Goal: Transaction & Acquisition: Book appointment/travel/reservation

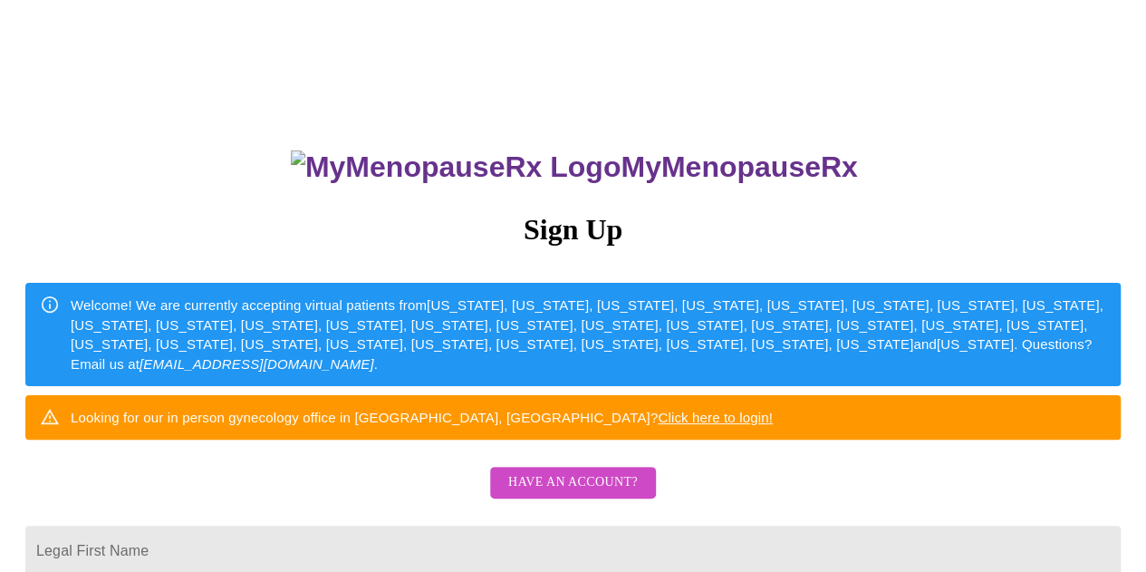
drag, startPoint x: 0, startPoint y: 0, endPoint x: 671, endPoint y: 236, distance: 711.7
click at [671, 236] on div "MyMenopauseRx Sign Up Welcome! We are currently accepting virtual patients from…" at bounding box center [572, 407] width 1131 height 572
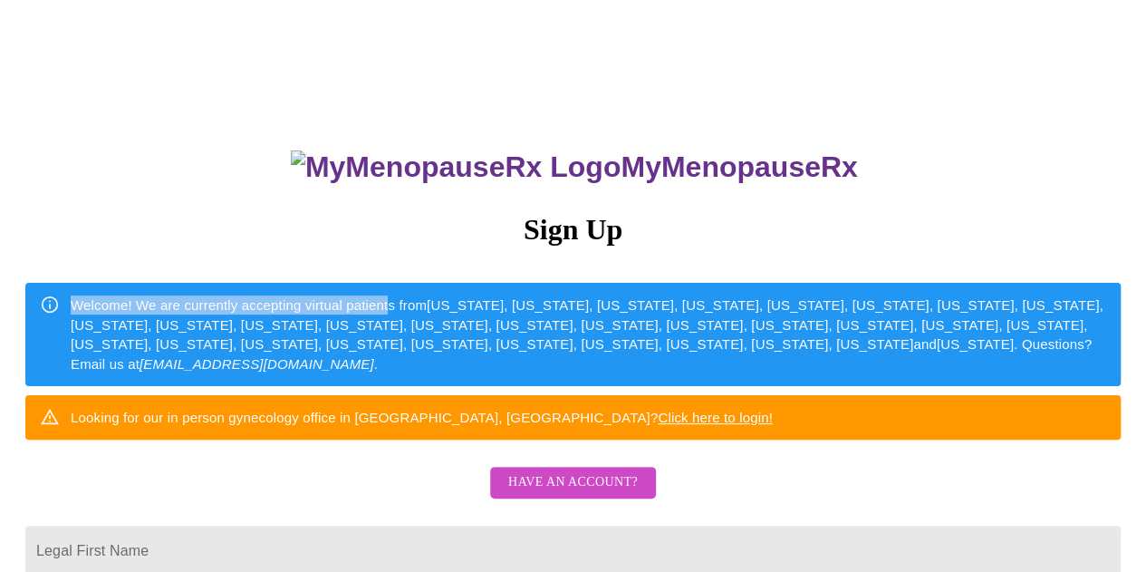
click at [801, 236] on h3 "Sign Up" at bounding box center [572, 230] width 1095 height 34
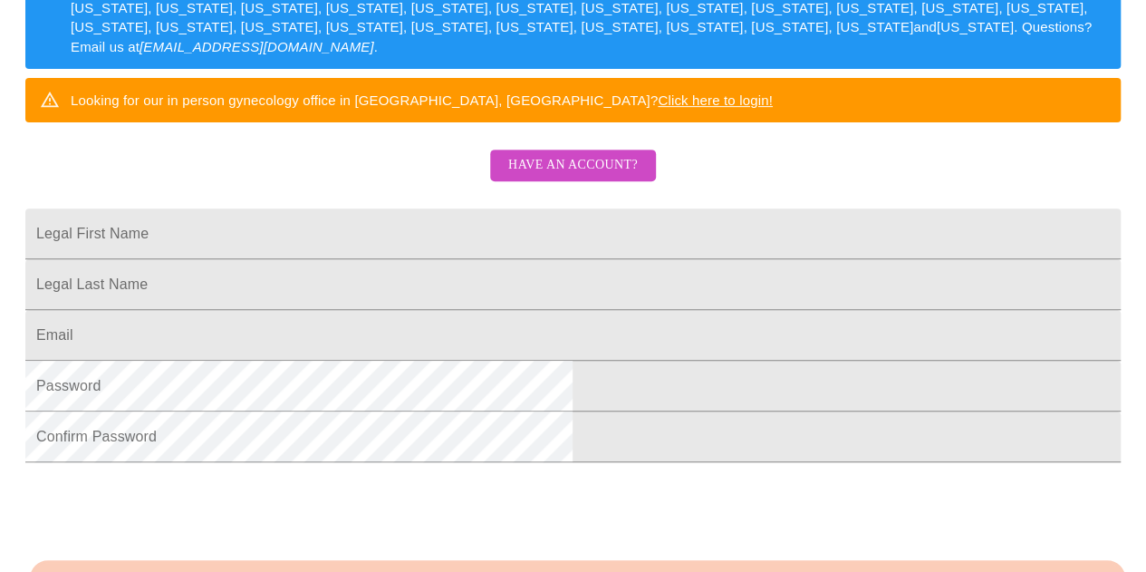
scroll to position [318, 0]
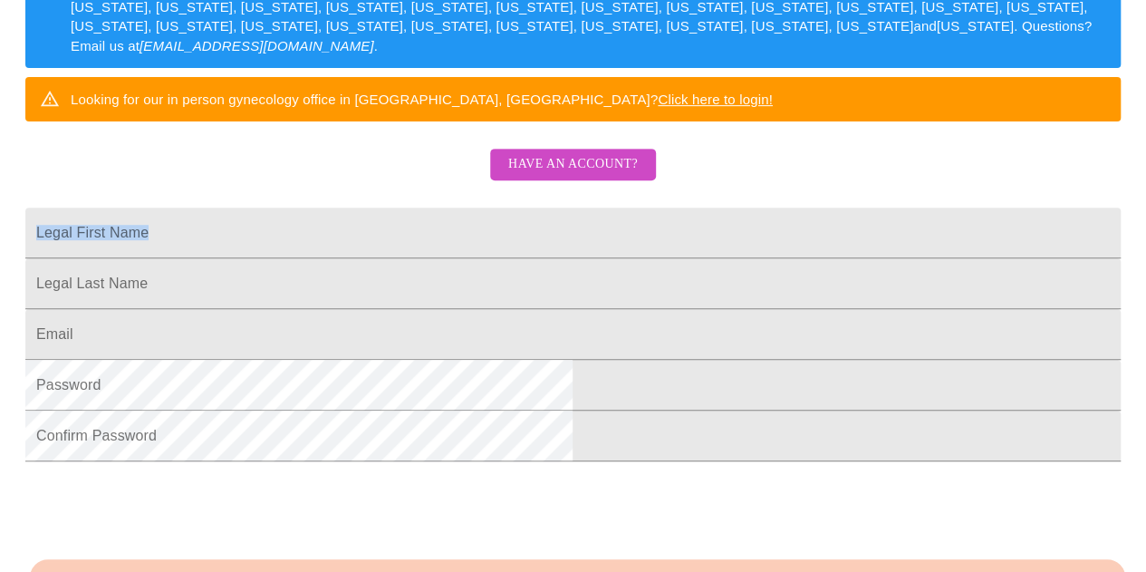
drag, startPoint x: 801, startPoint y: 236, endPoint x: 630, endPoint y: 291, distance: 179.0
click at [630, 291] on div "MyMenopauseRx Sign Up Welcome! We are currently accepting virtual patients from…" at bounding box center [572, 89] width 1131 height 572
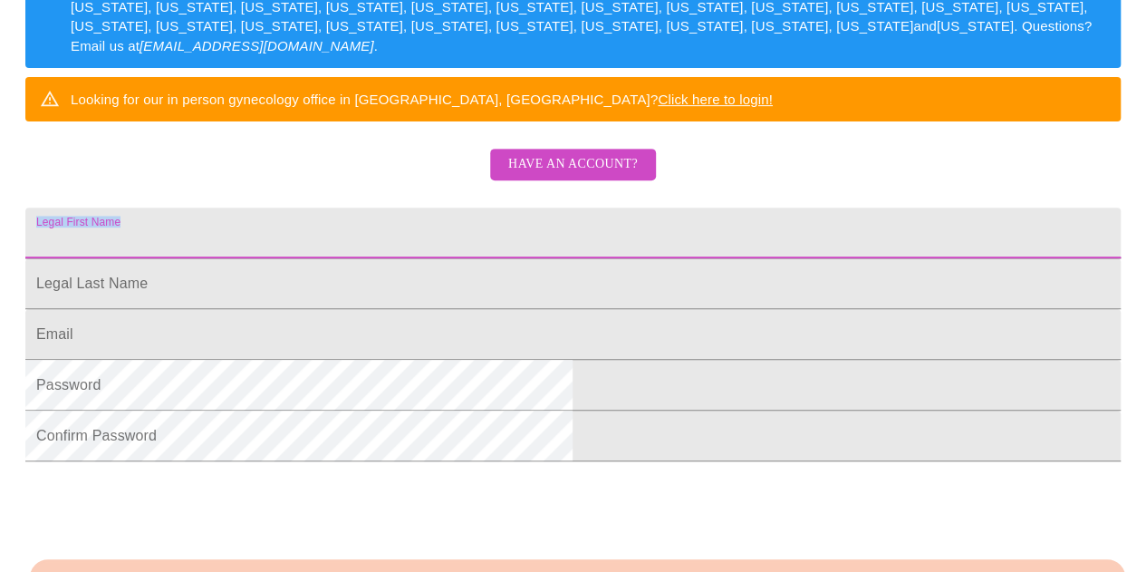
click at [621, 258] on input "Legal First Name" at bounding box center [572, 232] width 1095 height 51
type input "a"
type input "[PERSON_NAME]"
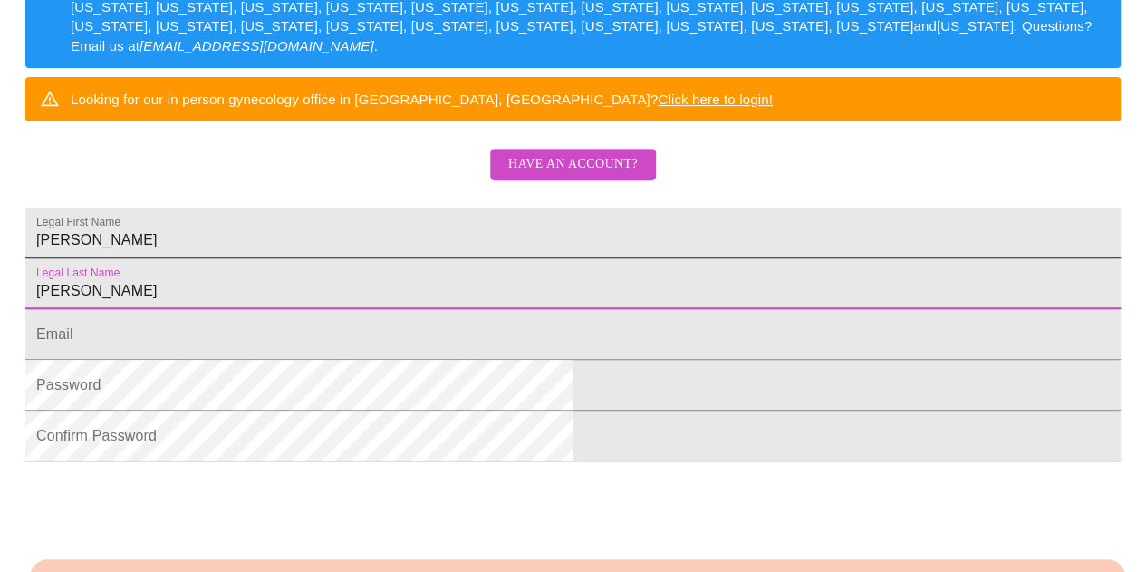
type input "[PERSON_NAME]"
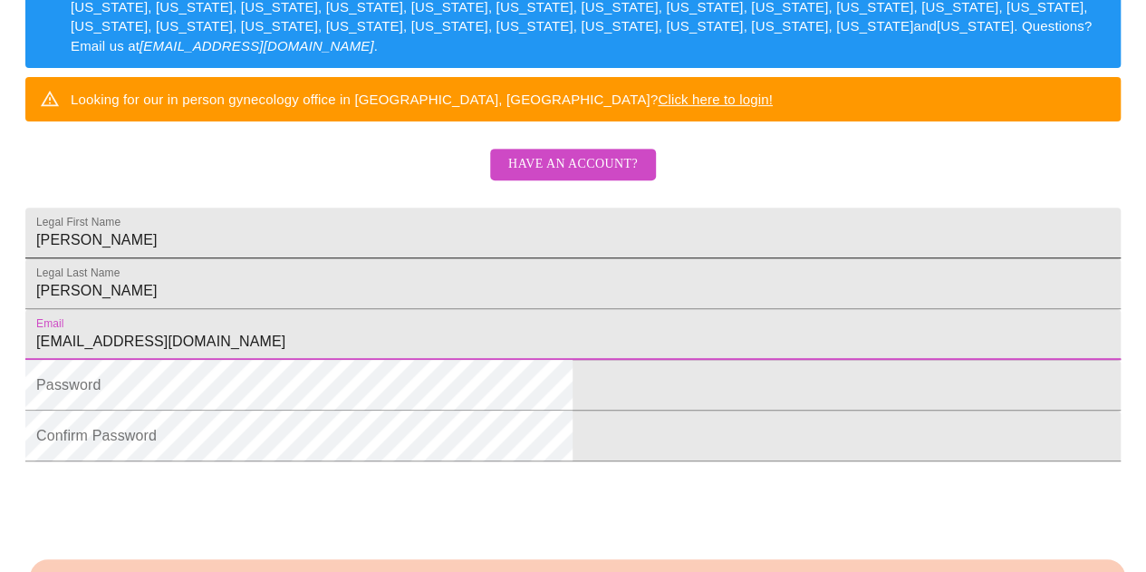
type input "[EMAIL_ADDRESS][DOMAIN_NAME]"
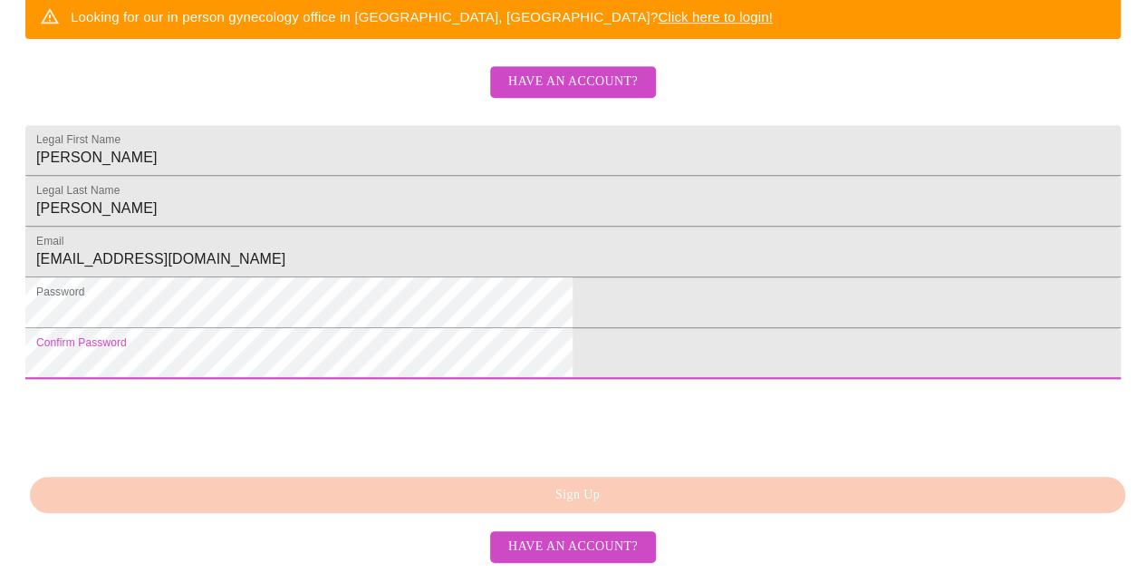
scroll to position [518, 0]
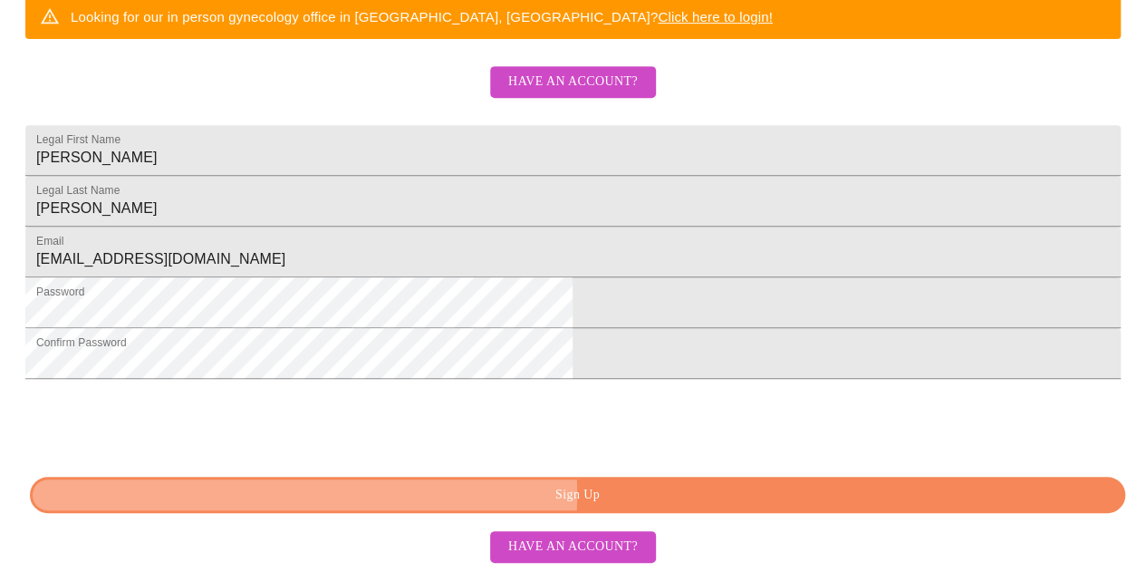
click at [464, 496] on span "Sign Up" at bounding box center [578, 495] width 1054 height 23
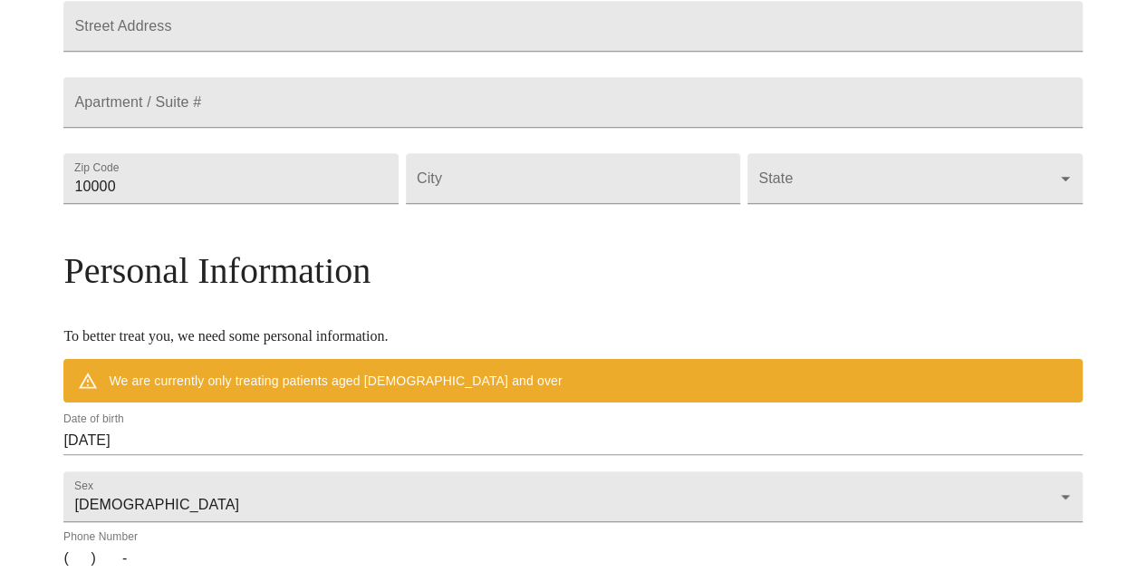
scroll to position [447, 0]
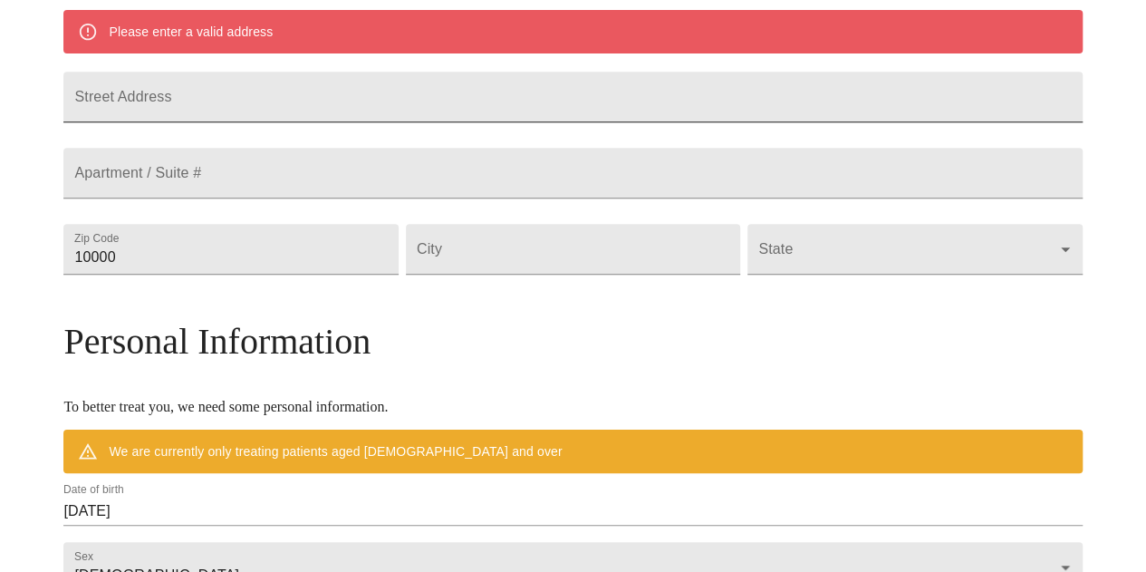
click at [355, 110] on input "Street Address" at bounding box center [572, 97] width 1018 height 51
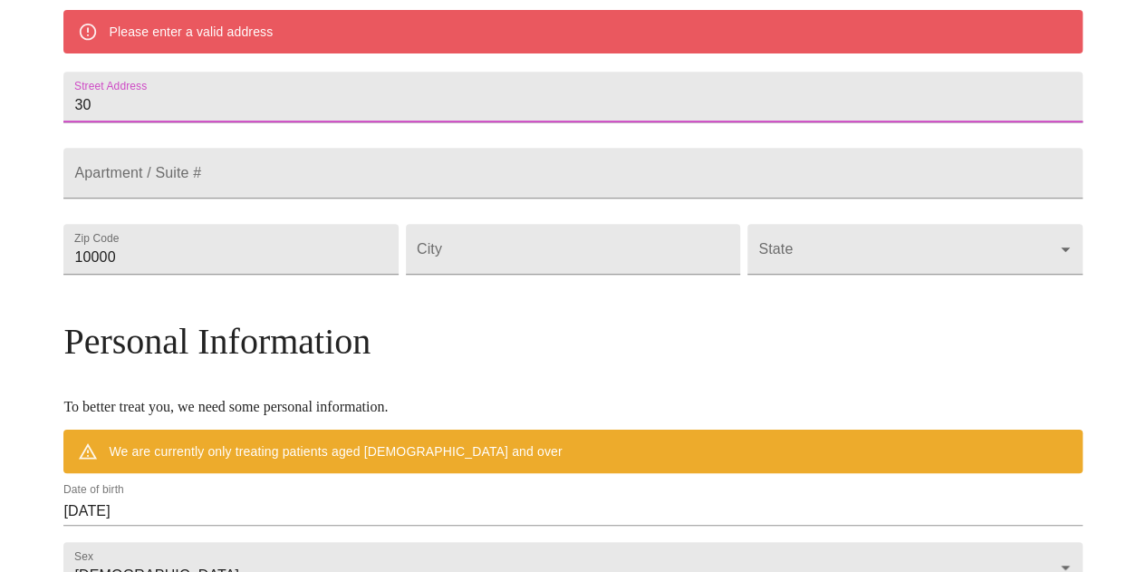
type input "3"
type input "[STREET_ADDRESS][PERSON_NAME]"
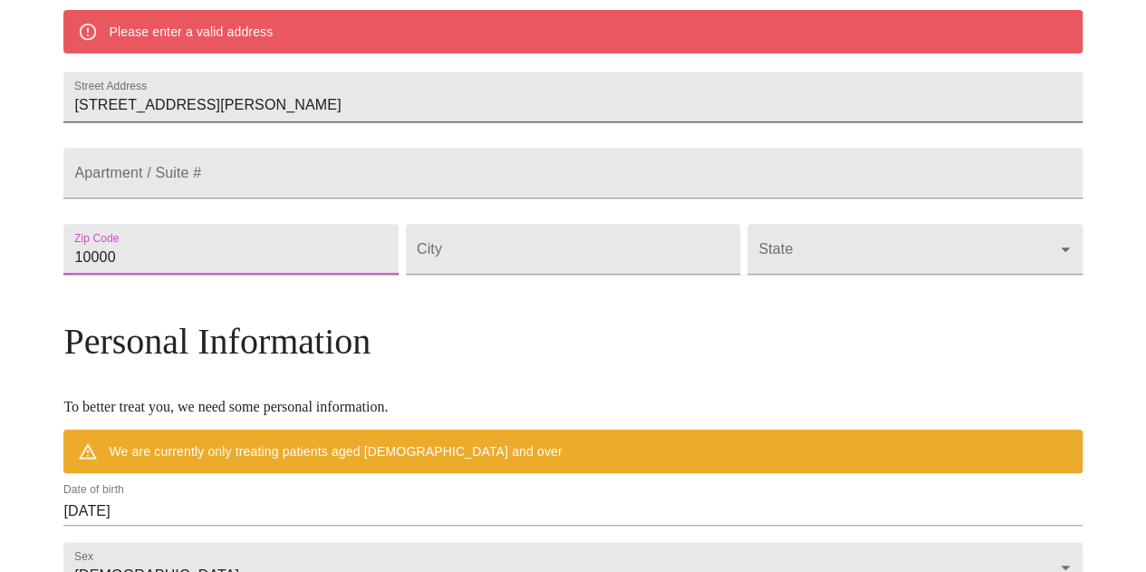
type input "2"
type input "30032"
click at [543, 274] on input "Street Address" at bounding box center [573, 249] width 334 height 51
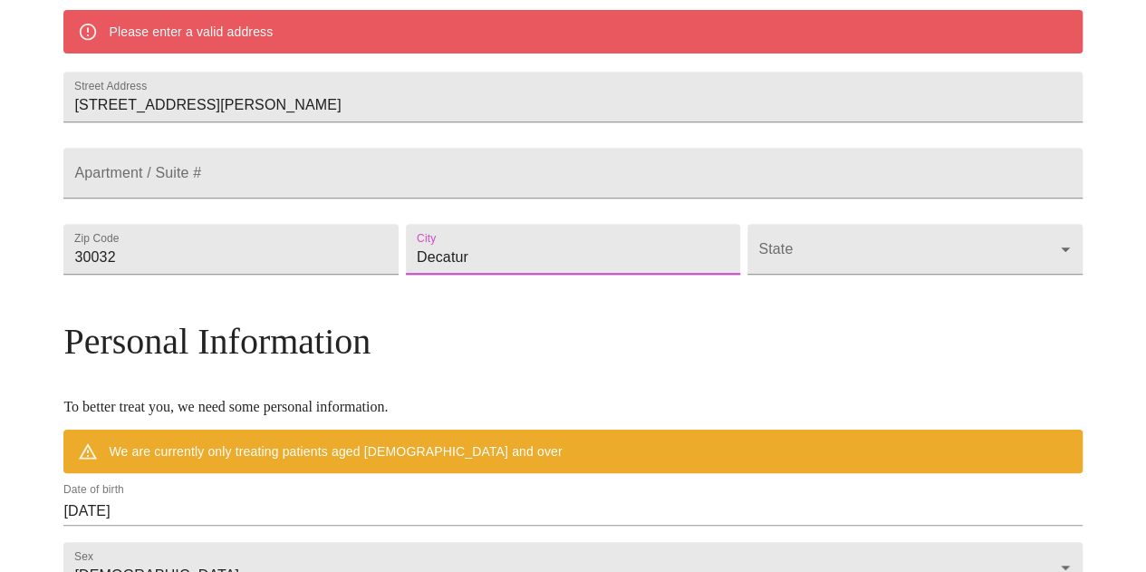
type input "Decatur"
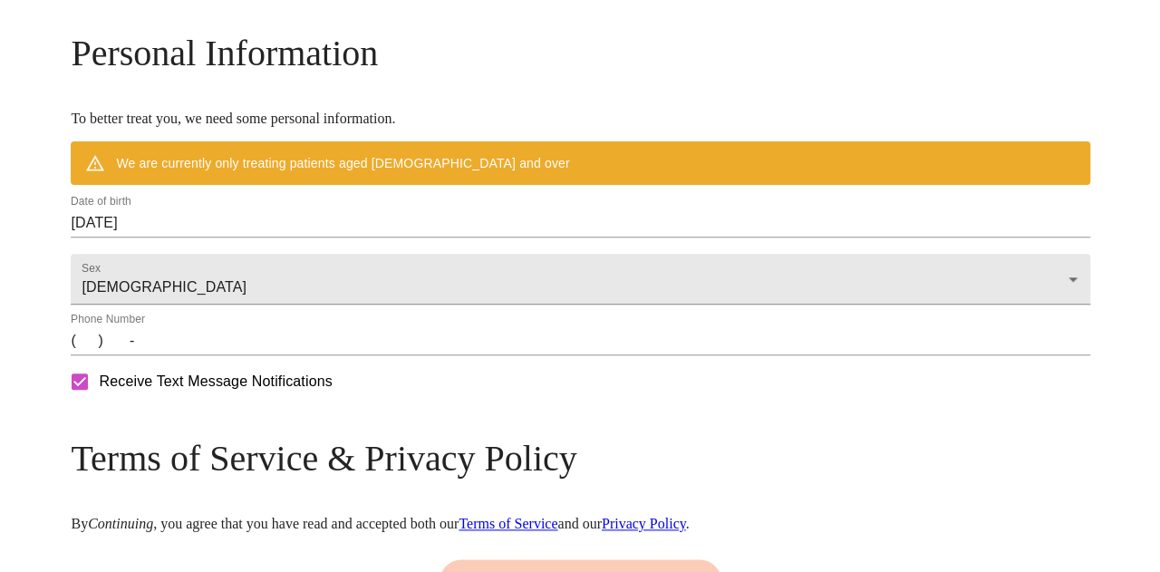
scroll to position [737, 0]
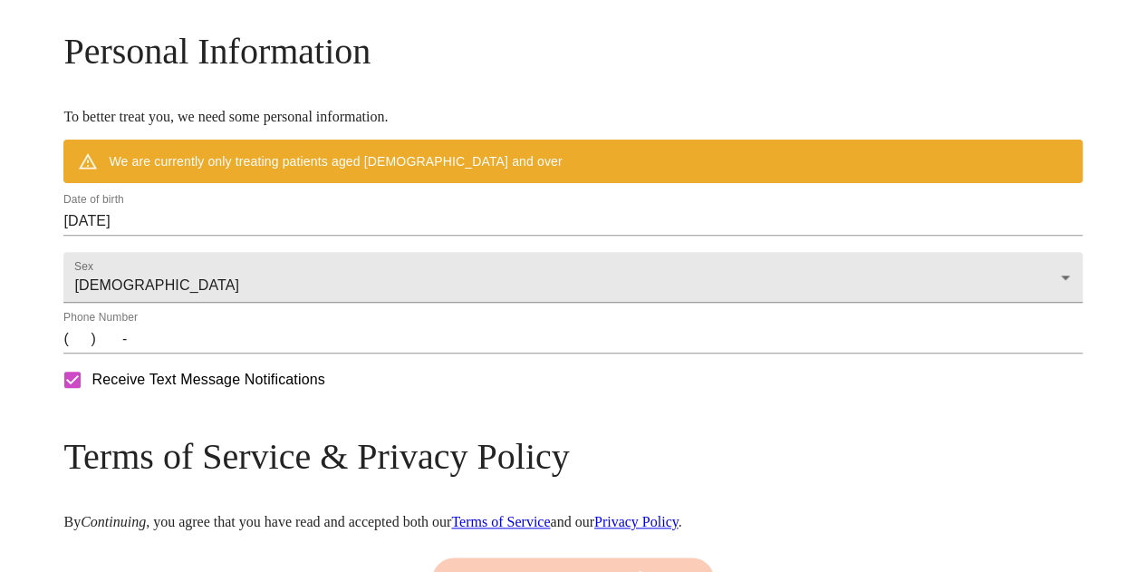
click at [629, 236] on input "[DATE]" at bounding box center [572, 221] width 1018 height 29
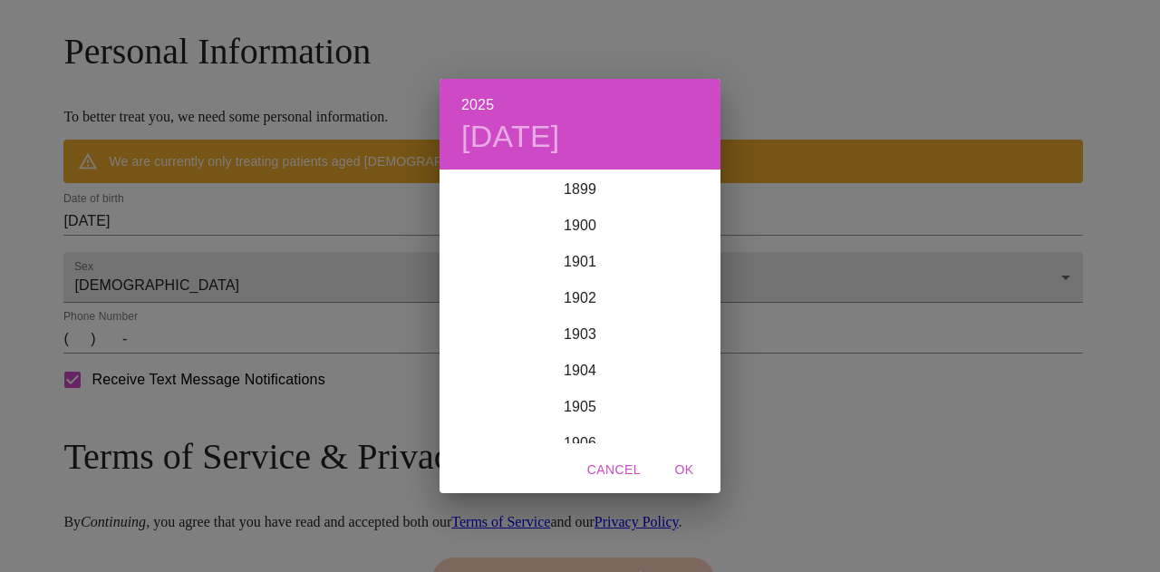
scroll to position [4457, 0]
click at [266, 267] on div "2025 [DATE] 1900 1901 1902 1903 1904 1905 1906 1907 1908 1909 1910 1911 1912 19…" at bounding box center [580, 286] width 1160 height 572
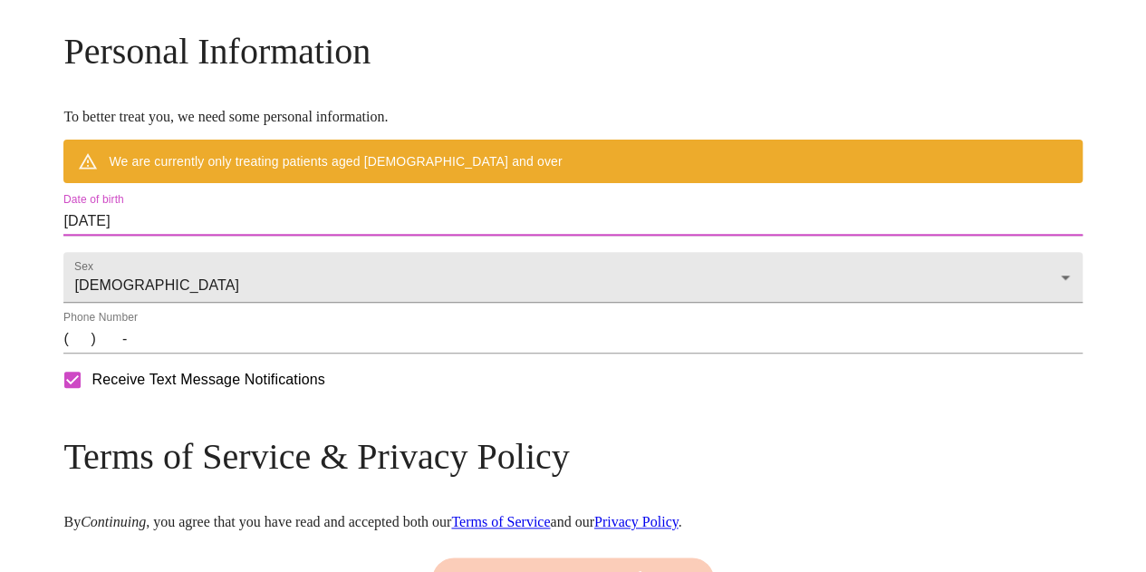
click at [203, 236] on input "[DATE]" at bounding box center [572, 221] width 1018 height 29
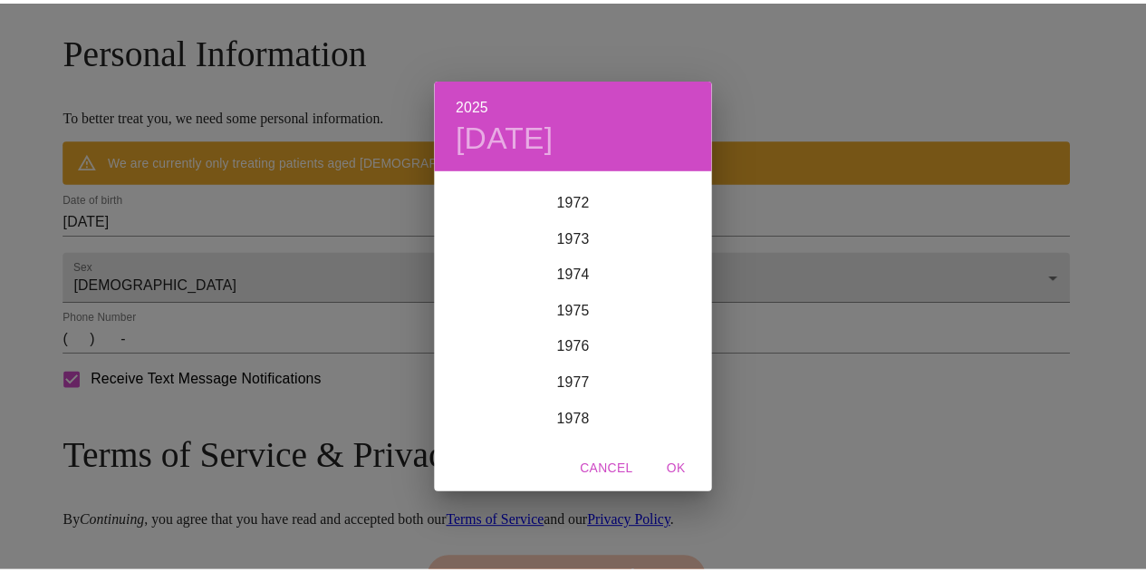
scroll to position [2634, 0]
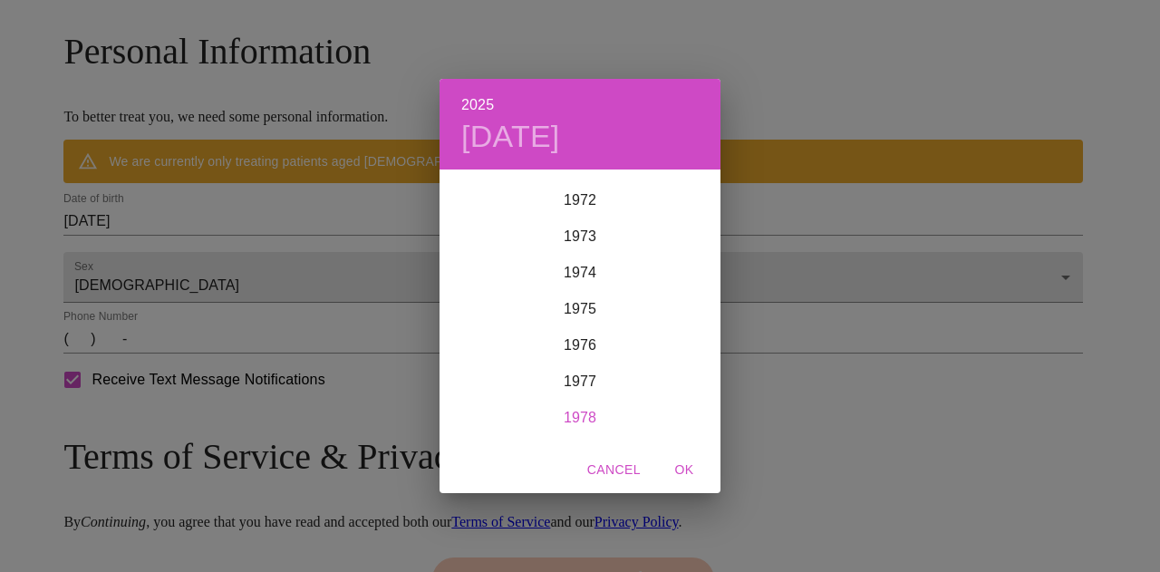
click at [585, 424] on div "1978" at bounding box center [579, 417] width 281 height 36
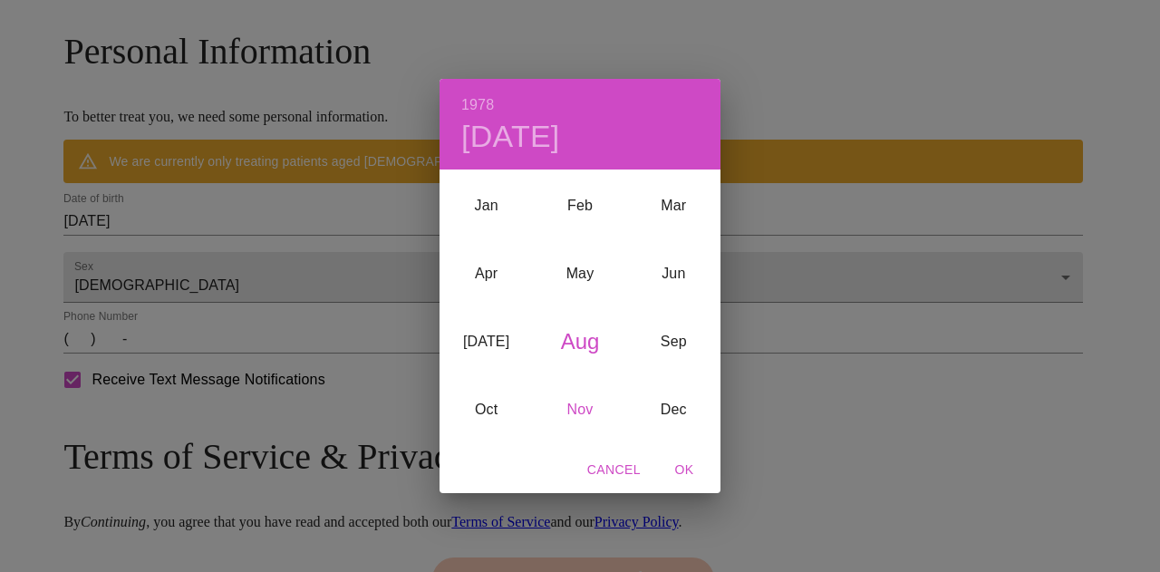
click at [573, 408] on div "Nov" at bounding box center [579, 409] width 93 height 68
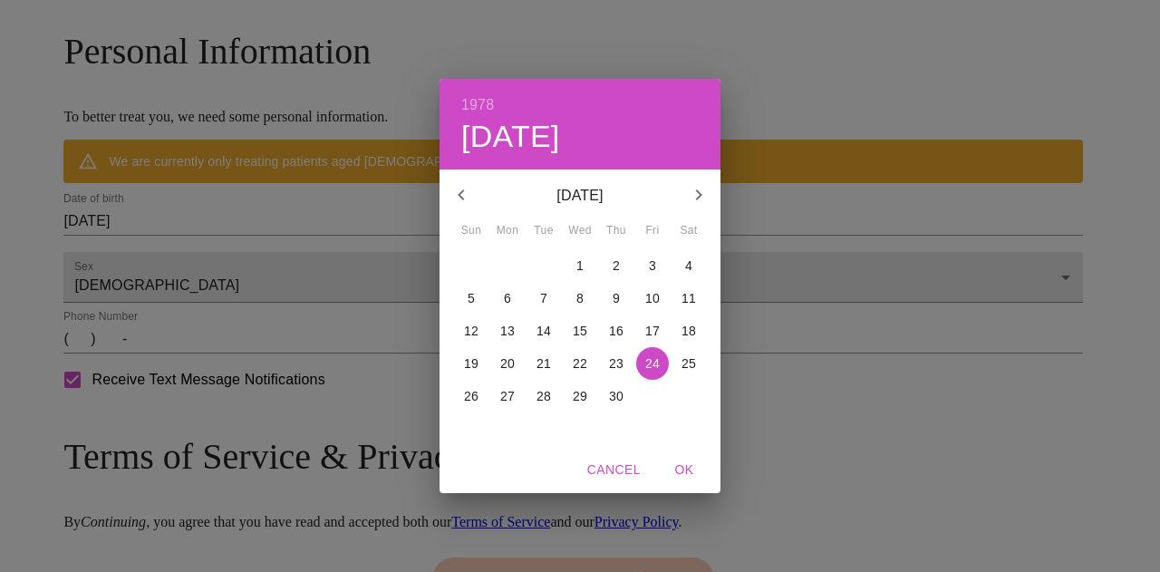
click at [511, 334] on p "13" at bounding box center [507, 331] width 14 height 18
click at [687, 465] on span "OK" at bounding box center [683, 469] width 43 height 23
type input "[DATE]"
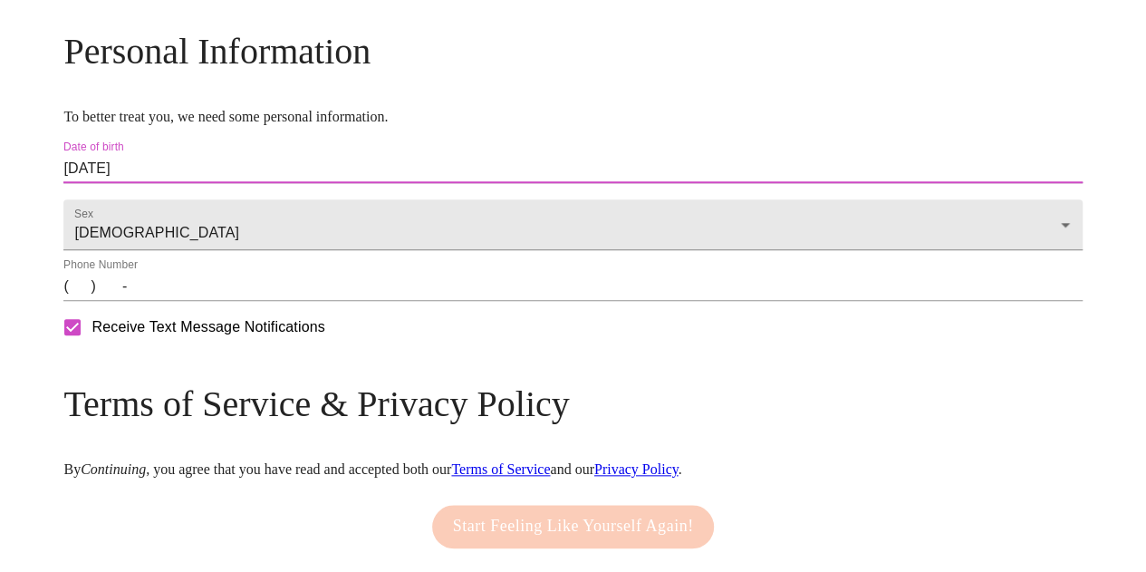
click at [397, 301] on div "Phone Number (   )    -" at bounding box center [572, 278] width 1018 height 43
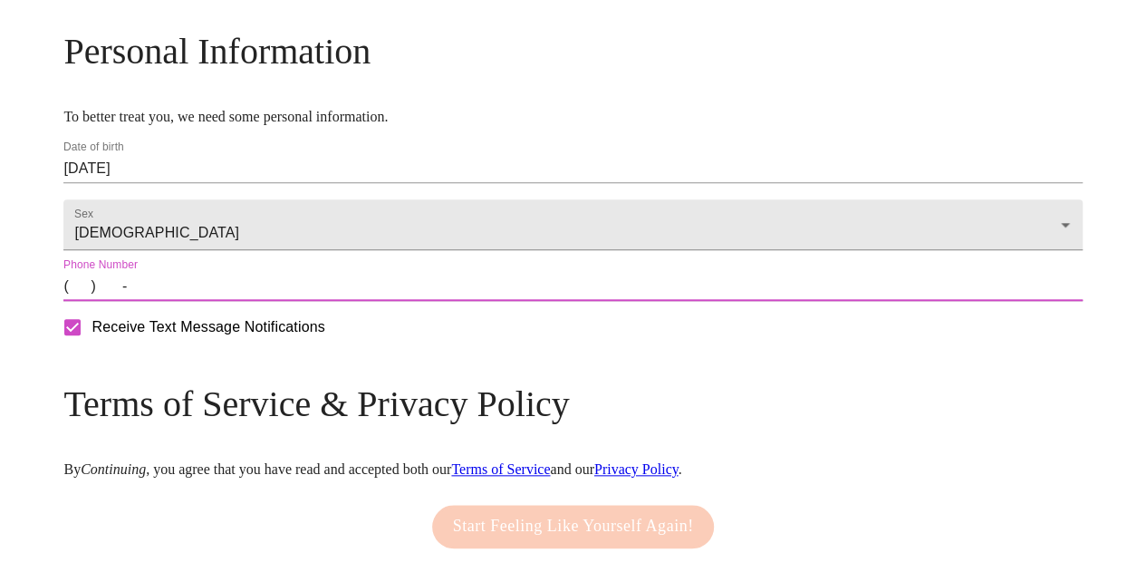
click at [394, 301] on input "(   )    -" at bounding box center [572, 286] width 1018 height 29
click at [138, 270] on label "Phone Number" at bounding box center [100, 264] width 74 height 11
click at [189, 301] on input "(   )    -" at bounding box center [572, 286] width 1018 height 29
click at [205, 301] on input "(   )    -" at bounding box center [572, 286] width 1018 height 29
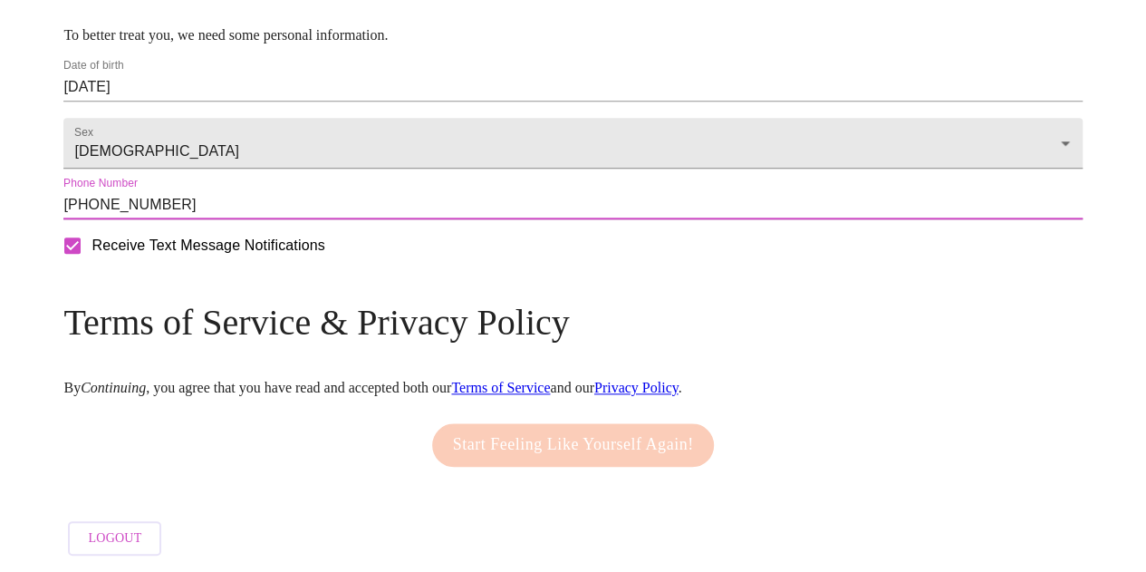
type input "[PHONE_NUMBER]"
click at [469, 432] on div "Start Feeling Like Yourself Again!" at bounding box center [574, 445] width 292 height 62
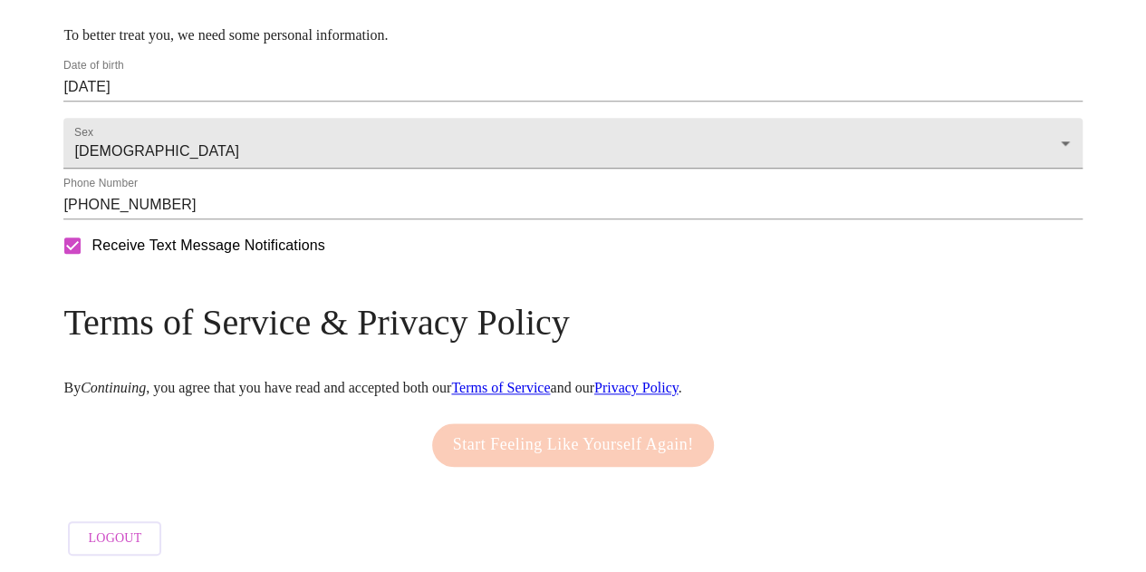
click at [339, 433] on div "Start Feeling Like Yourself Again!" at bounding box center [572, 445] width 1018 height 62
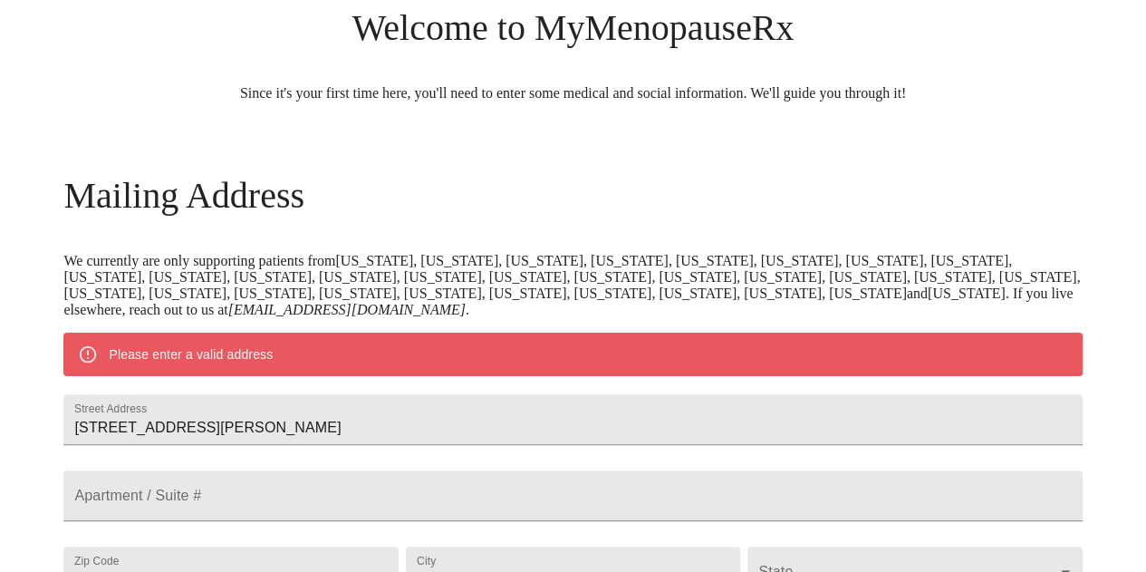
scroll to position [266, 0]
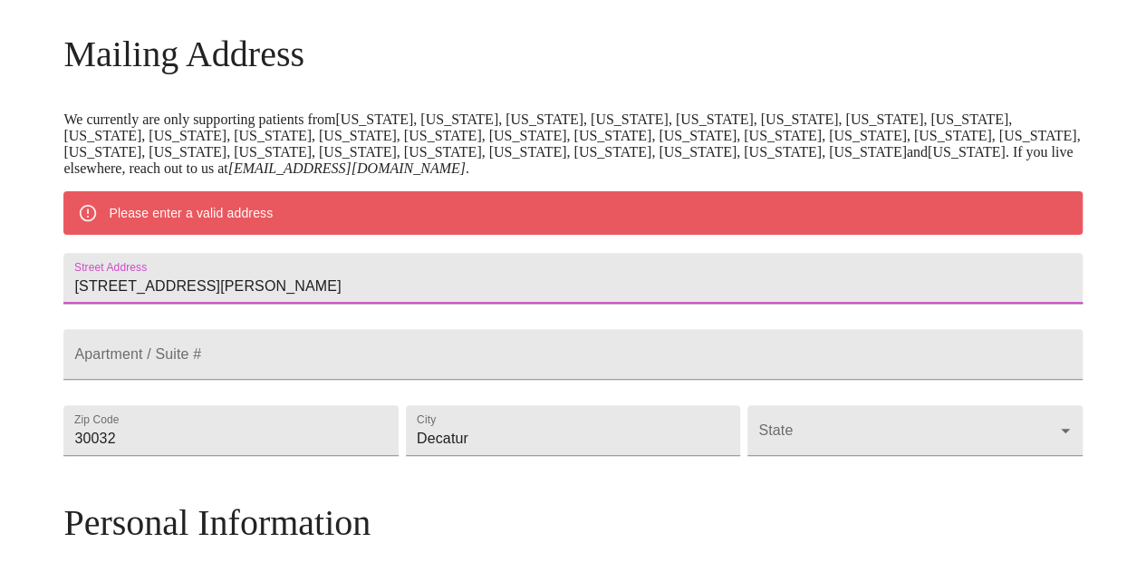
click at [370, 285] on input "[STREET_ADDRESS][PERSON_NAME]" at bounding box center [572, 278] width 1018 height 51
click at [1109, 260] on div "MyMenopauseRx Welcome to MyMenopauseRx Since it's your first time here, you'll …" at bounding box center [572, 429] width 1131 height 1376
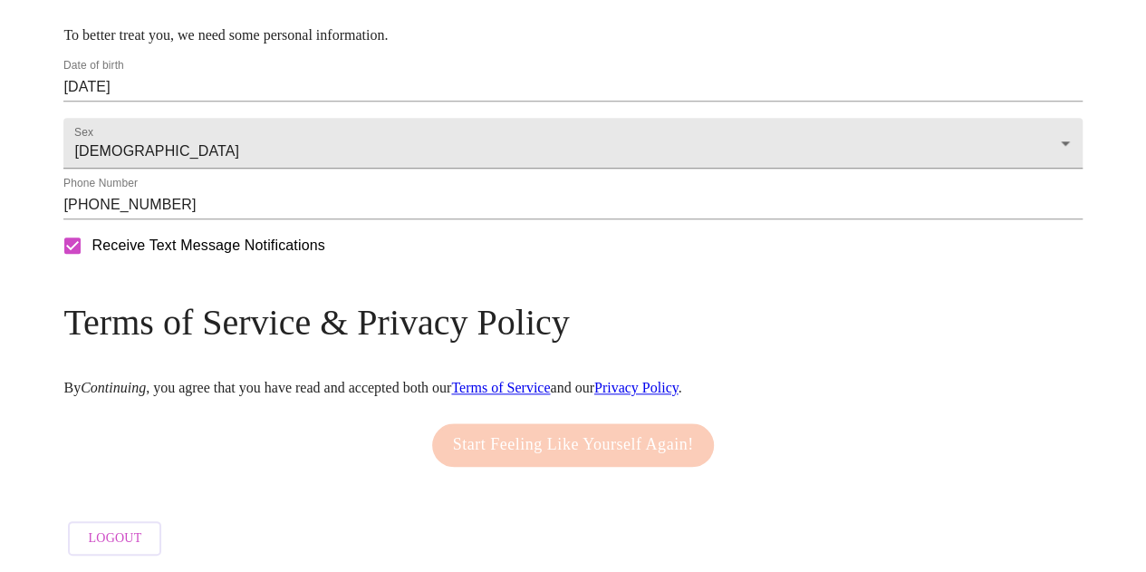
scroll to position [873, 0]
click at [494, 443] on div "Start Feeling Like Yourself Again!" at bounding box center [574, 445] width 292 height 62
click at [91, 258] on input "Receive Text Message Notifications" at bounding box center [72, 245] width 38 height 38
checkbox input "true"
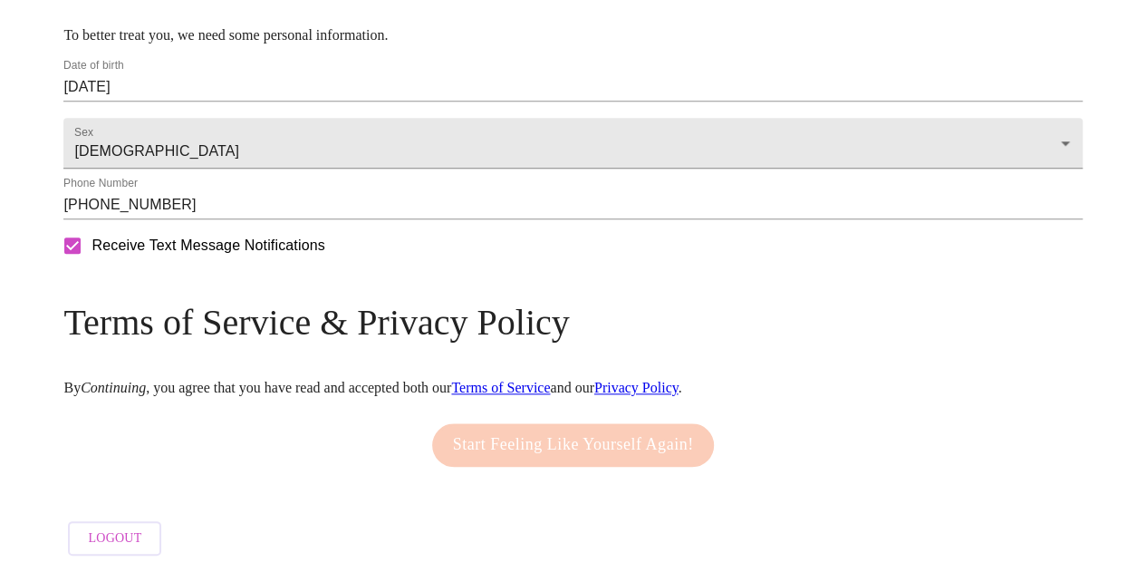
click at [550, 380] on link "Terms of Service" at bounding box center [500, 387] width 99 height 15
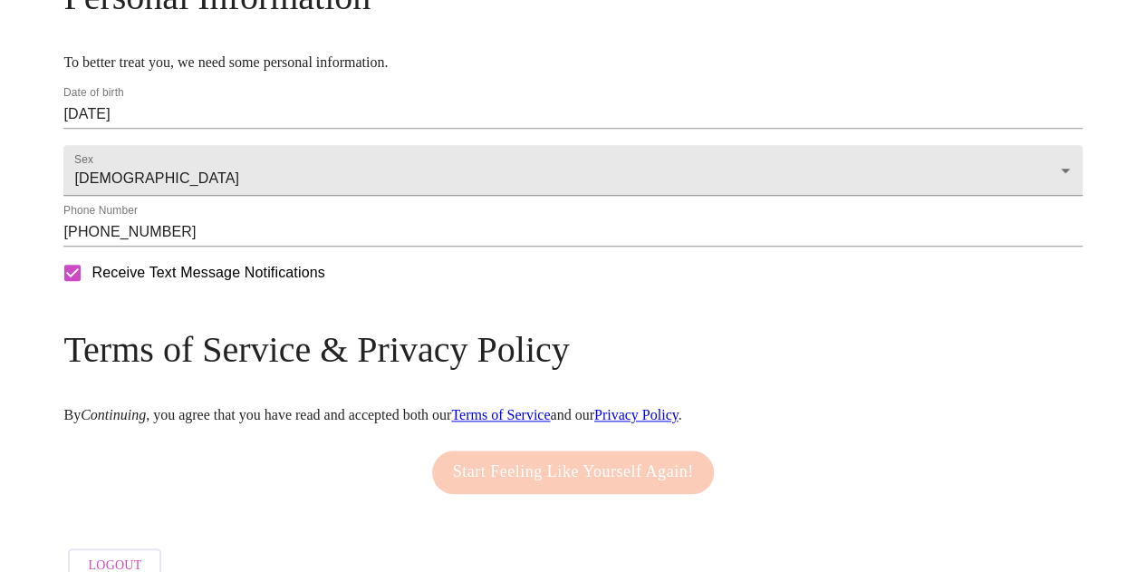
scroll to position [788, 0]
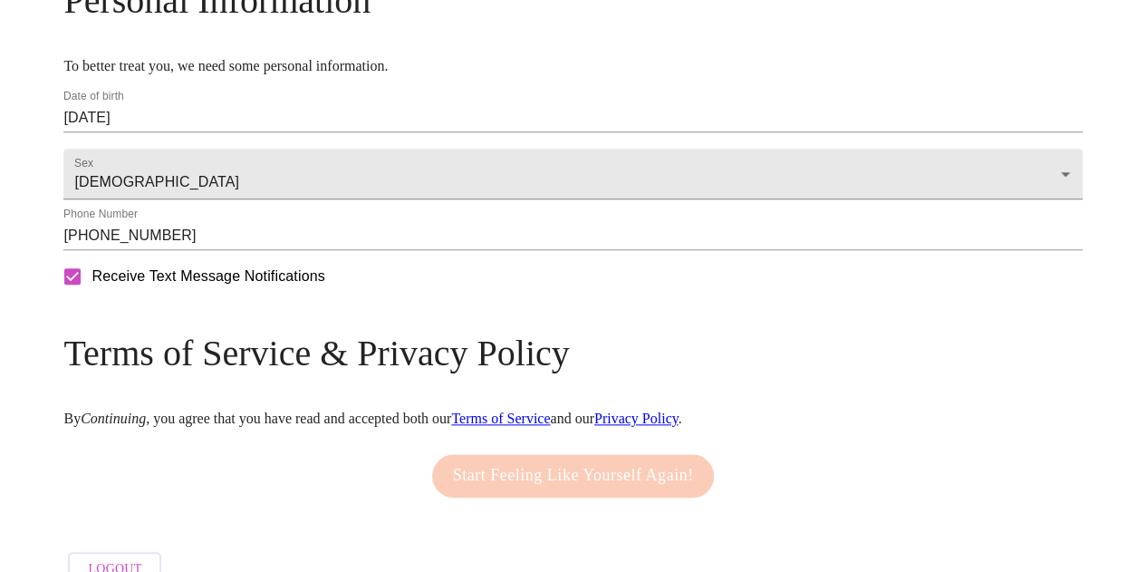
click at [678, 426] on link "Privacy Policy" at bounding box center [636, 417] width 84 height 15
click at [521, 506] on div "Start Feeling Like Yourself Again!" at bounding box center [574, 476] width 292 height 62
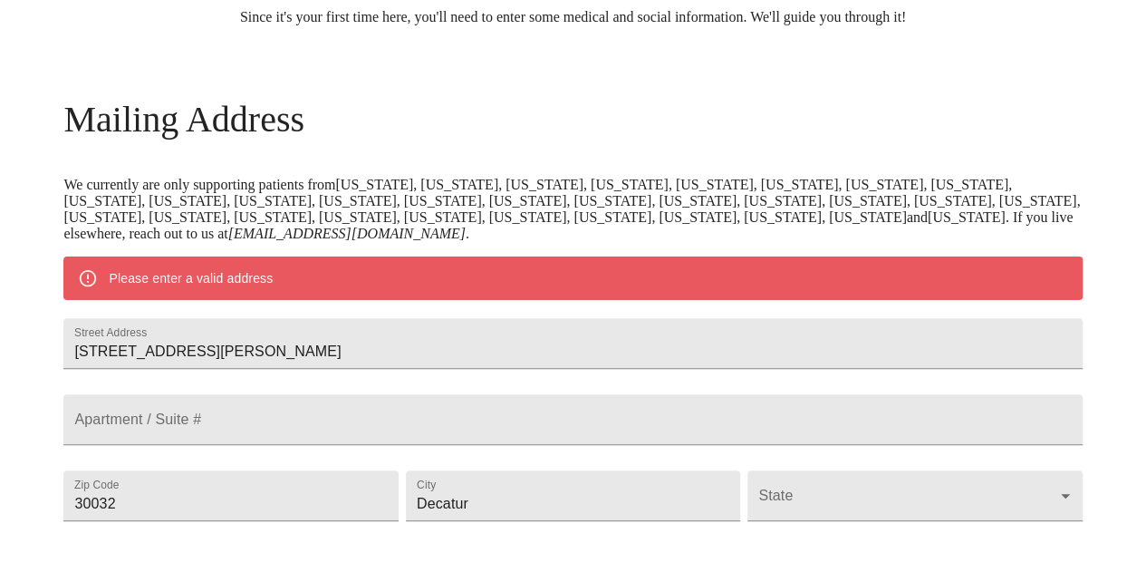
scroll to position [201, 0]
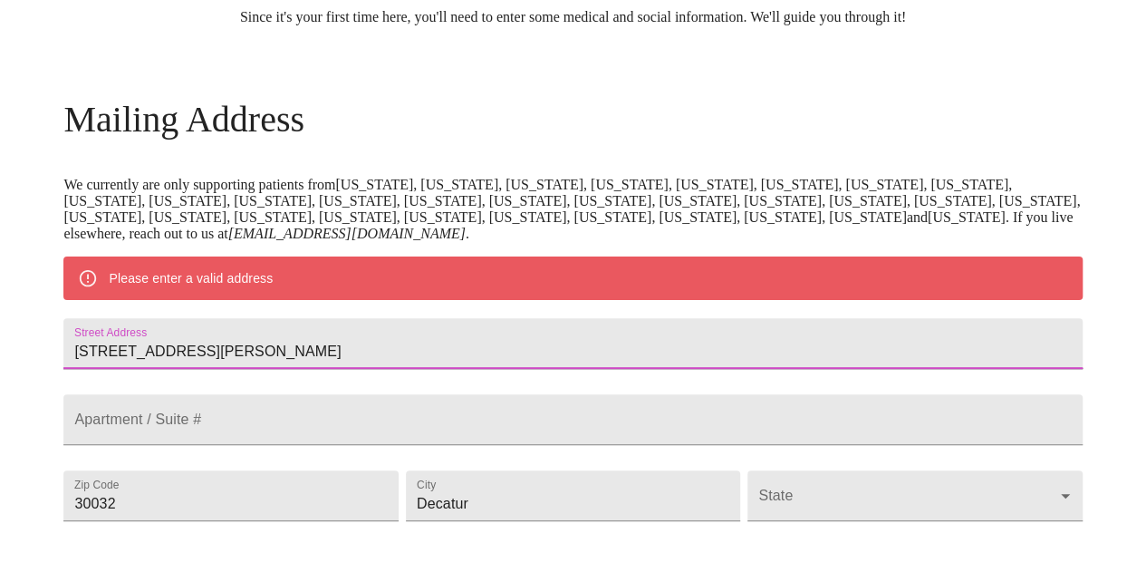
click at [377, 365] on input "[STREET_ADDRESS][PERSON_NAME]" at bounding box center [572, 343] width 1018 height 51
click at [273, 278] on div "Please enter a valid address" at bounding box center [191, 278] width 164 height 33
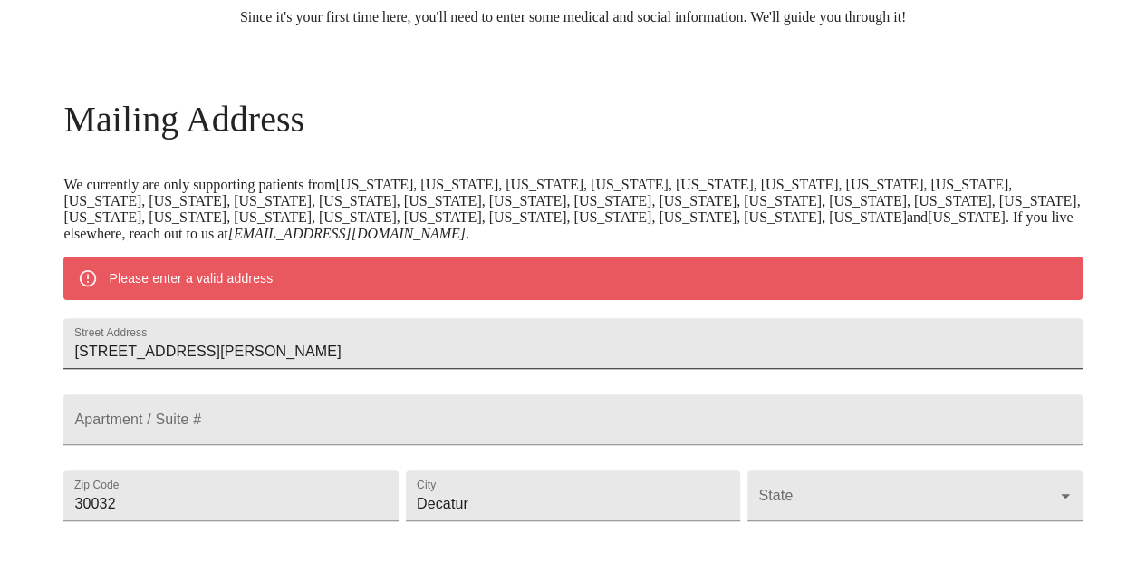
click at [315, 353] on input "[STREET_ADDRESS][PERSON_NAME]" at bounding box center [572, 343] width 1018 height 51
click at [359, 381] on div "Street Address [STREET_ADDRESS][PERSON_NAME]" at bounding box center [572, 343] width 1025 height 76
click at [338, 369] on input "Street Address" at bounding box center [572, 343] width 1018 height 51
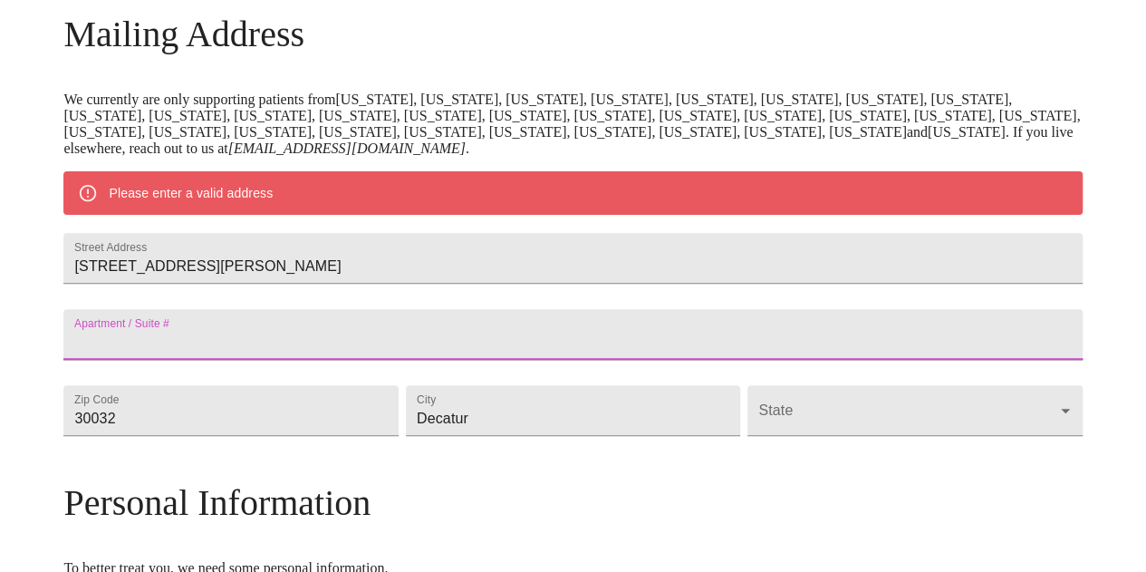
scroll to position [286, 0]
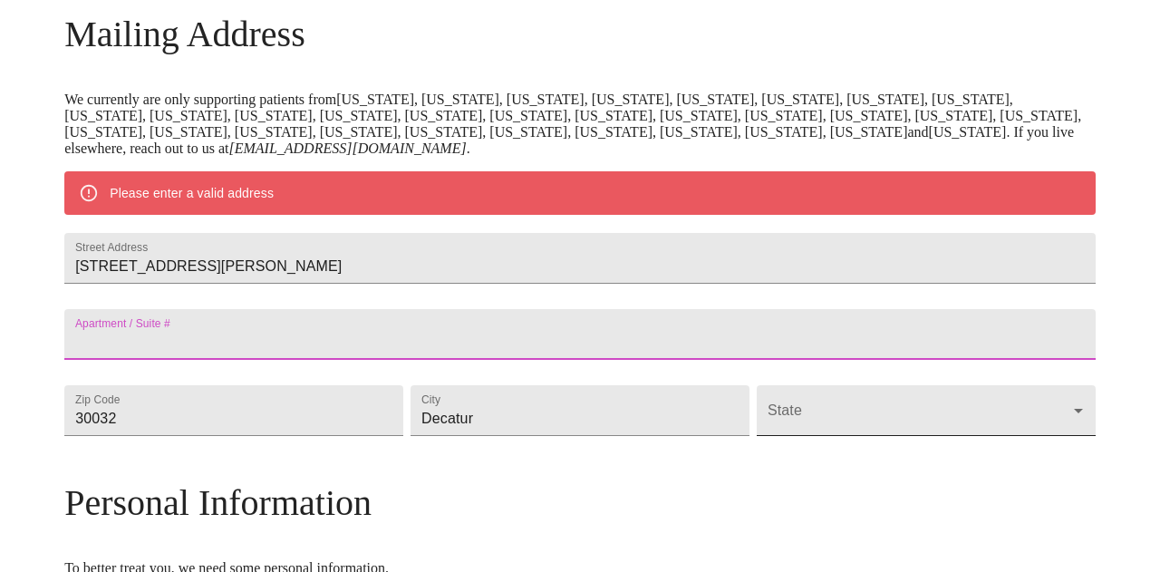
click at [845, 461] on body "MyMenopauseRx Welcome to MyMenopauseRx Since it's your first time here, you'll …" at bounding box center [579, 409] width 1145 height 1376
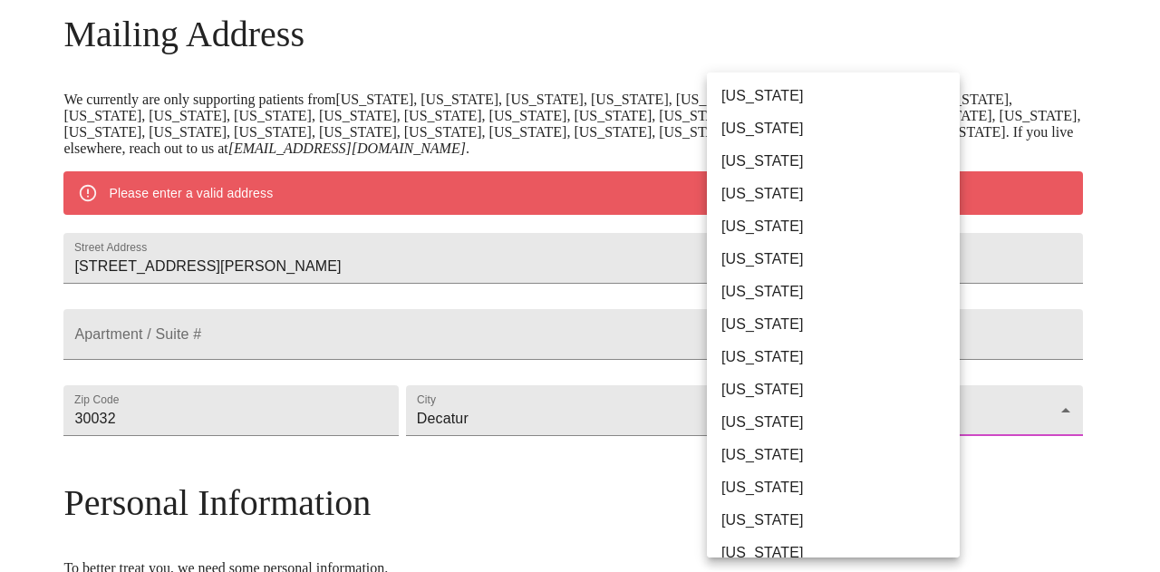
click at [811, 392] on li "[US_STATE]" at bounding box center [840, 389] width 266 height 33
type input "[US_STATE]"
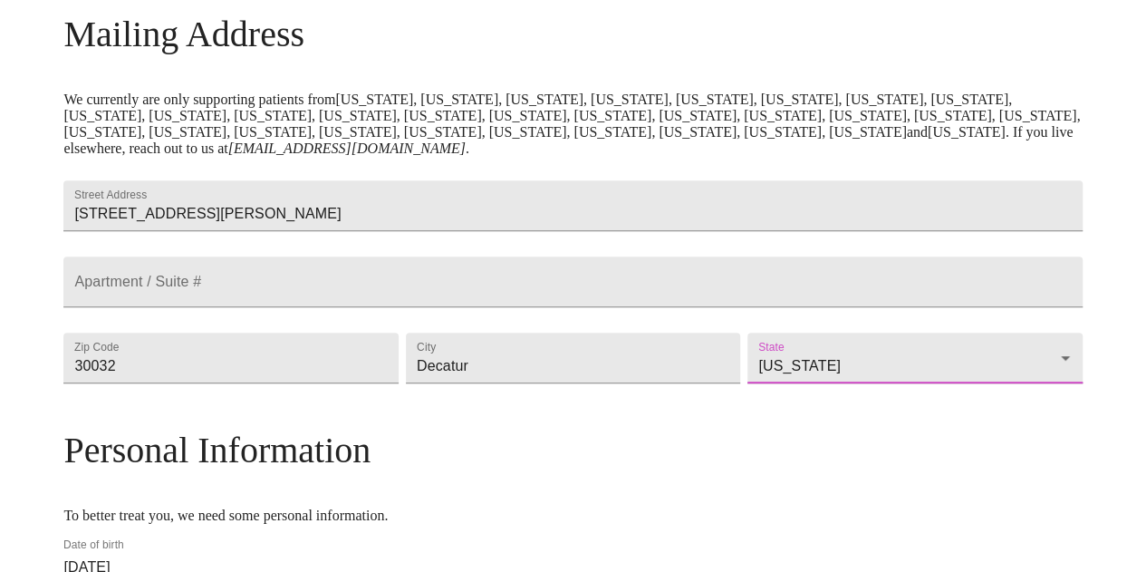
click at [1032, 379] on div "MyMenopauseRx Welcome to MyMenopauseRx Since it's your first time here, you'll …" at bounding box center [572, 382] width 1018 height 1323
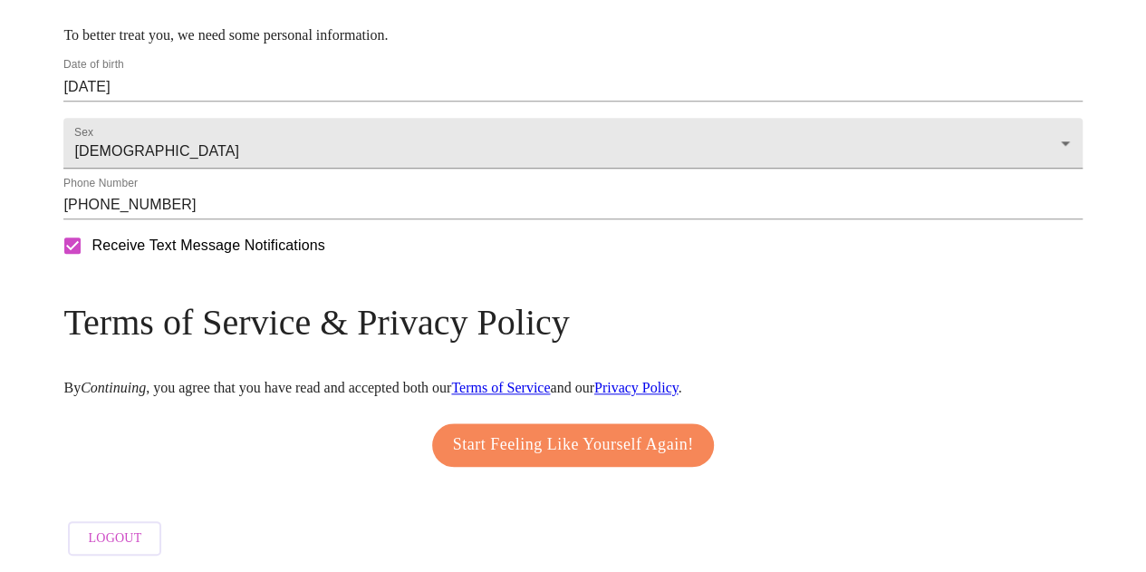
click at [505, 451] on button "Start Feeling Like Yourself Again!" at bounding box center [573, 444] width 283 height 43
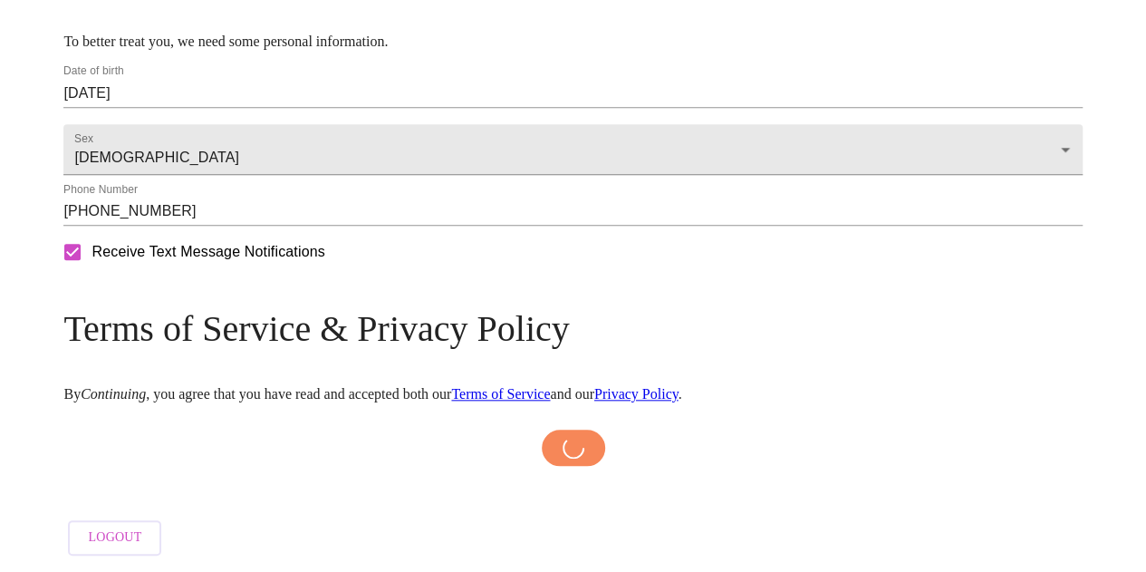
scroll to position [814, 0]
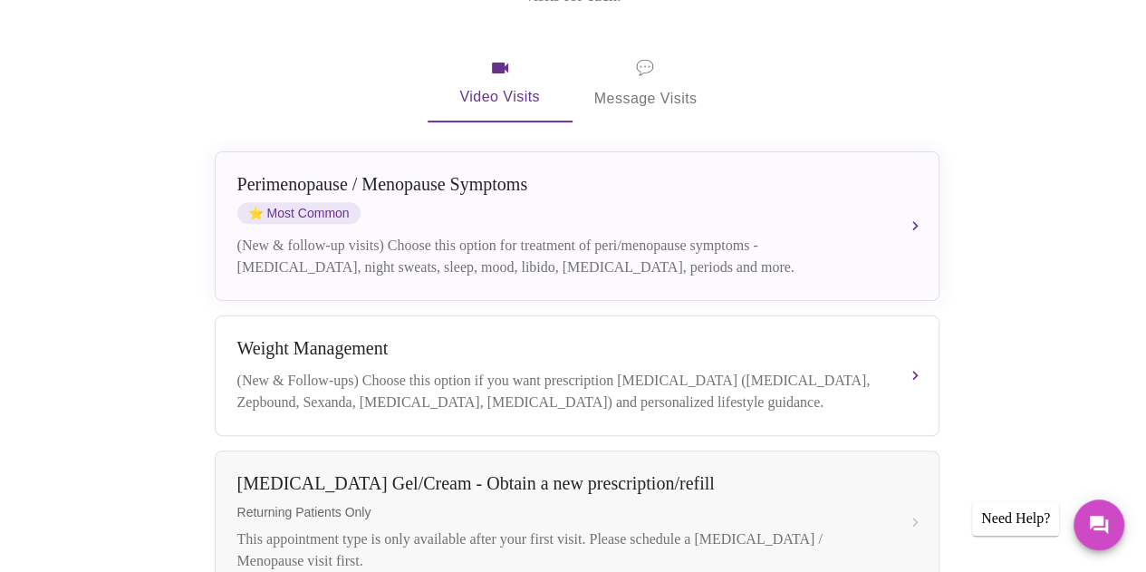
scroll to position [355, 0]
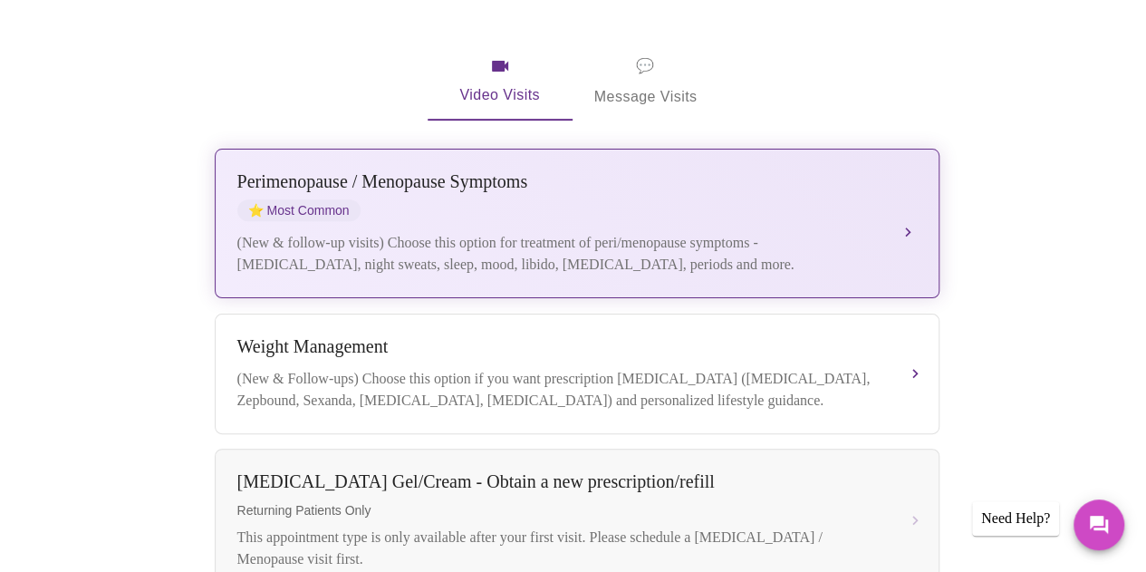
click at [842, 232] on div "(New & follow-up visits) Choose this option for treatment of peri/menopause sym…" at bounding box center [558, 253] width 643 height 43
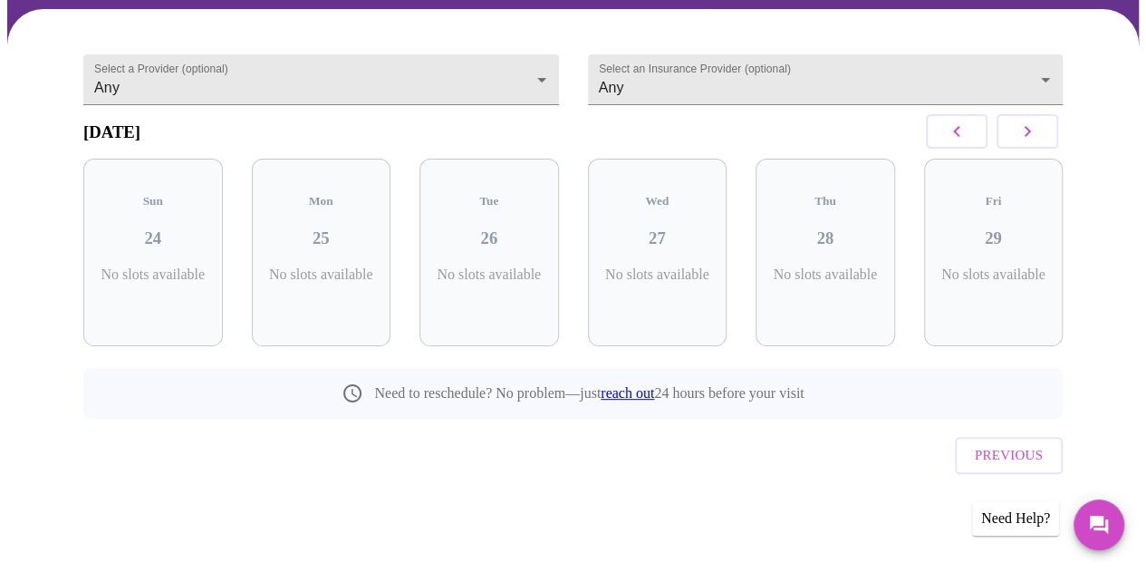
scroll to position [134, 0]
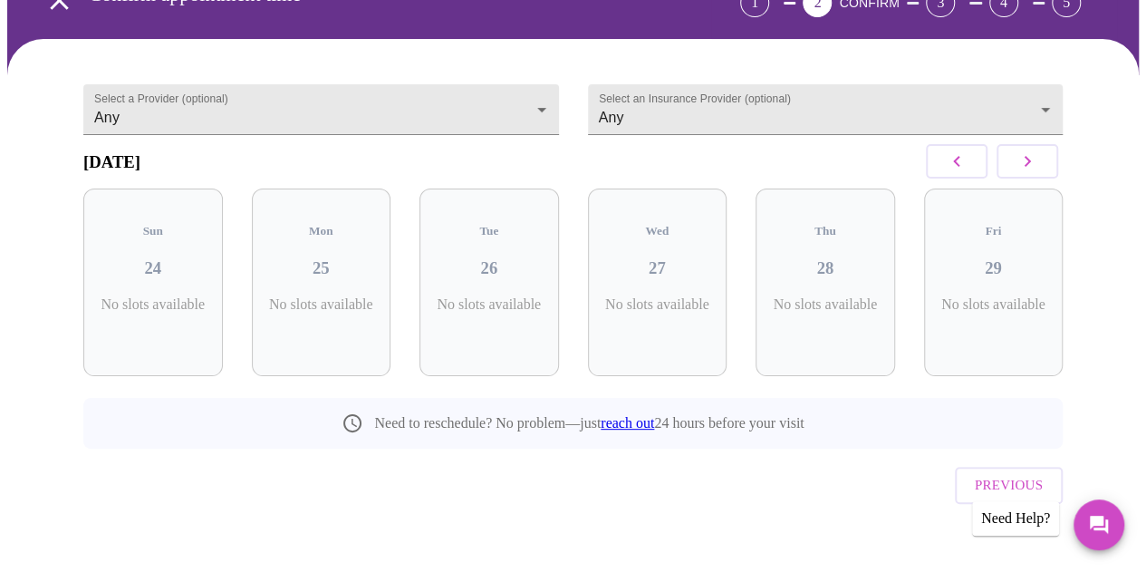
click at [842, 204] on div "Thu 28 No slots available" at bounding box center [825, 282] width 140 height 188
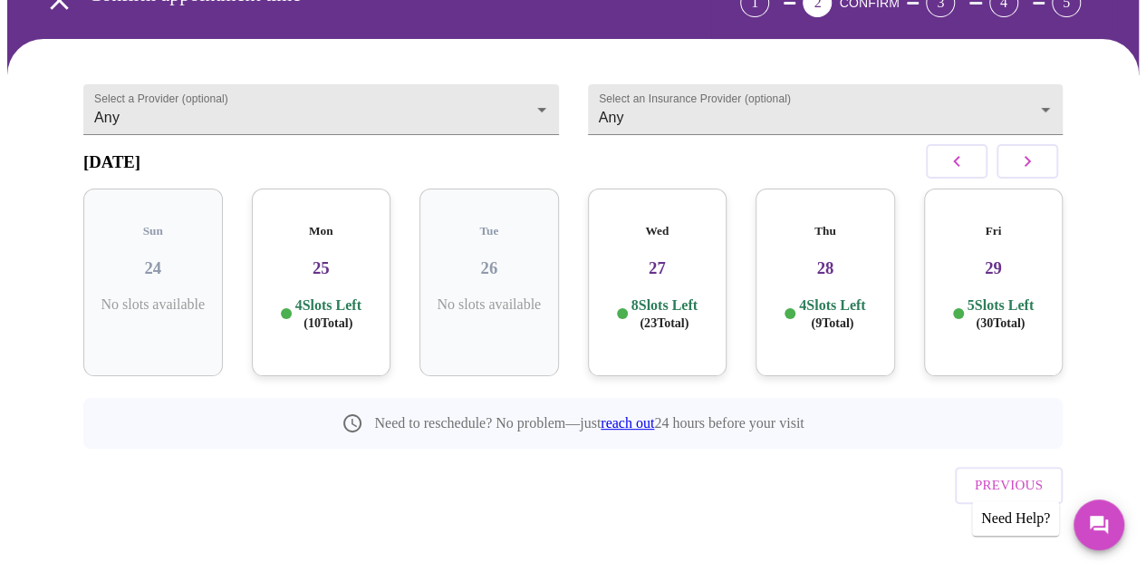
click at [363, 296] on div "4 Slots Left ( 10 Total)" at bounding box center [321, 313] width 111 height 35
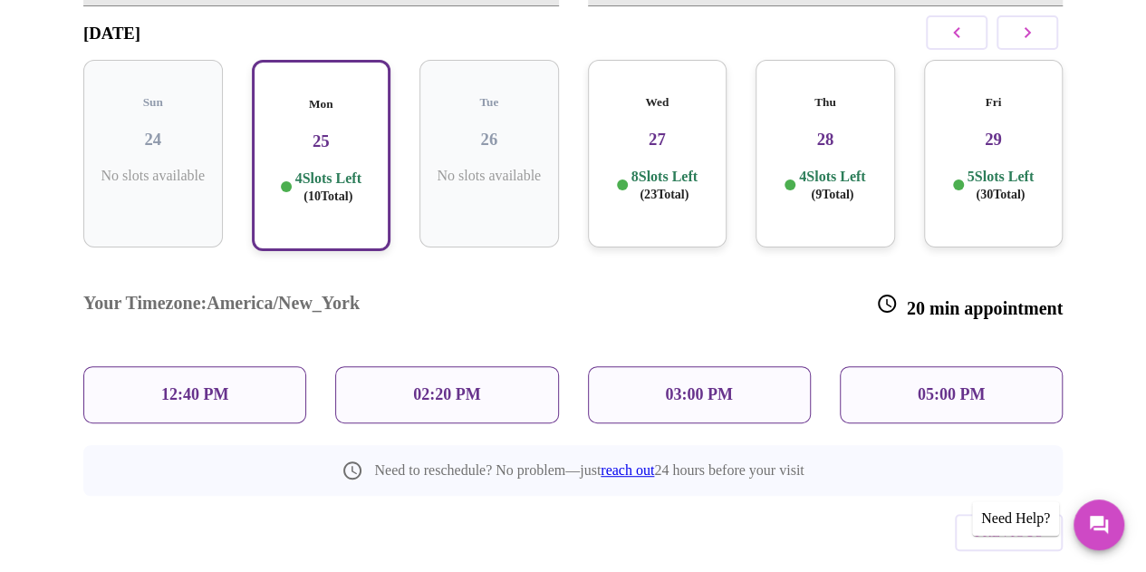
scroll to position [263, 0]
click at [917, 366] on div "05:00 PM" at bounding box center [951, 394] width 223 height 57
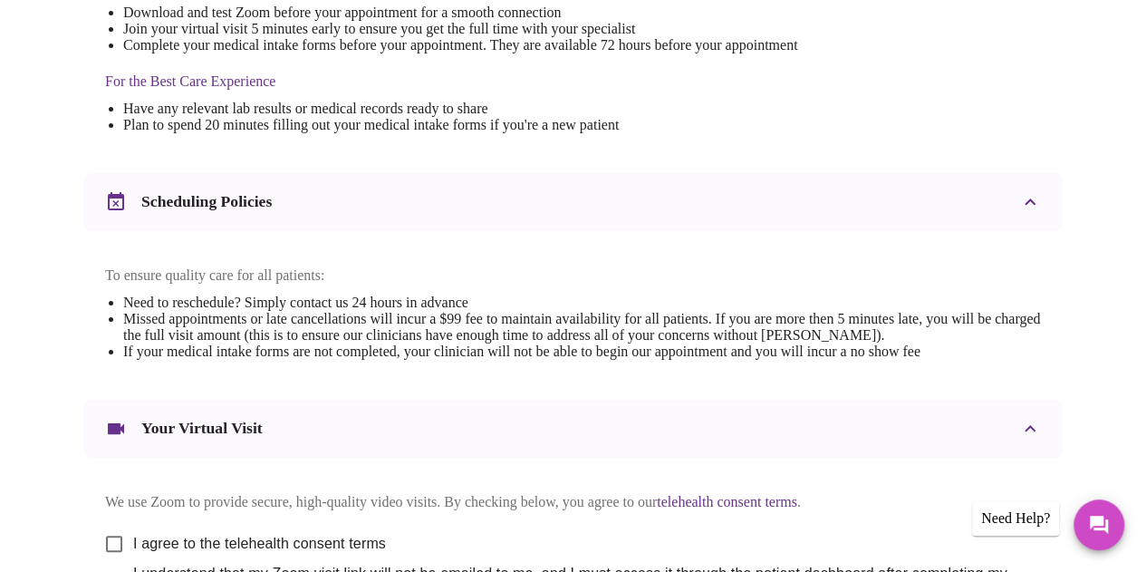
scroll to position [549, 0]
click at [109, 556] on input "I agree to the telehealth consent terms" at bounding box center [114, 542] width 38 height 38
checkbox input "true"
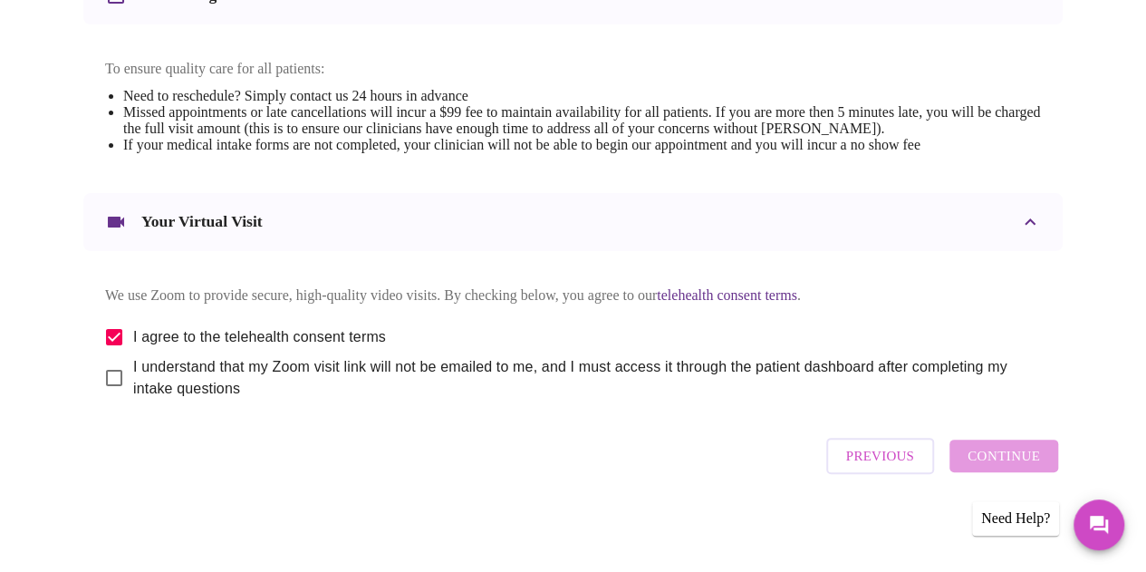
scroll to position [768, 0]
click at [109, 381] on input "I understand that my Zoom visit link will not be emailed to me, and I must acce…" at bounding box center [114, 378] width 38 height 38
checkbox input "true"
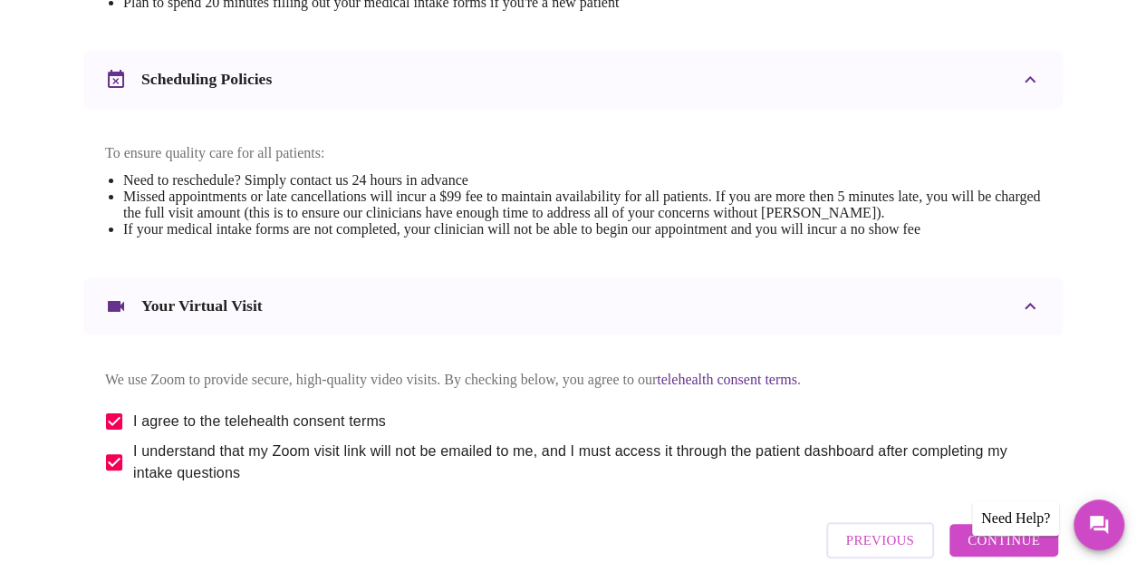
scroll to position [772, 0]
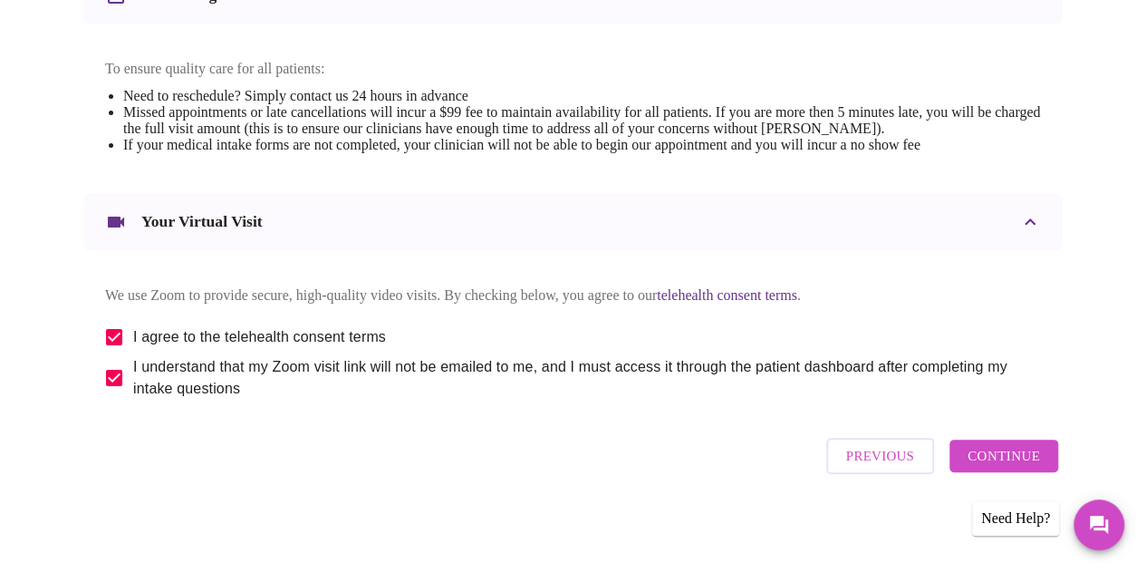
click at [978, 463] on span "Continue" at bounding box center [1003, 456] width 72 height 24
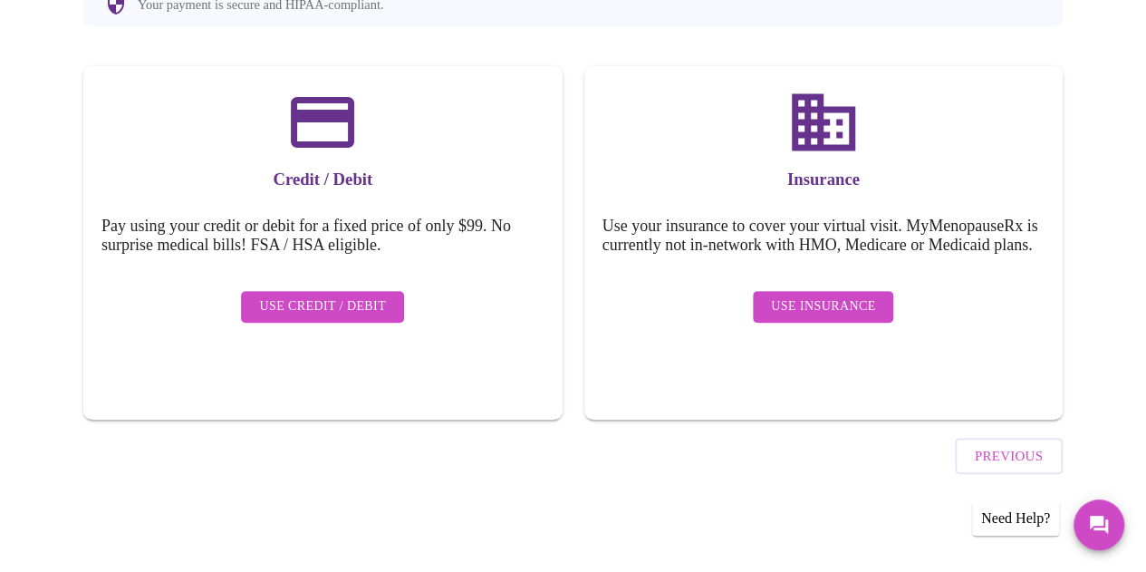
scroll to position [224, 0]
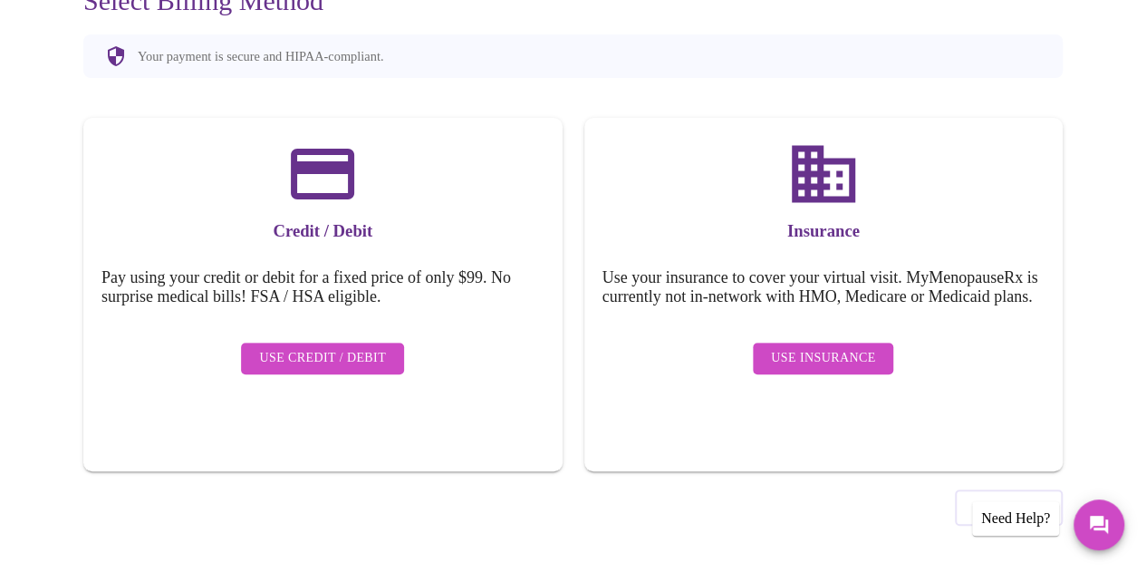
click at [832, 367] on span "Use Insurance" at bounding box center [823, 358] width 104 height 23
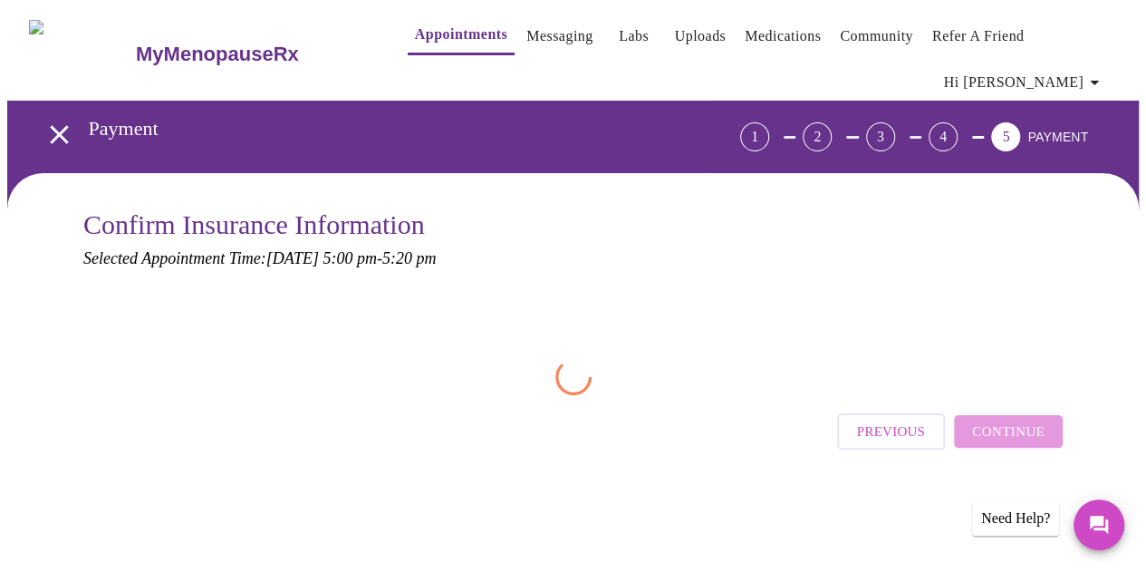
scroll to position [0, 0]
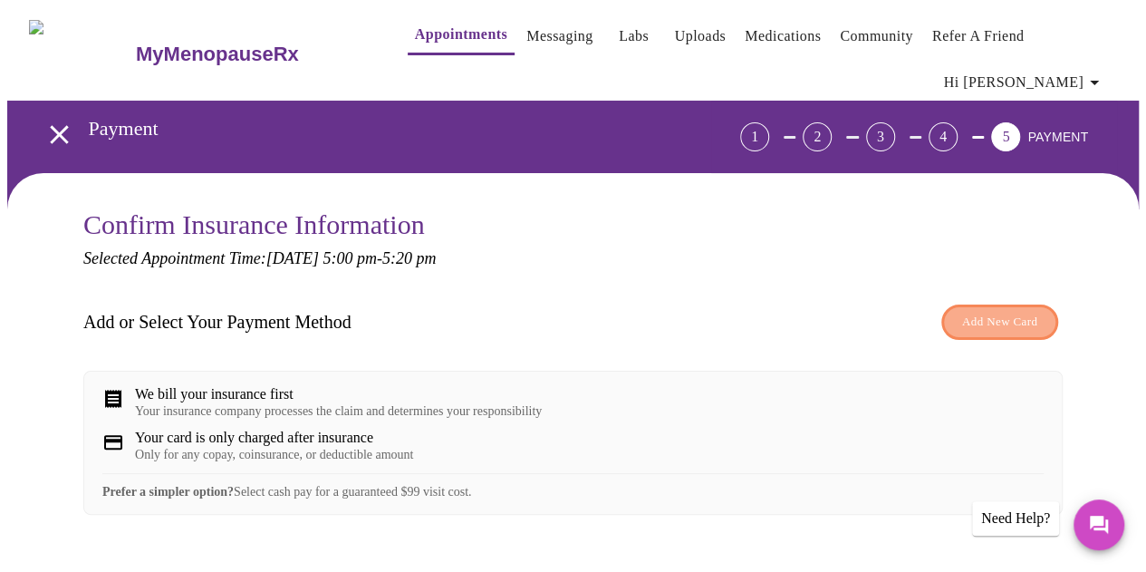
click at [981, 318] on span "Add New Card" at bounding box center [999, 322] width 75 height 21
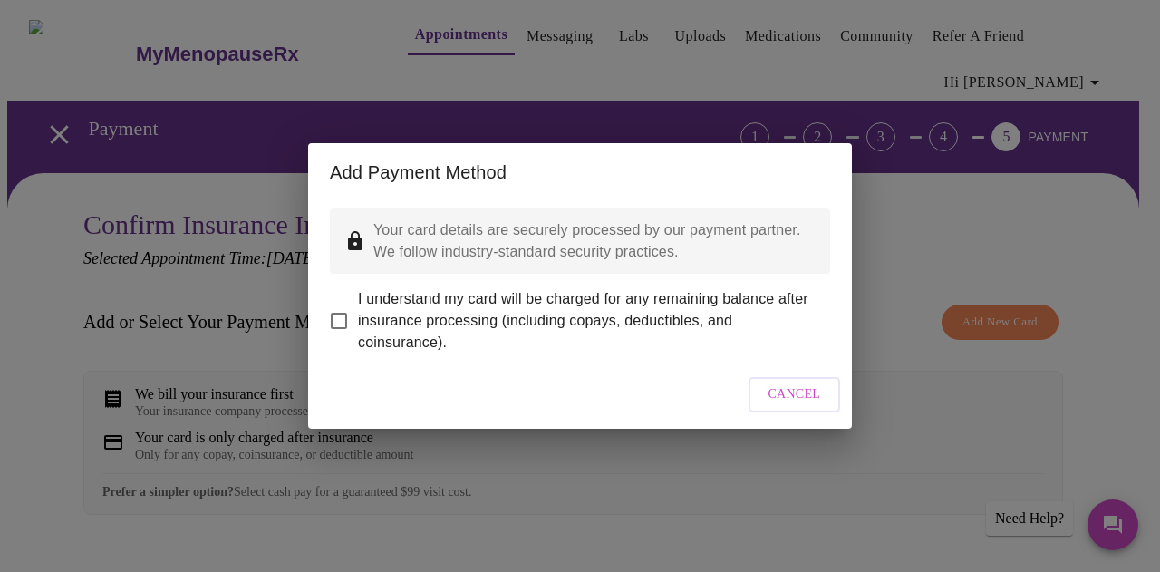
click at [339, 311] on input "I understand my card will be charged for any remaining balance after insurance …" at bounding box center [339, 321] width 38 height 38
checkbox input "true"
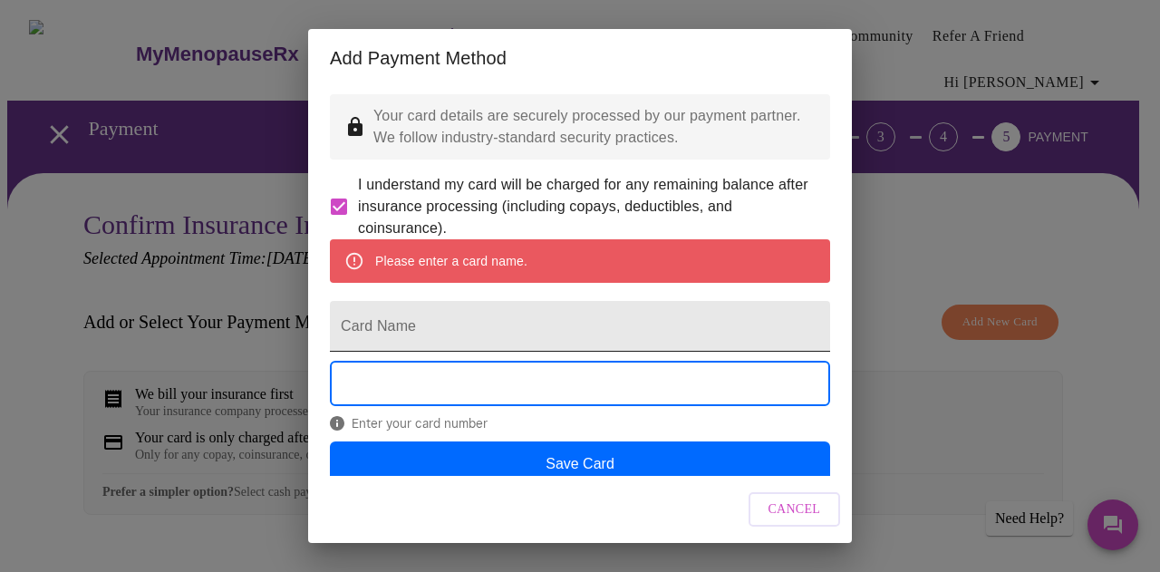
click at [384, 346] on input "Card Name" at bounding box center [580, 326] width 500 height 51
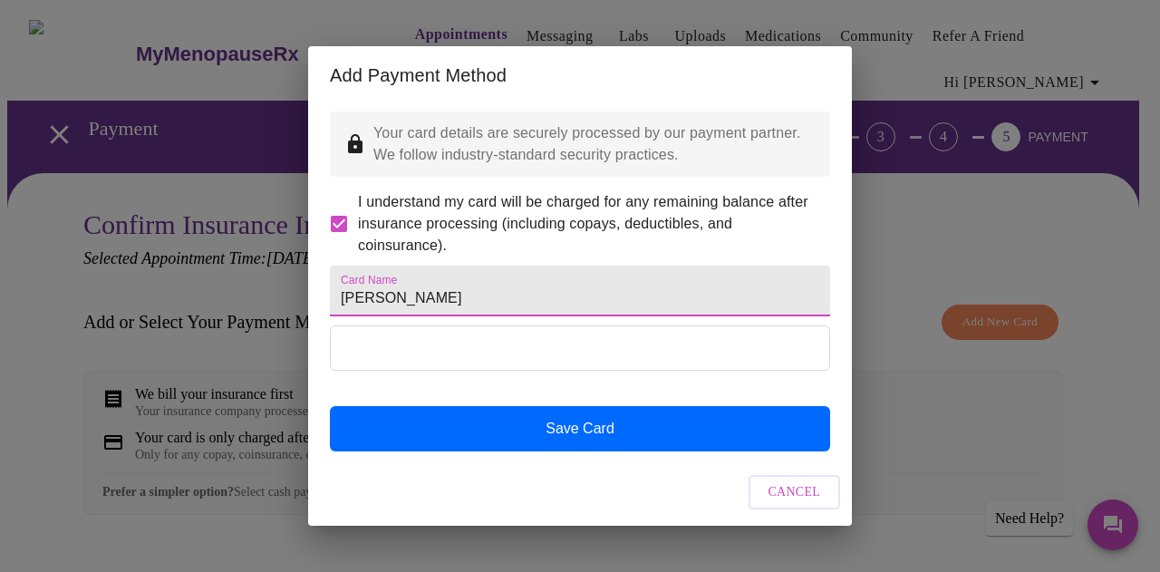
type input "[PERSON_NAME]"
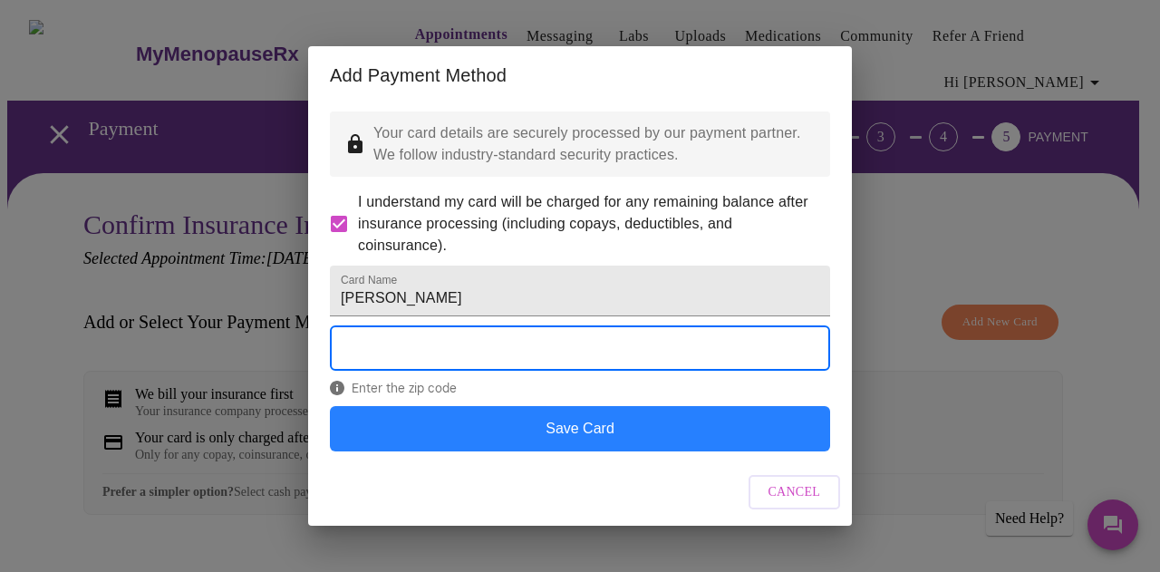
click at [531, 451] on button "Save Card" at bounding box center [580, 428] width 500 height 45
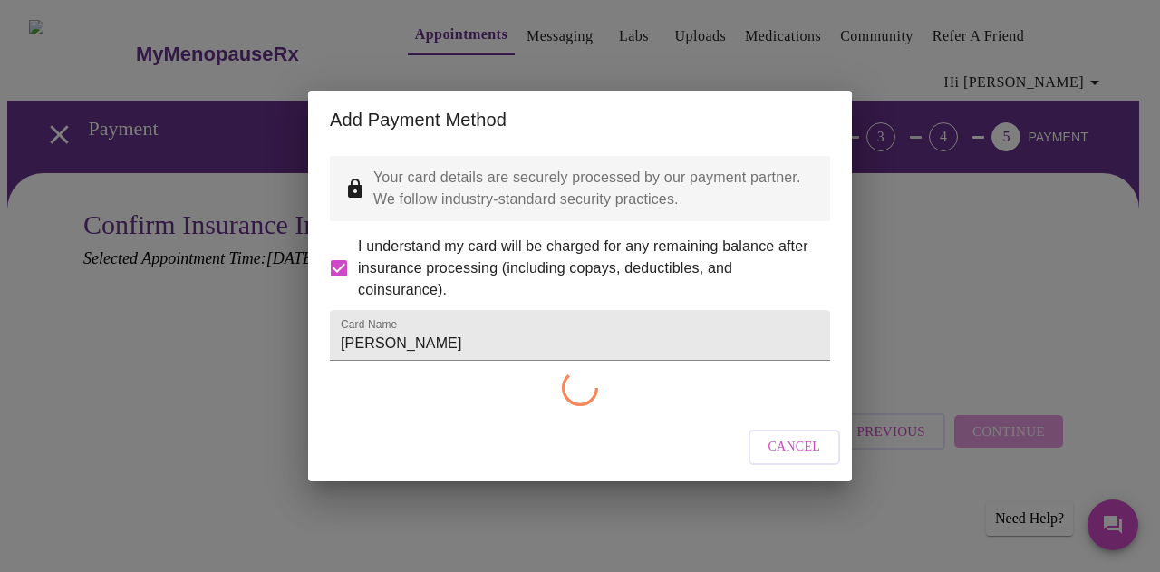
checkbox input "false"
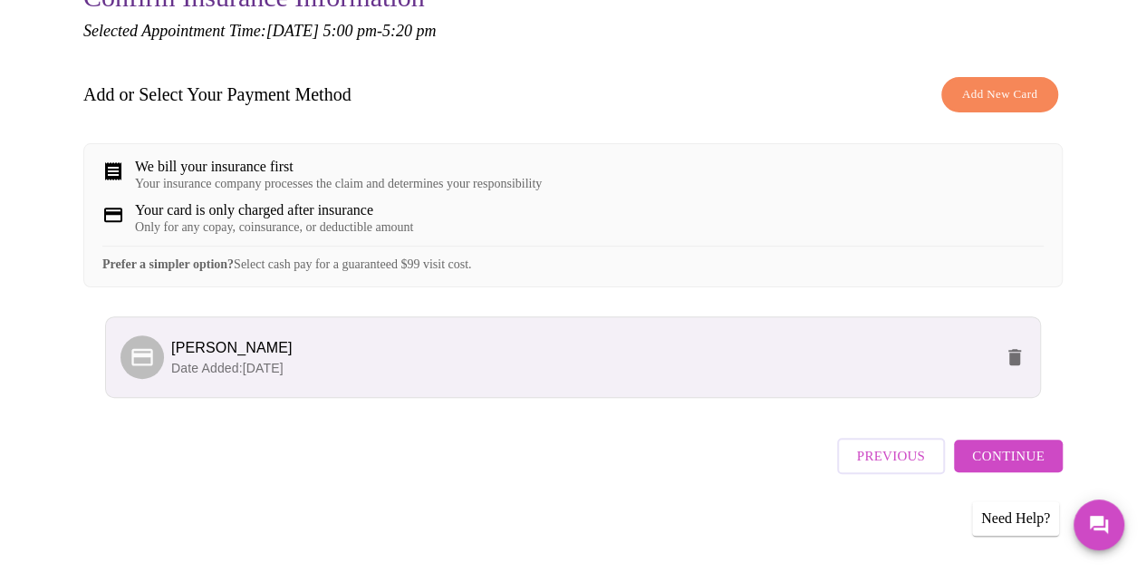
scroll to position [239, 0]
click at [996, 463] on span "Continue" at bounding box center [1008, 456] width 72 height 24
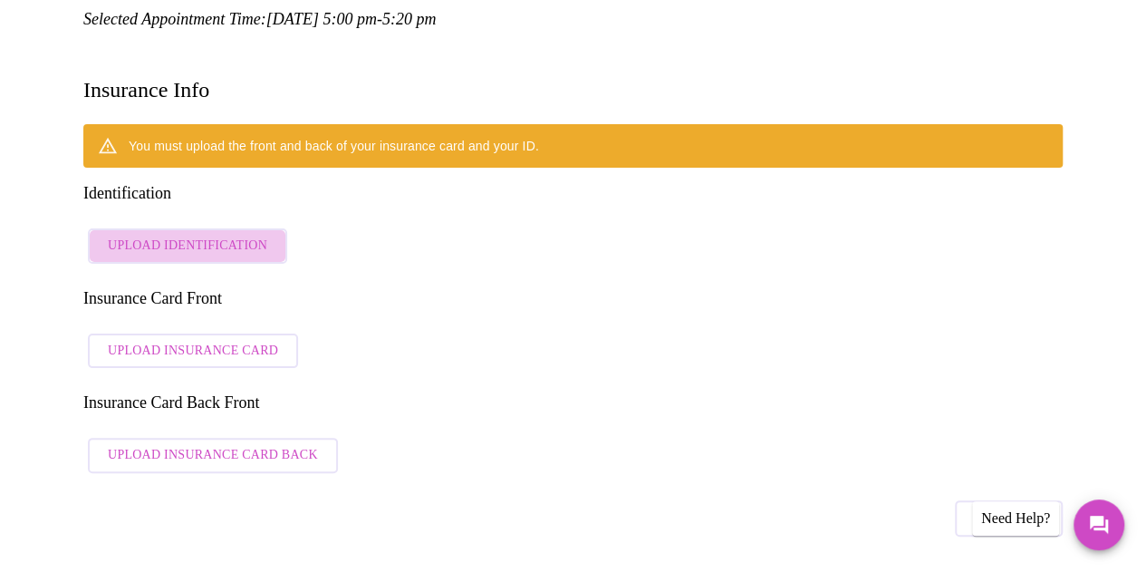
click at [237, 235] on span "Upload Identification" at bounding box center [187, 246] width 159 height 23
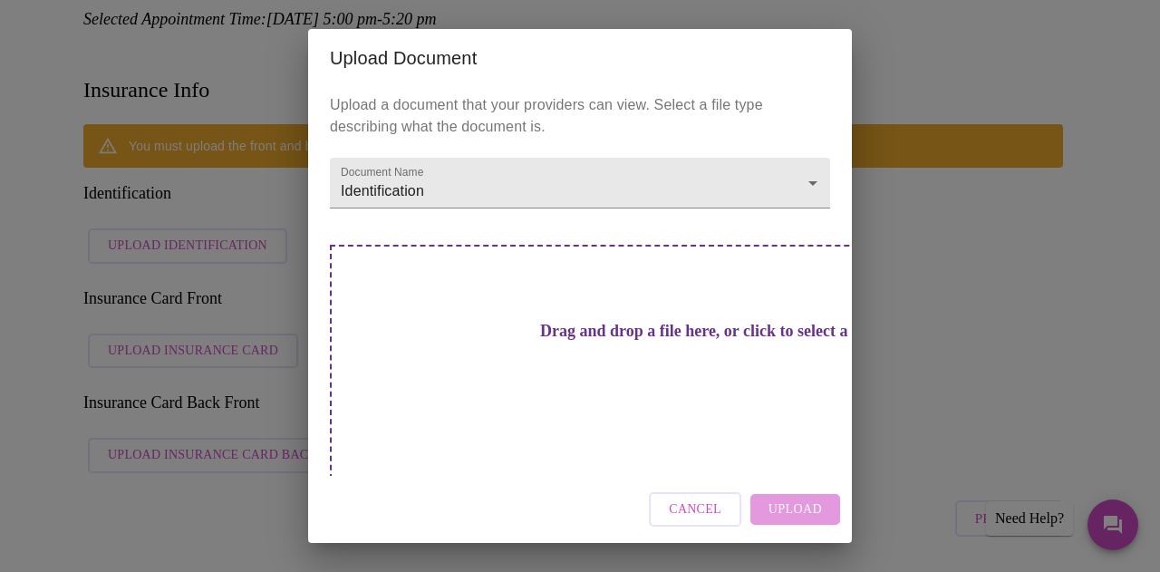
click at [543, 341] on h3 "Drag and drop a file here, or click to select a file" at bounding box center [707, 331] width 500 height 19
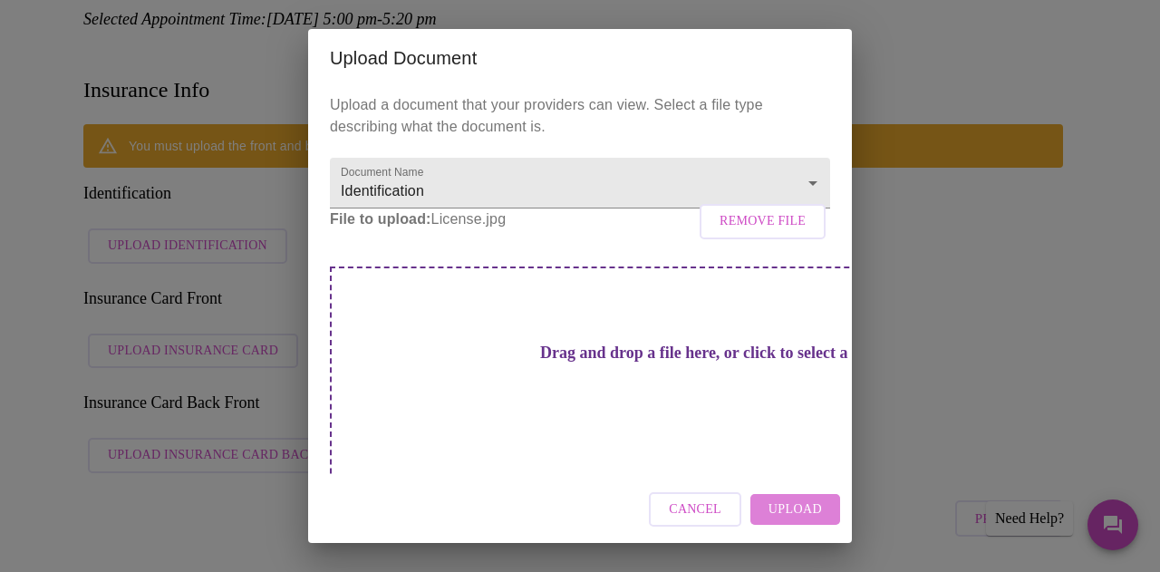
click at [784, 514] on span "Upload" at bounding box center [794, 509] width 53 height 23
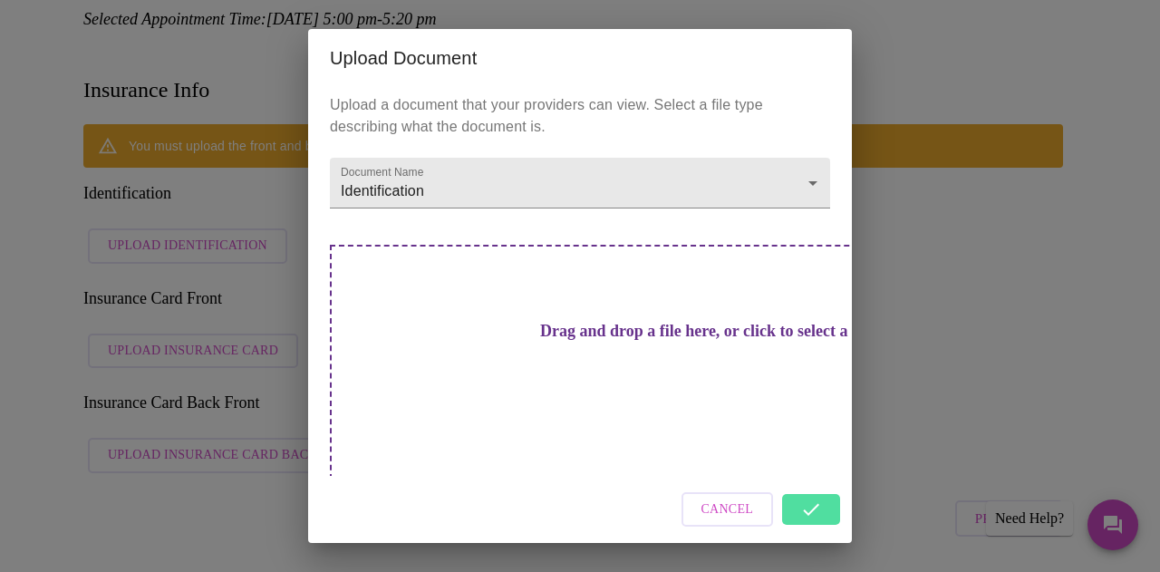
click at [806, 484] on div "Cancel" at bounding box center [580, 510] width 544 height 68
click at [804, 486] on div "Cancel" at bounding box center [580, 510] width 544 height 68
click at [912, 394] on div "Upload Document Upload a document that your providers can view. Select a file t…" at bounding box center [580, 286] width 1160 height 572
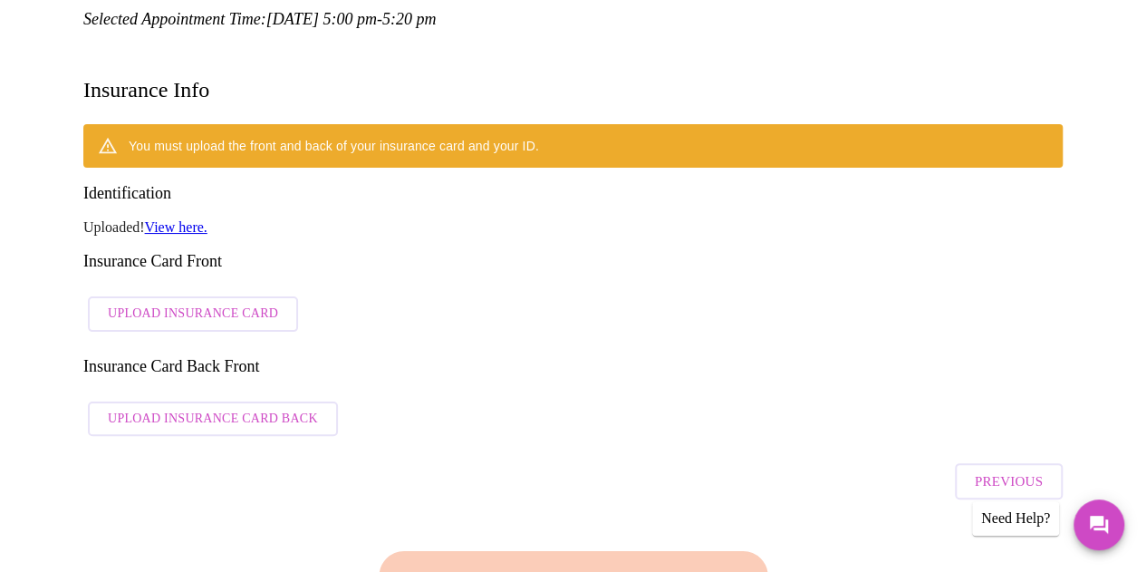
click at [554, 567] on div "Finish and Book Now!" at bounding box center [572, 582] width 979 height 149
click at [203, 303] on span "Upload Insurance Card" at bounding box center [193, 314] width 170 height 23
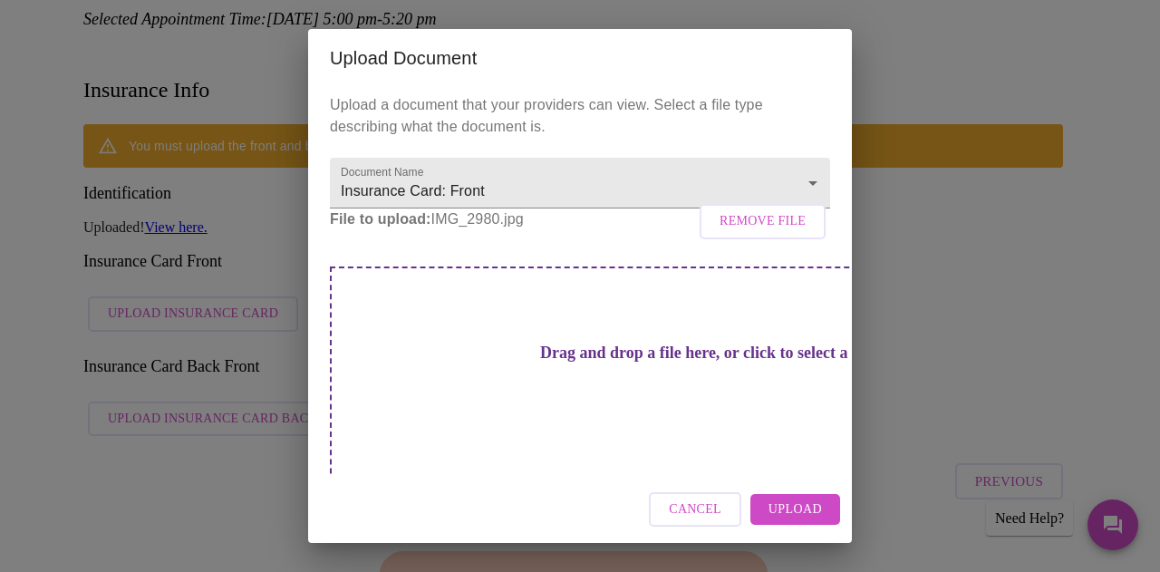
click at [788, 487] on div "Cancel Upload" at bounding box center [580, 510] width 544 height 68
click at [788, 498] on span "Upload" at bounding box center [794, 509] width 53 height 23
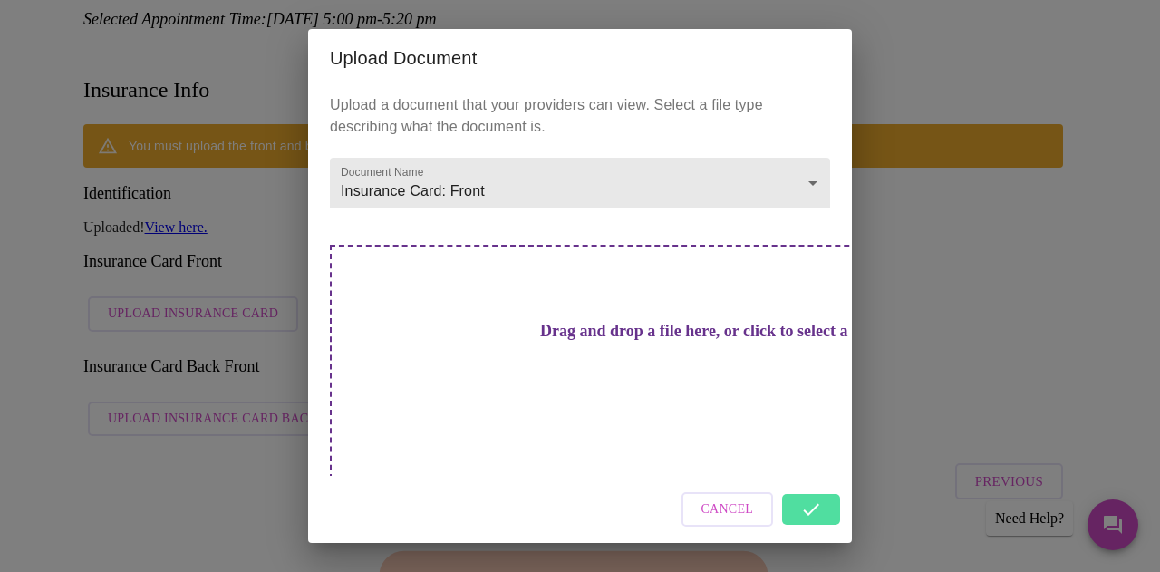
click at [912, 287] on div "Upload Document Upload a document that your providers can view. Select a file t…" at bounding box center [580, 286] width 1160 height 572
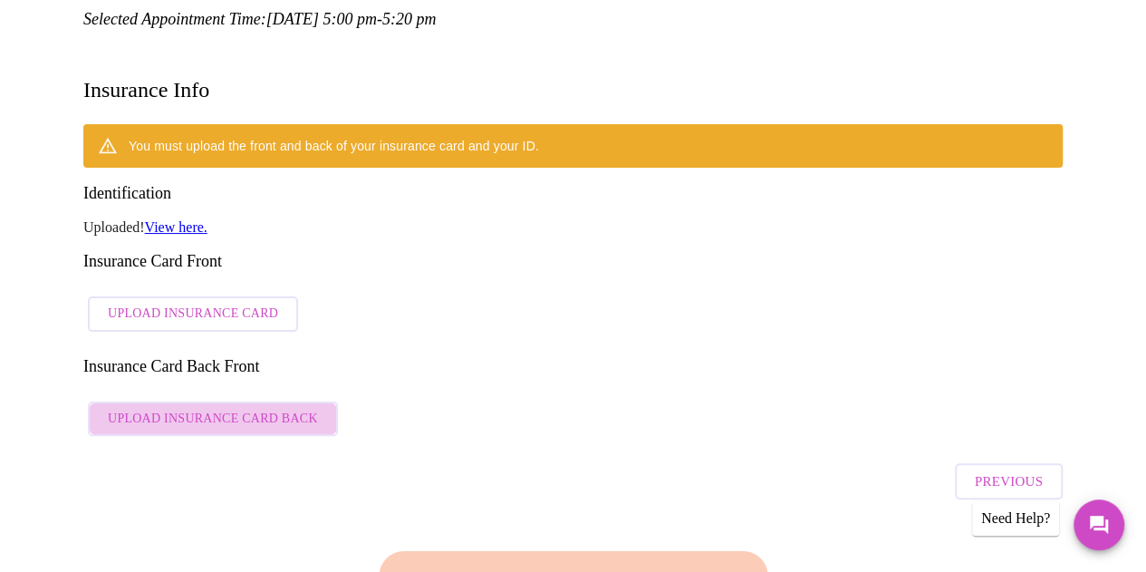
click at [261, 408] on span "Upload Insurance Card Back" at bounding box center [213, 419] width 210 height 23
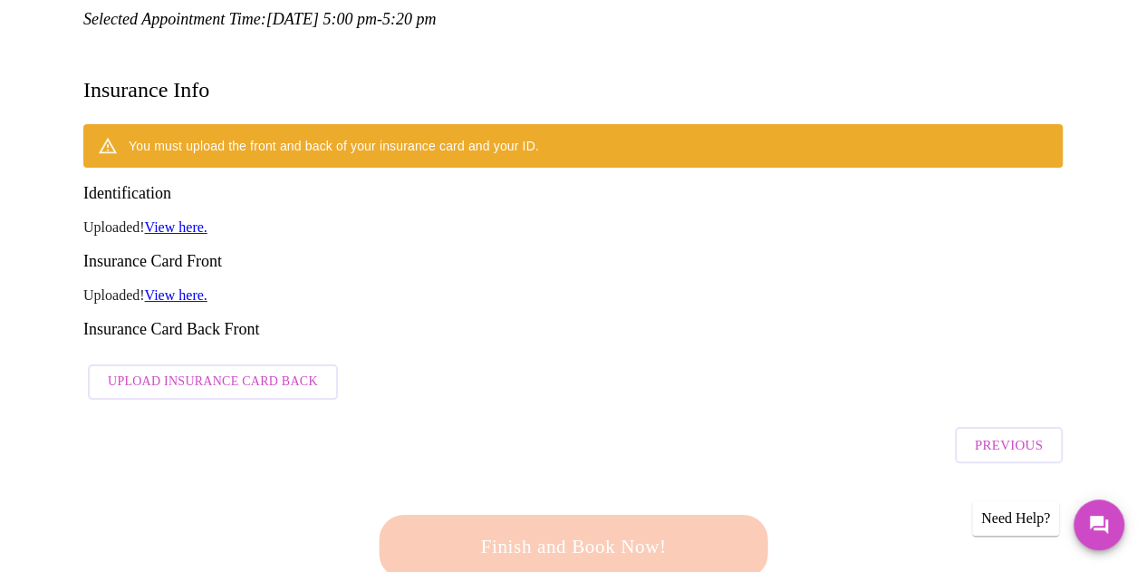
click at [248, 371] on span "Upload Insurance Card Back" at bounding box center [213, 382] width 210 height 23
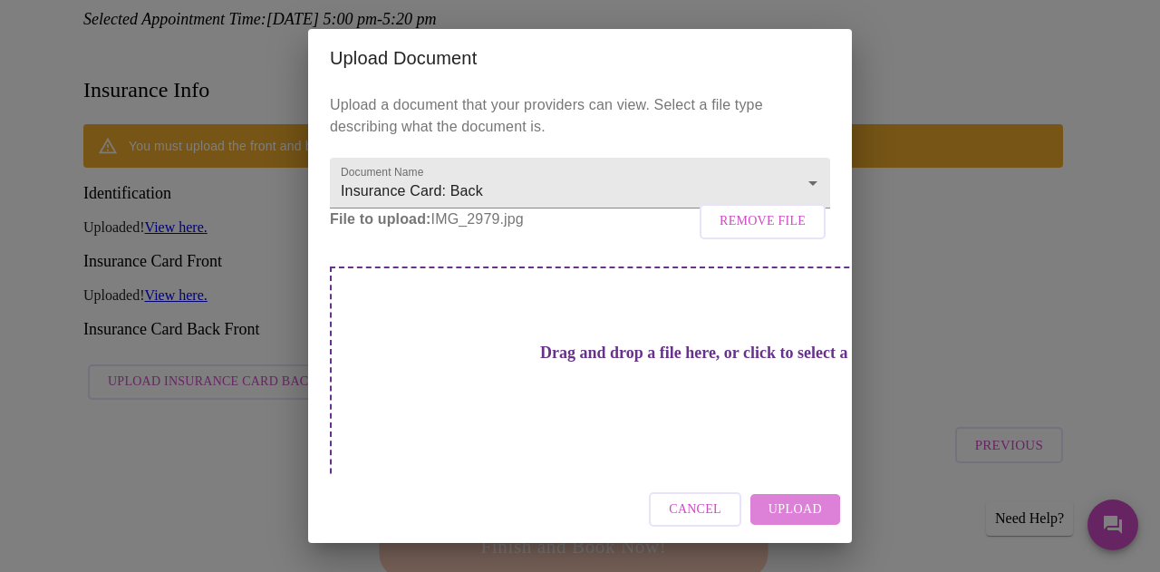
click at [786, 513] on span "Upload" at bounding box center [794, 509] width 53 height 23
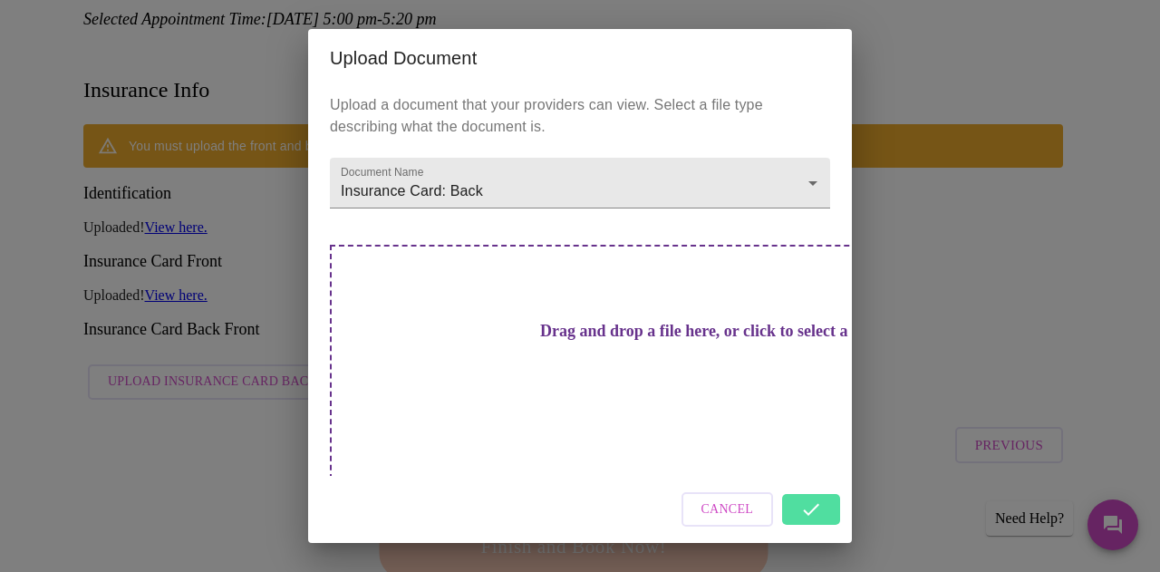
click at [964, 290] on div "Upload Document Upload a document that your providers can view. Select a file t…" at bounding box center [580, 286] width 1160 height 572
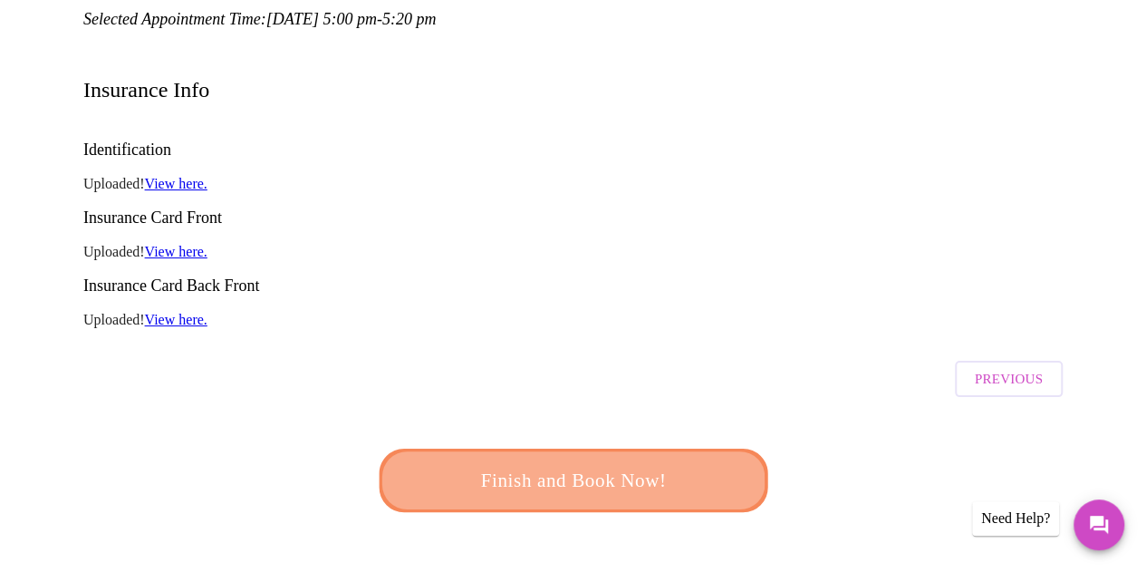
click at [565, 464] on span "Finish and Book Now!" at bounding box center [573, 481] width 335 height 34
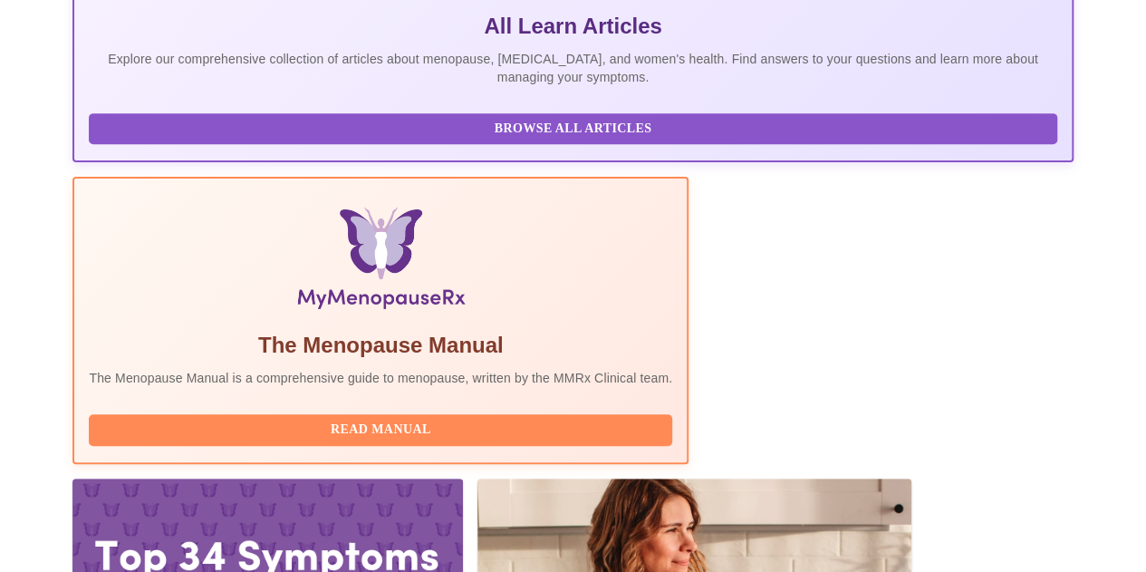
scroll to position [443, 0]
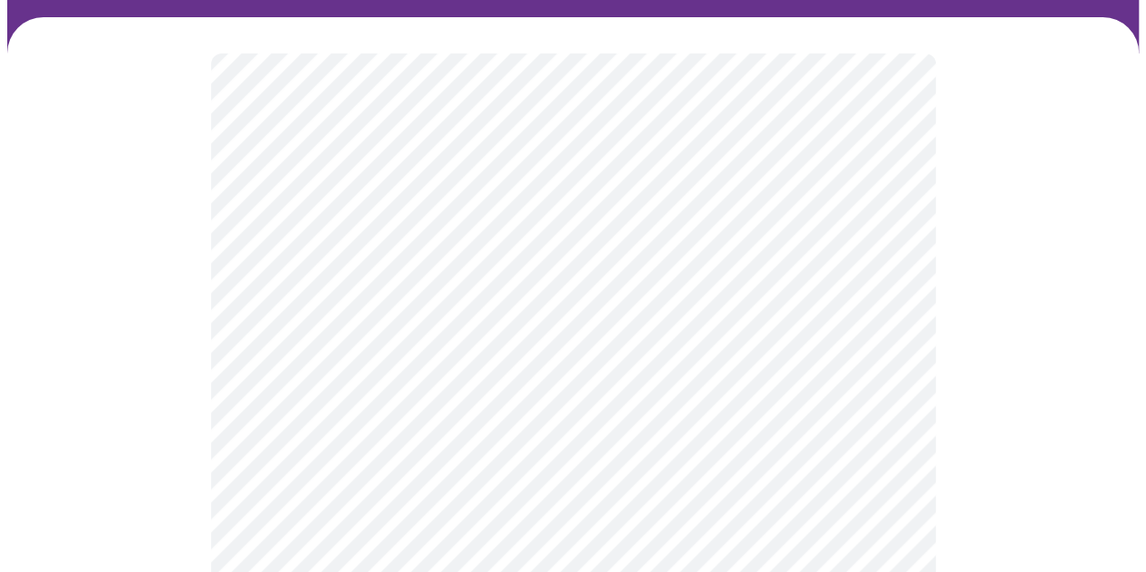
scroll to position [145, 0]
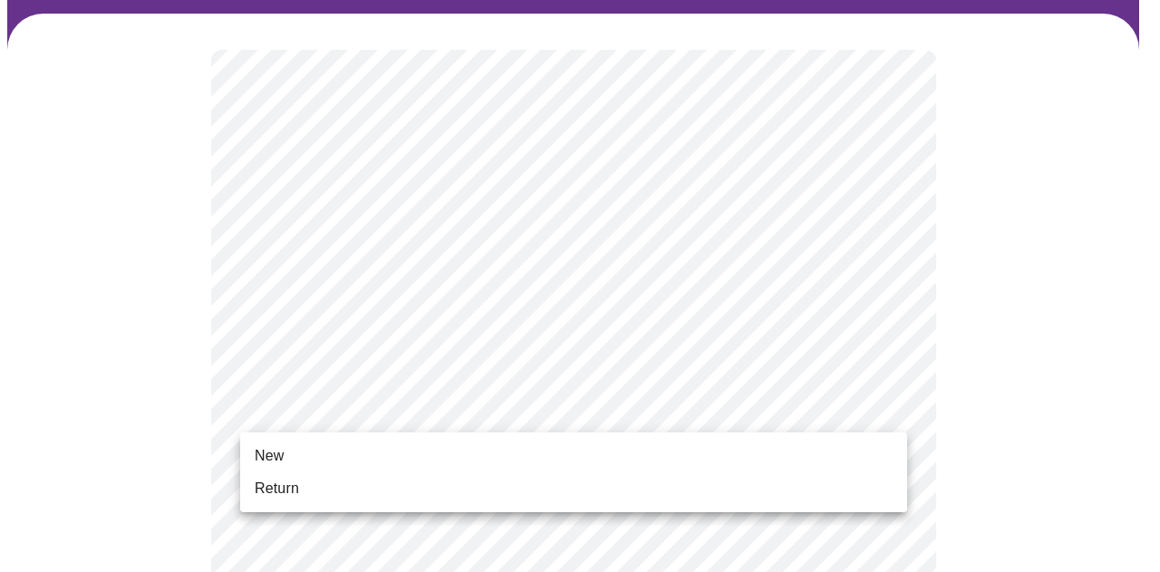
click at [360, 444] on li "New" at bounding box center [573, 455] width 667 height 33
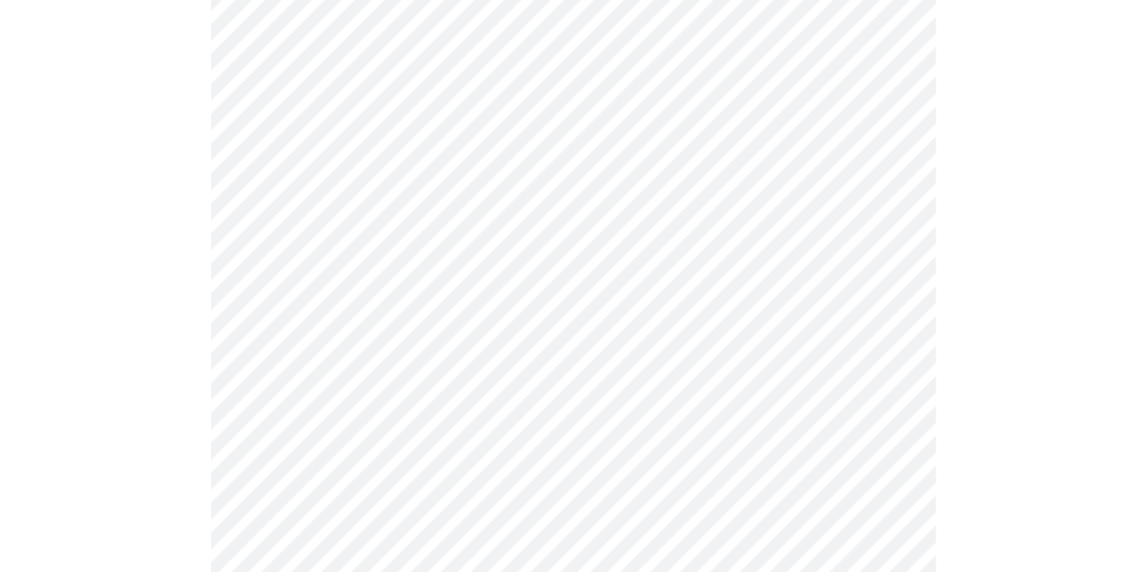
scroll to position [1013, 0]
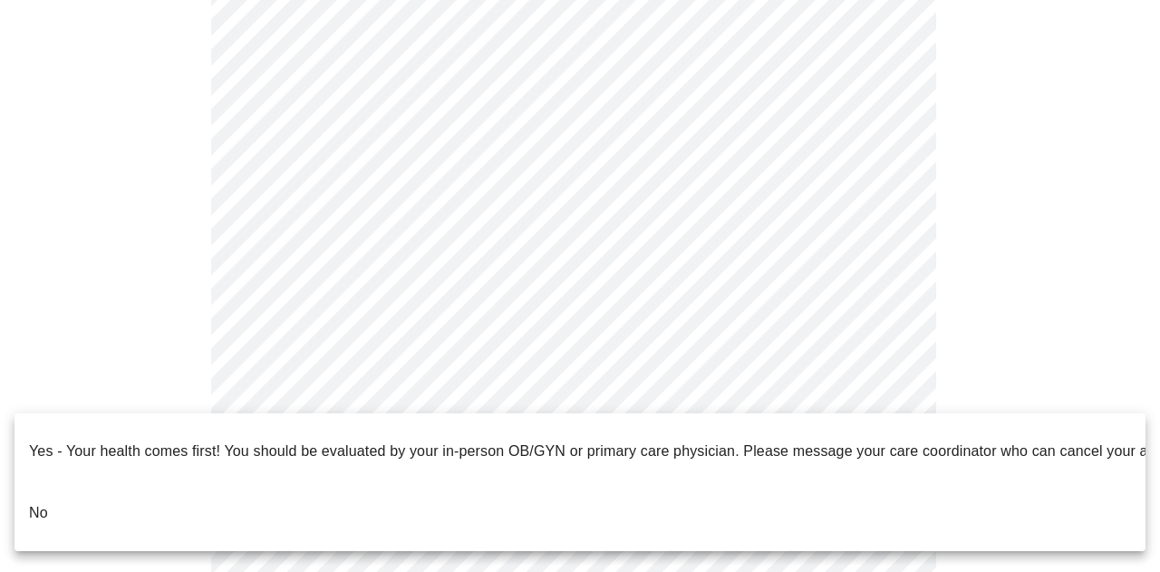
click at [60, 482] on li "No" at bounding box center [579, 513] width 1131 height 62
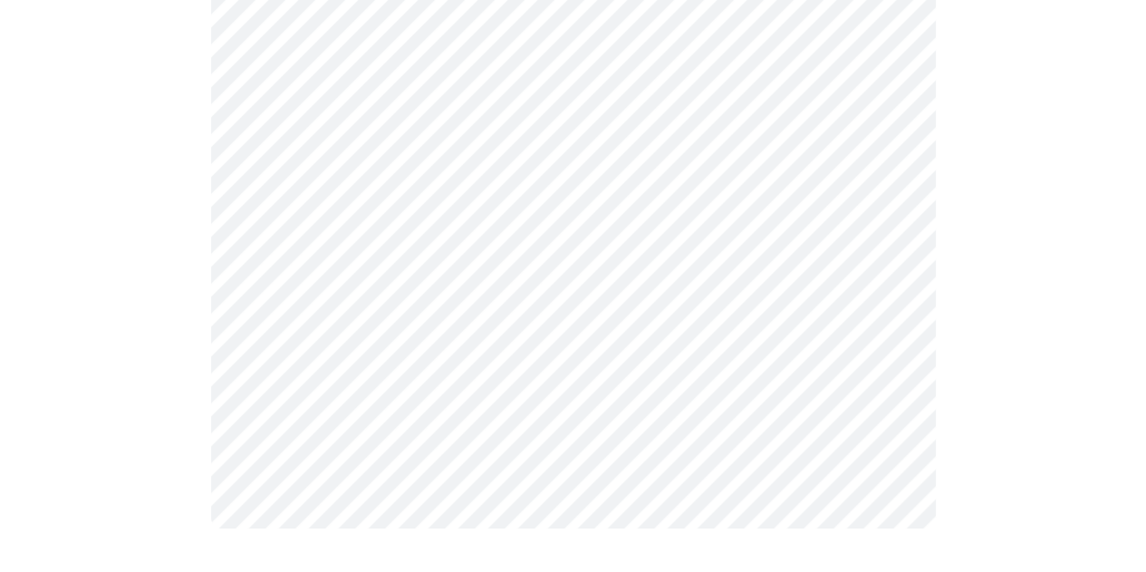
scroll to position [0, 0]
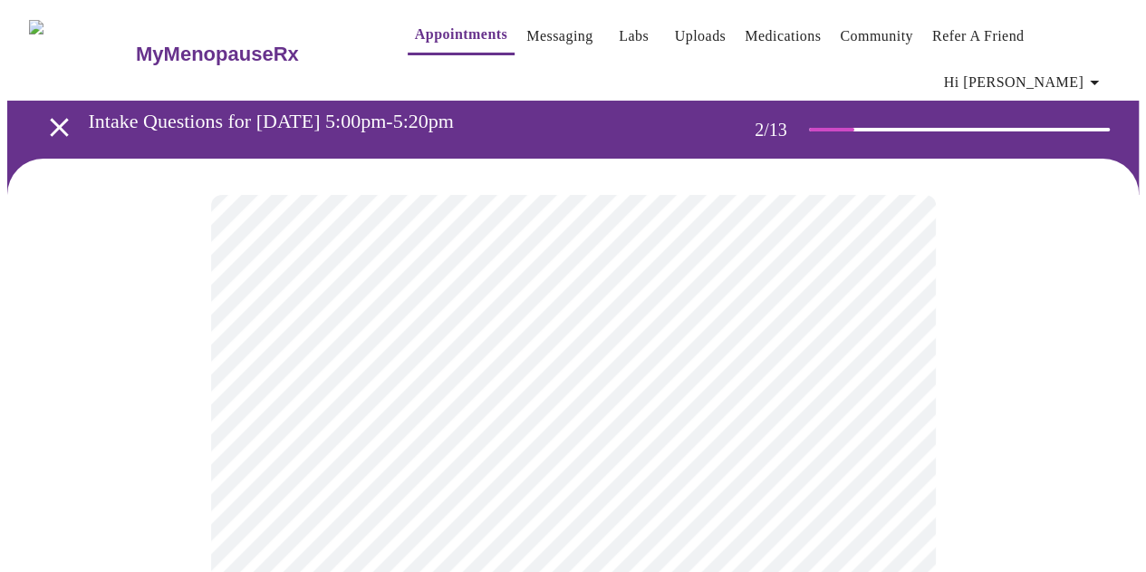
click at [645, 382] on body "MyMenopauseRx Appointments Messaging Labs Uploads Medications Community Refer a…" at bounding box center [572, 563] width 1131 height 1113
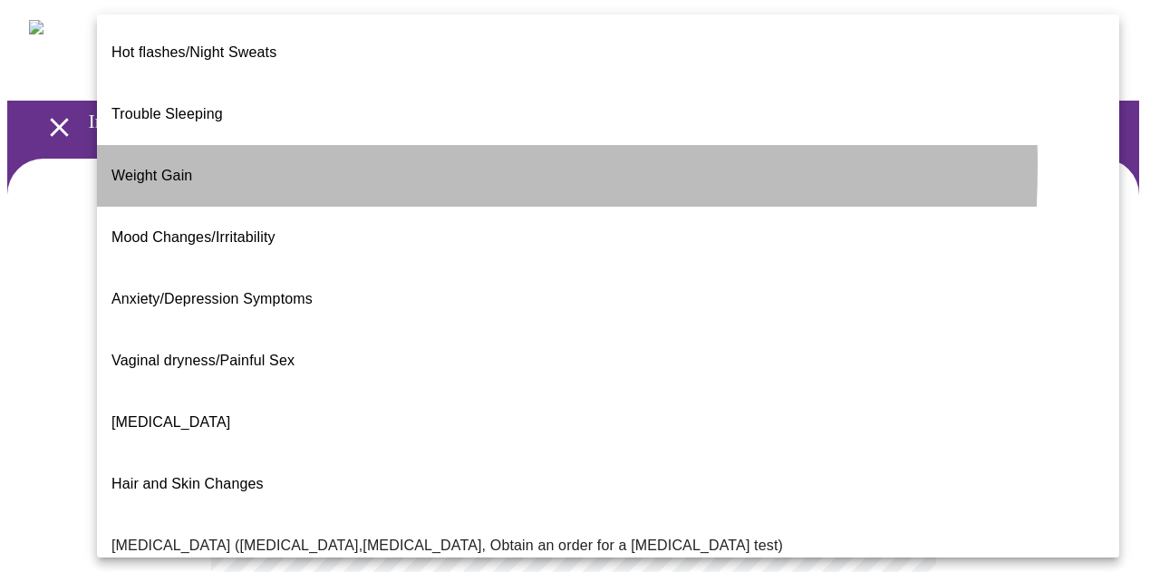
click at [189, 168] on span "Weight Gain" at bounding box center [151, 175] width 81 height 15
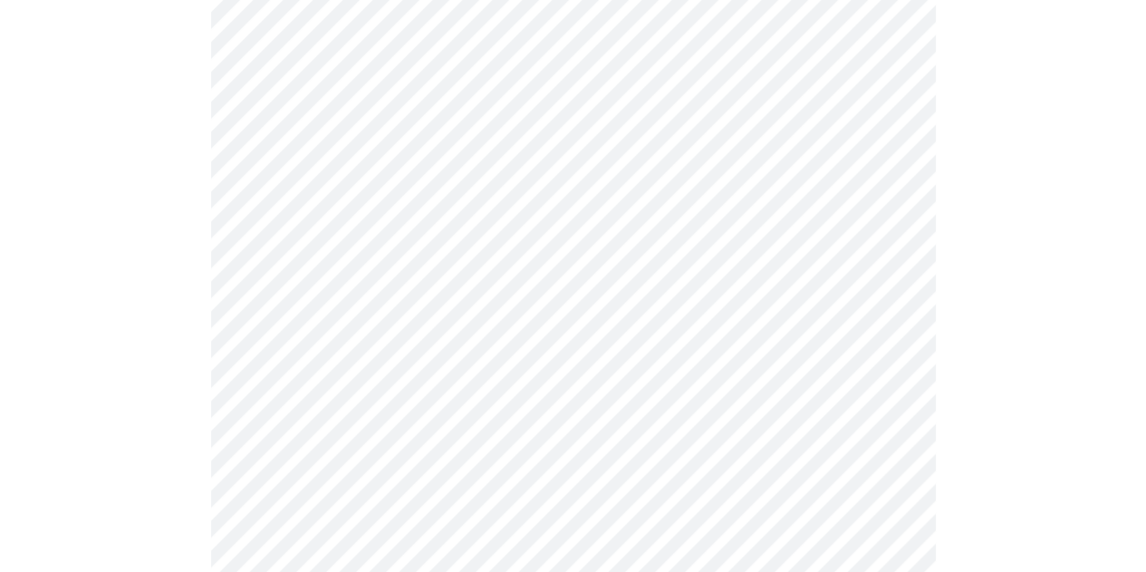
scroll to position [214, 0]
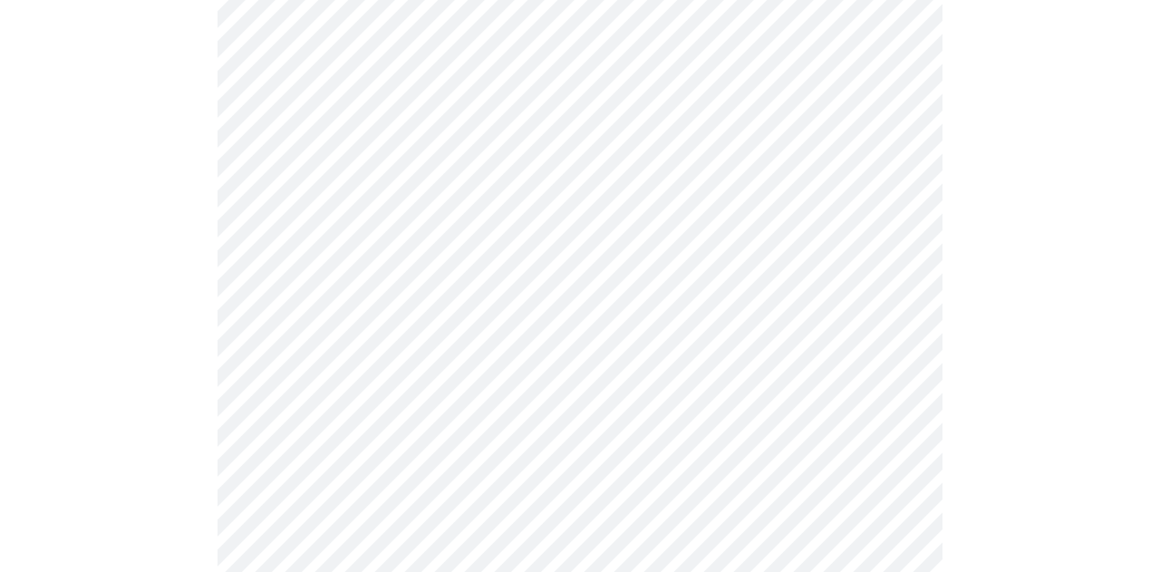
click at [378, 361] on body "MyMenopauseRx Appointments Messaging Labs Uploads Medications Community Refer a…" at bounding box center [579, 344] width 1145 height 1102
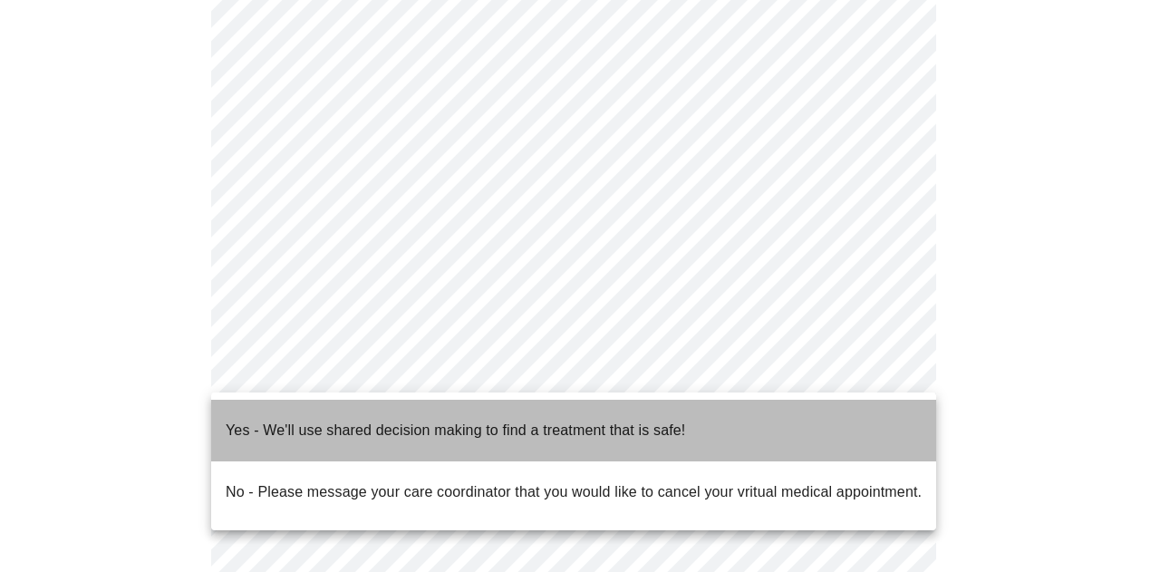
click at [361, 420] on p "Yes - We'll use shared decision making to find a treatment that is safe!" at bounding box center [455, 430] width 459 height 22
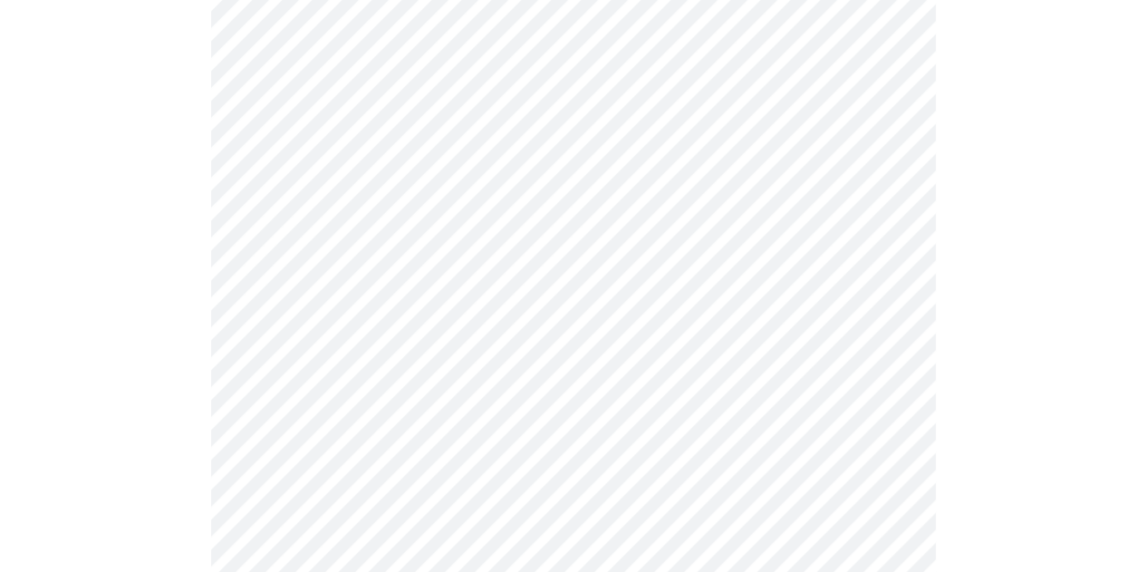
click at [178, 420] on div at bounding box center [572, 415] width 1131 height 940
click at [1012, 371] on div at bounding box center [572, 176] width 1131 height 901
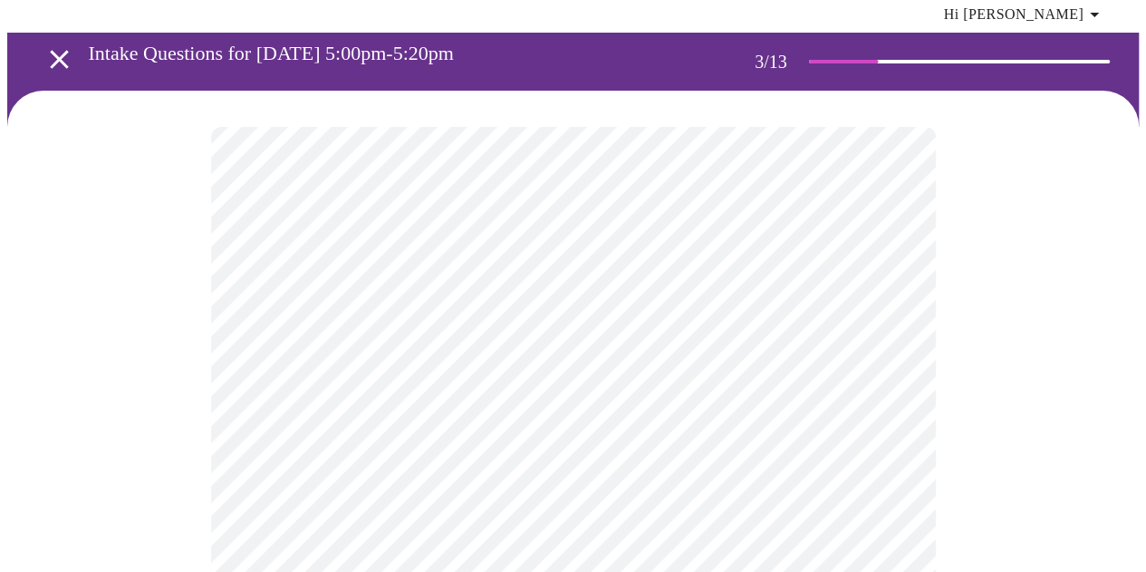
scroll to position [75, 0]
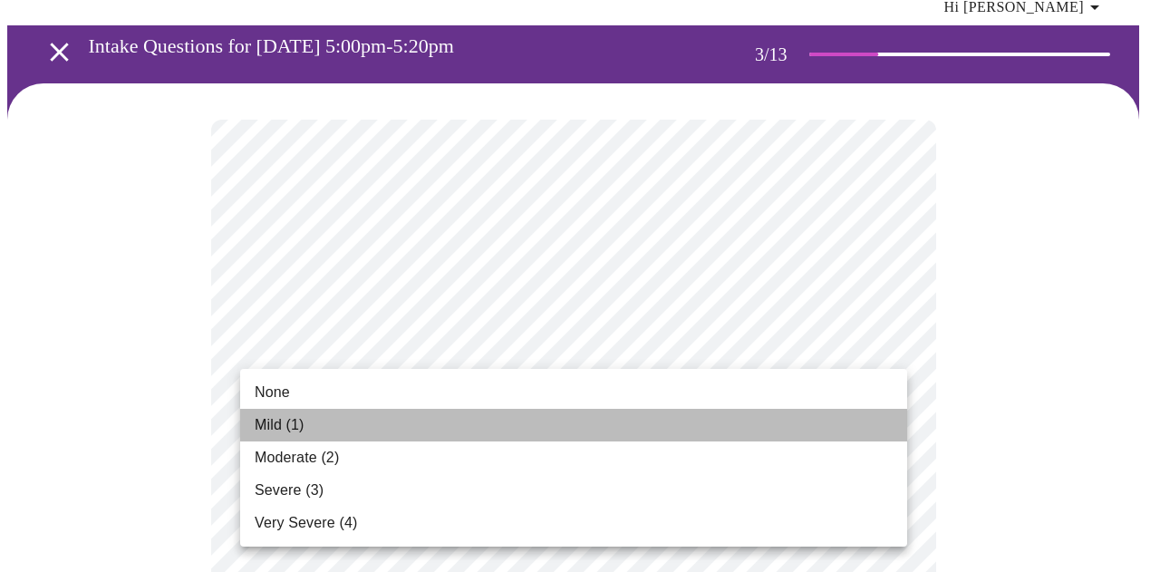
click at [451, 429] on li "Mild (1)" at bounding box center [573, 425] width 667 height 33
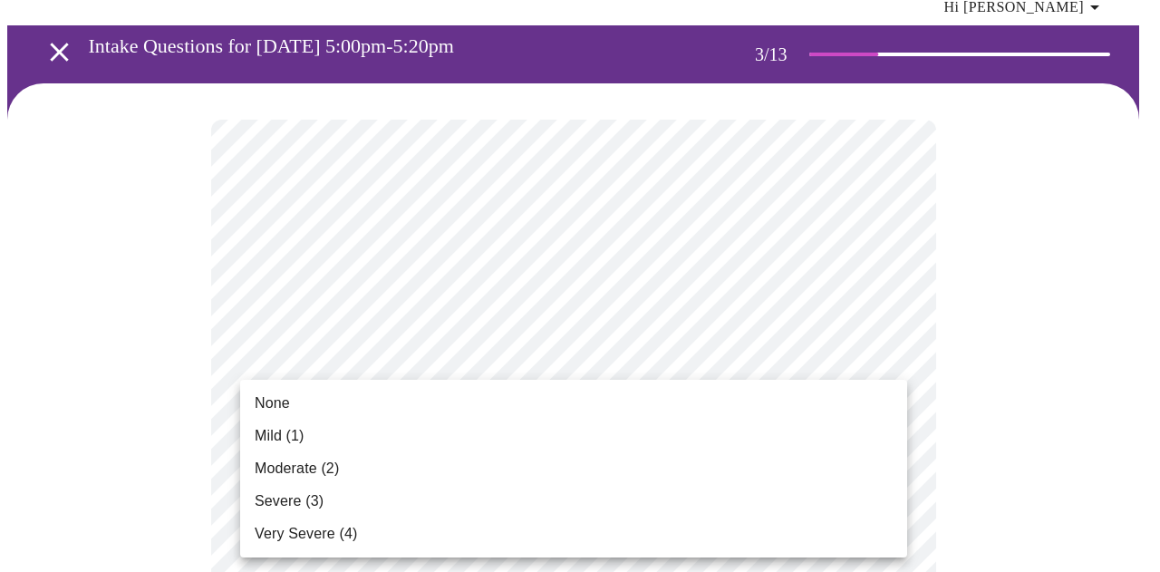
click at [428, 407] on li "None" at bounding box center [573, 403] width 667 height 33
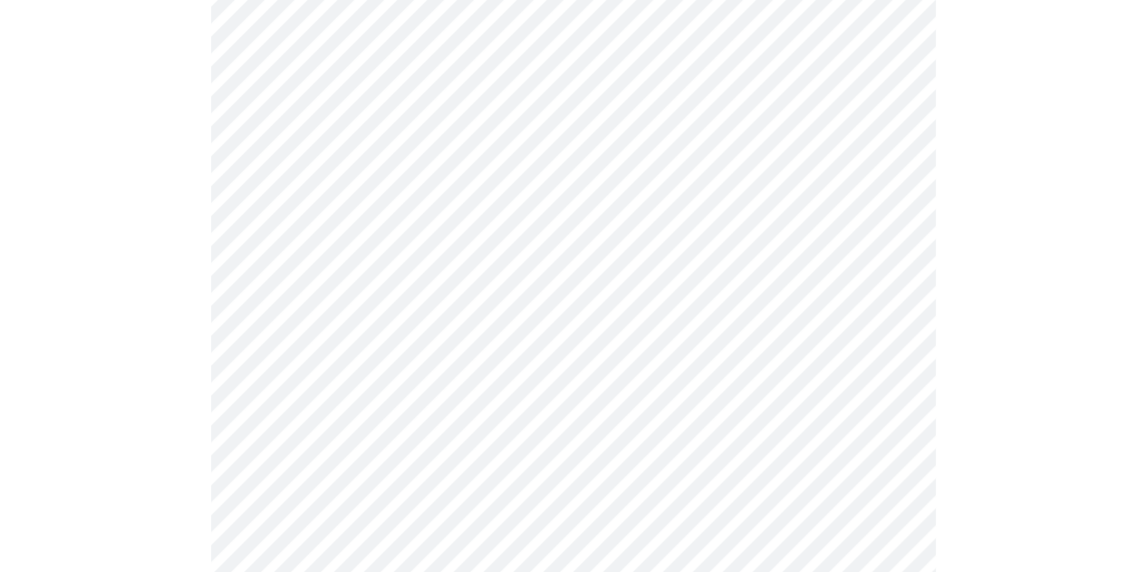
scroll to position [339, 0]
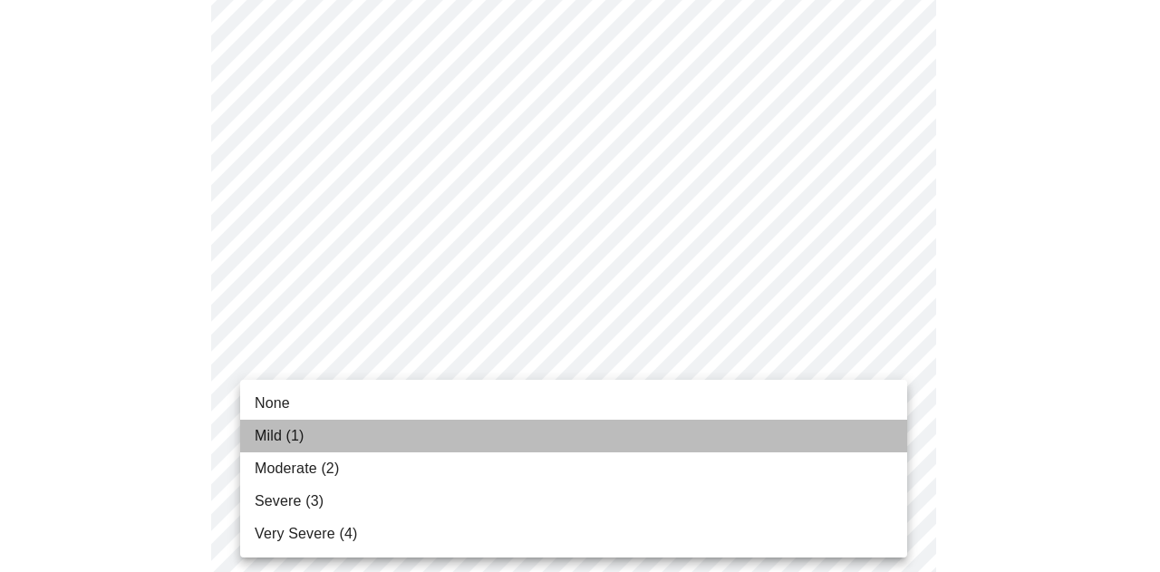
click at [393, 445] on li "Mild (1)" at bounding box center [573, 435] width 667 height 33
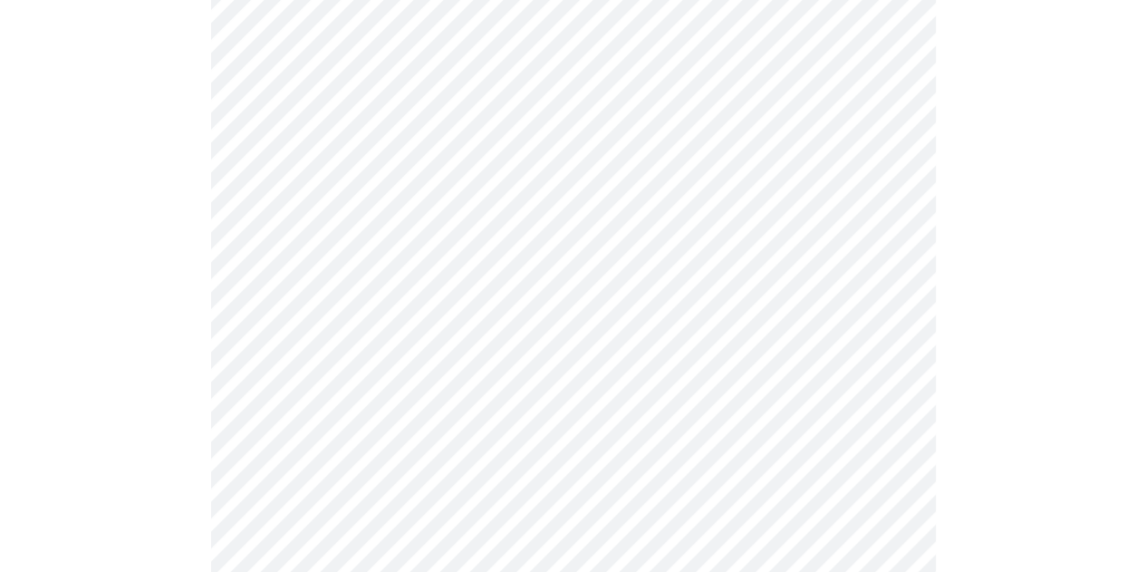
scroll to position [475, 0]
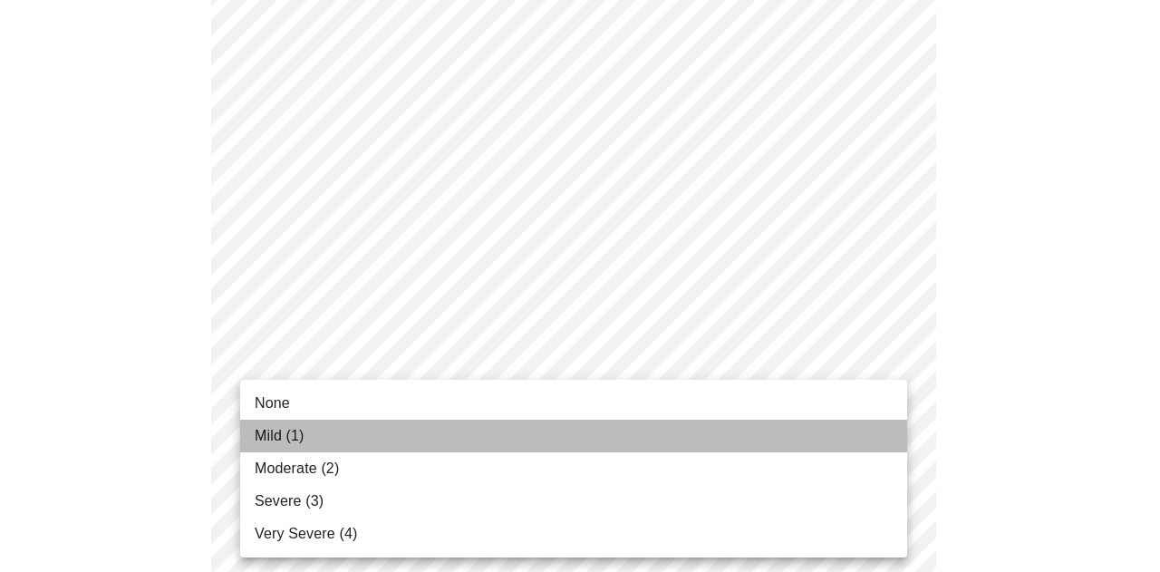
click at [366, 429] on li "Mild (1)" at bounding box center [573, 435] width 667 height 33
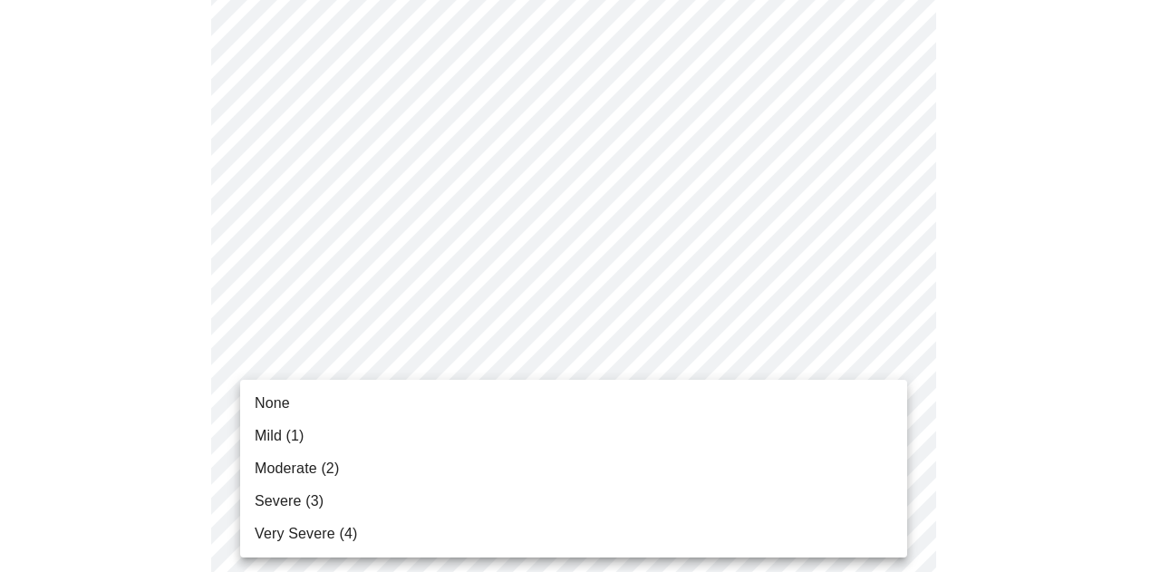
click at [361, 470] on li "Moderate (2)" at bounding box center [573, 468] width 667 height 33
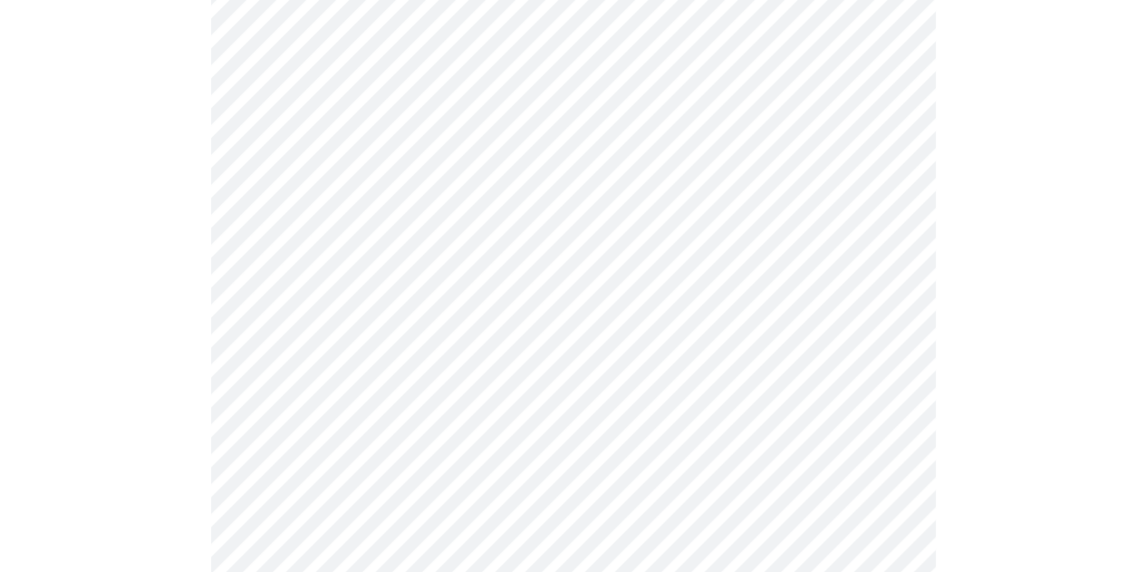
scroll to position [746, 0]
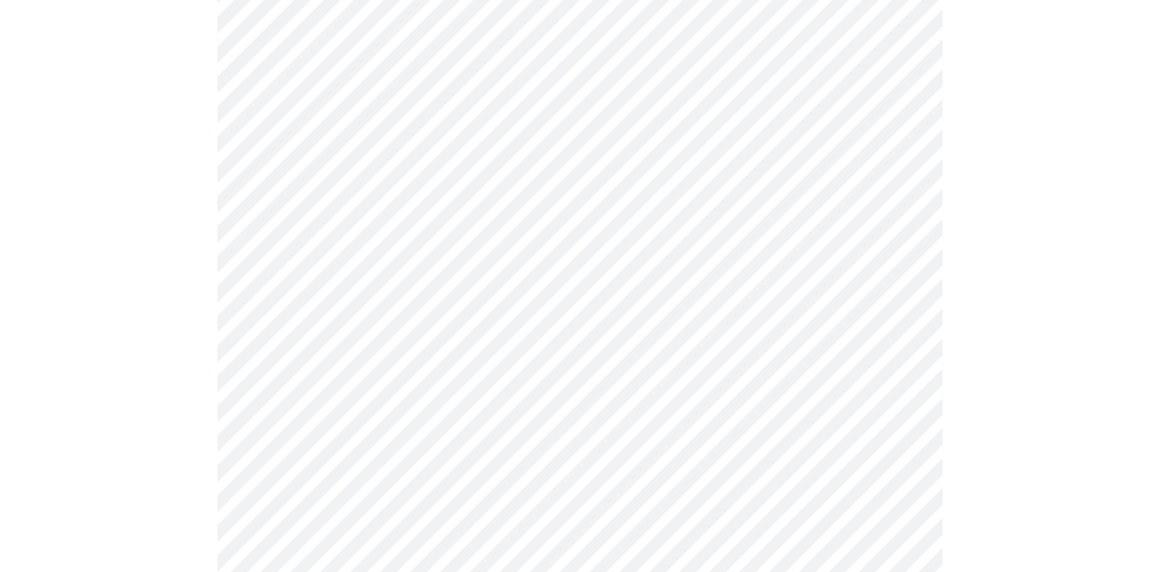
click at [386, 337] on body "MyMenopauseRx Appointments Messaging Labs Uploads Medications Community Refer a…" at bounding box center [579, 415] width 1145 height 2308
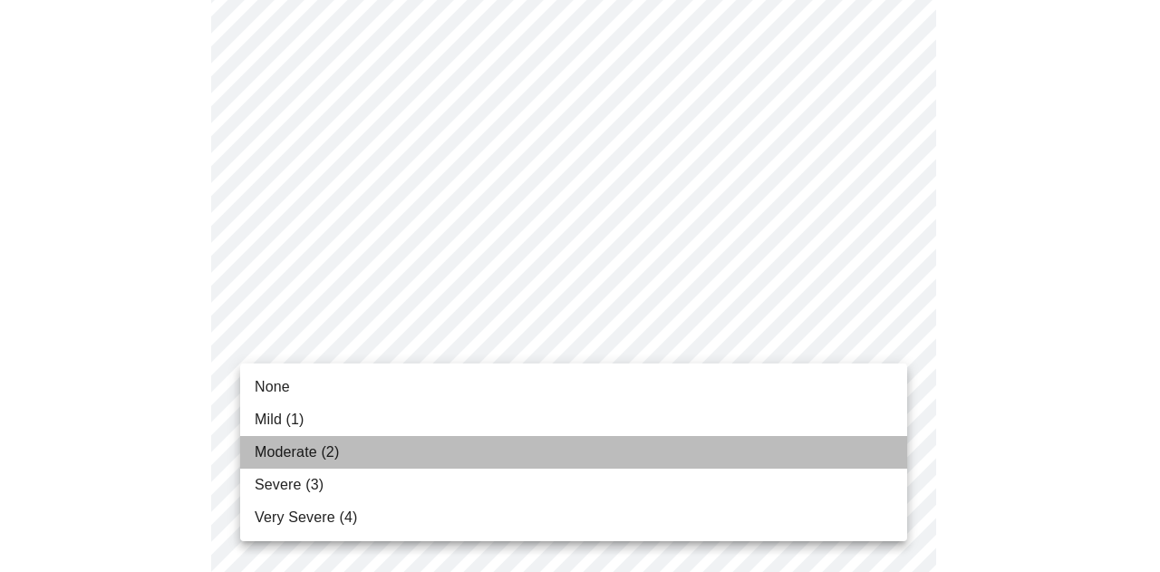
click at [361, 445] on li "Moderate (2)" at bounding box center [573, 452] width 667 height 33
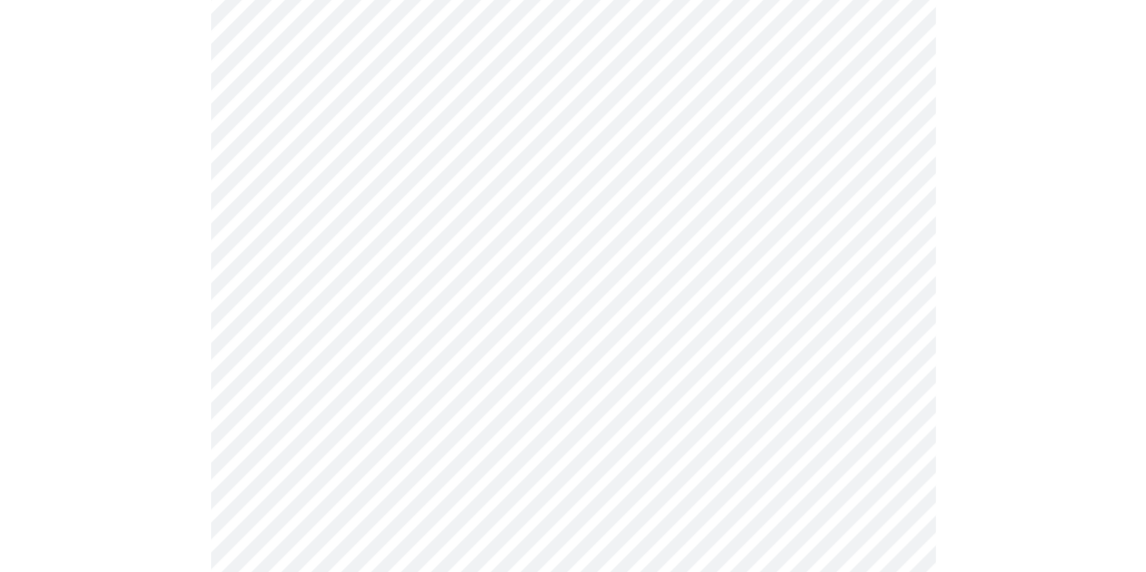
scroll to position [903, 0]
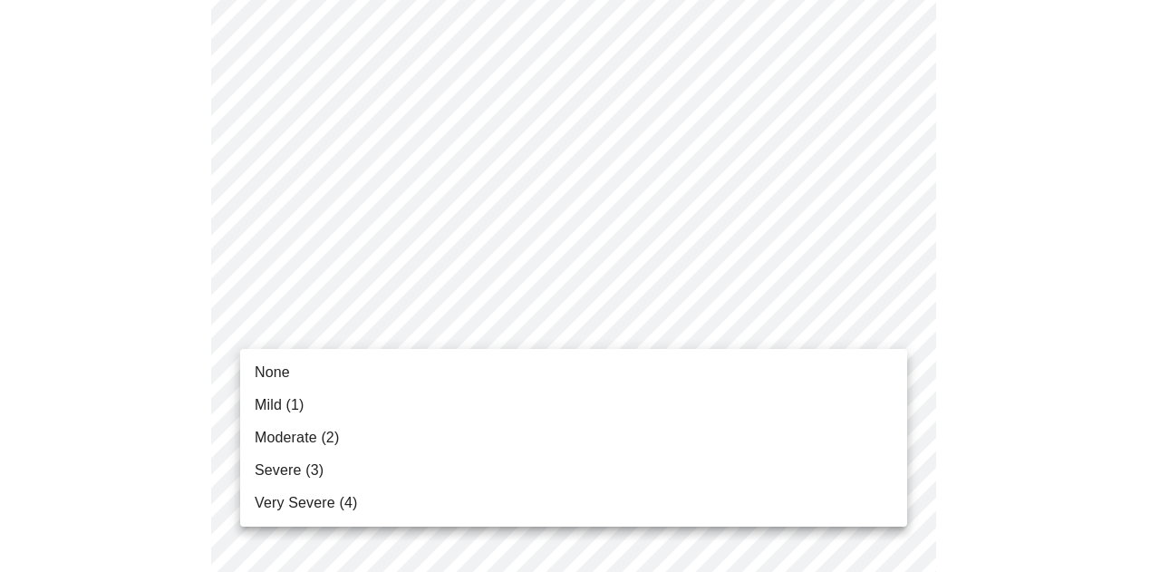
click at [412, 332] on body "MyMenopauseRx Appointments Messaging Labs Uploads Medications Community Refer a…" at bounding box center [579, 245] width 1145 height 2283
click at [344, 414] on li "Mild (1)" at bounding box center [573, 405] width 667 height 33
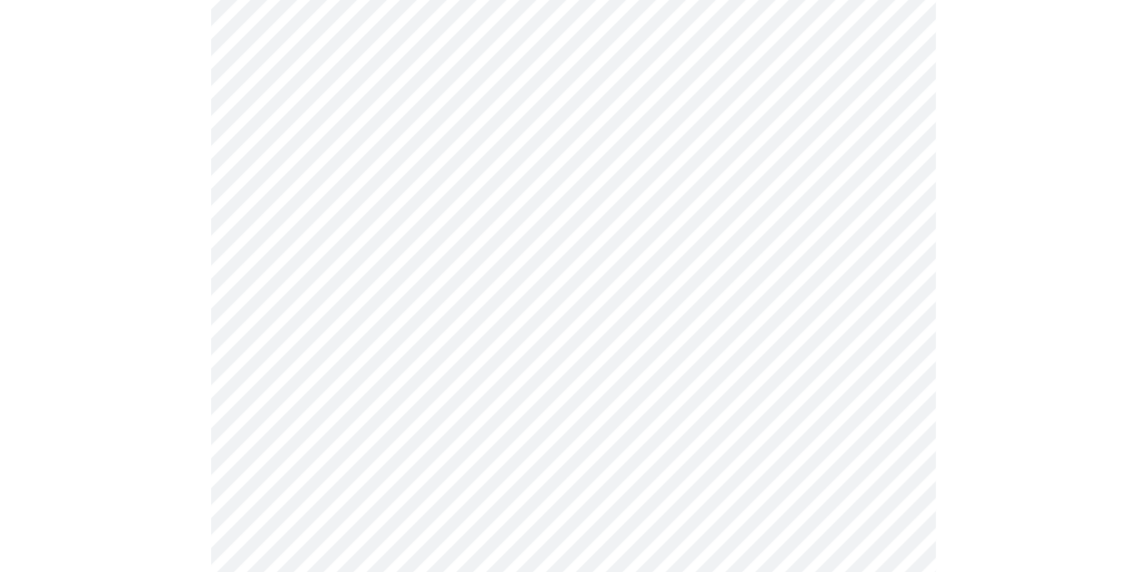
click at [425, 482] on body "MyMenopauseRx Appointments Messaging Labs Uploads Medications Community Refer a…" at bounding box center [572, 232] width 1131 height 2257
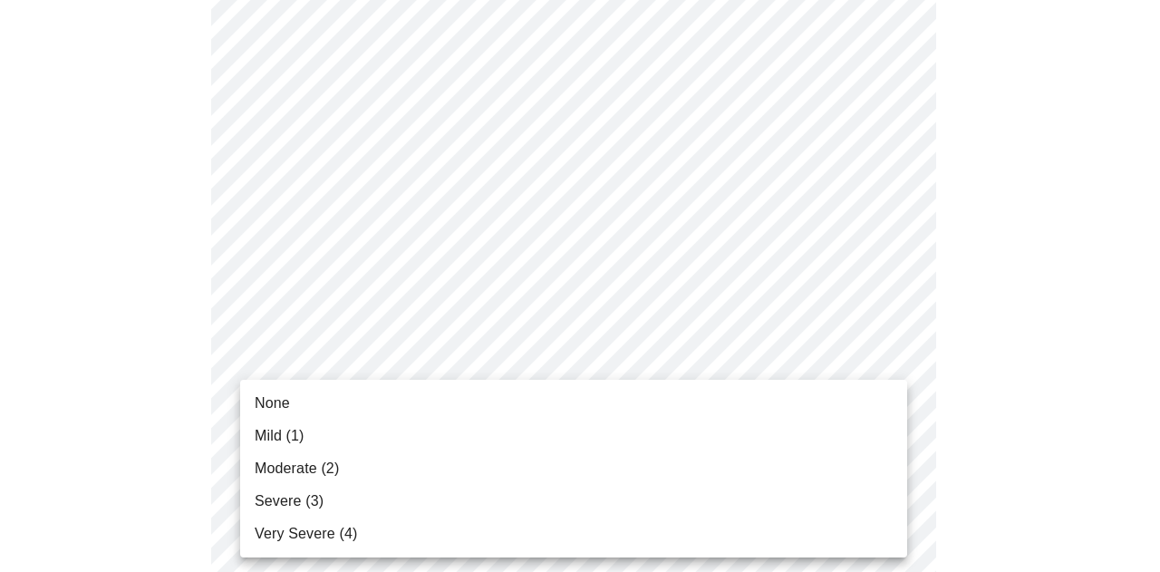
click at [335, 508] on li "Severe (3)" at bounding box center [573, 501] width 667 height 33
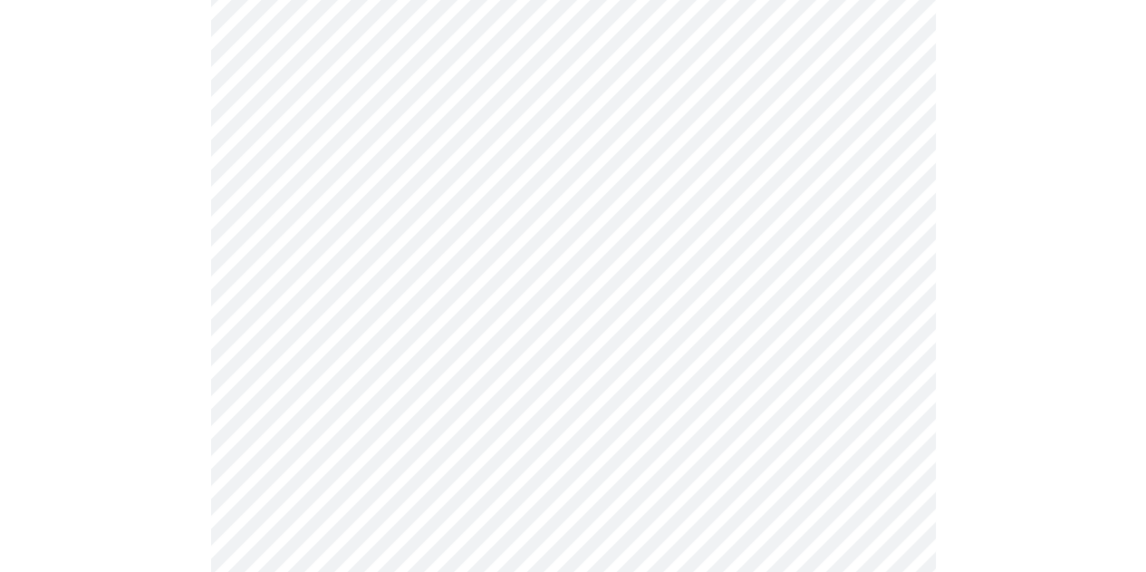
scroll to position [1256, 0]
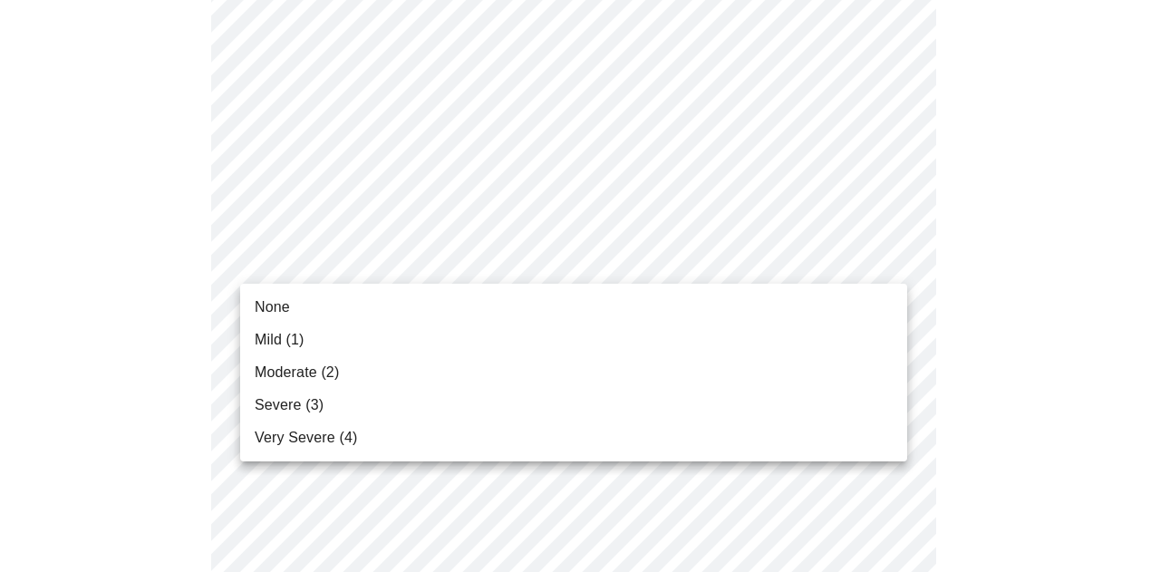
click at [409, 333] on li "Mild (1)" at bounding box center [573, 339] width 667 height 33
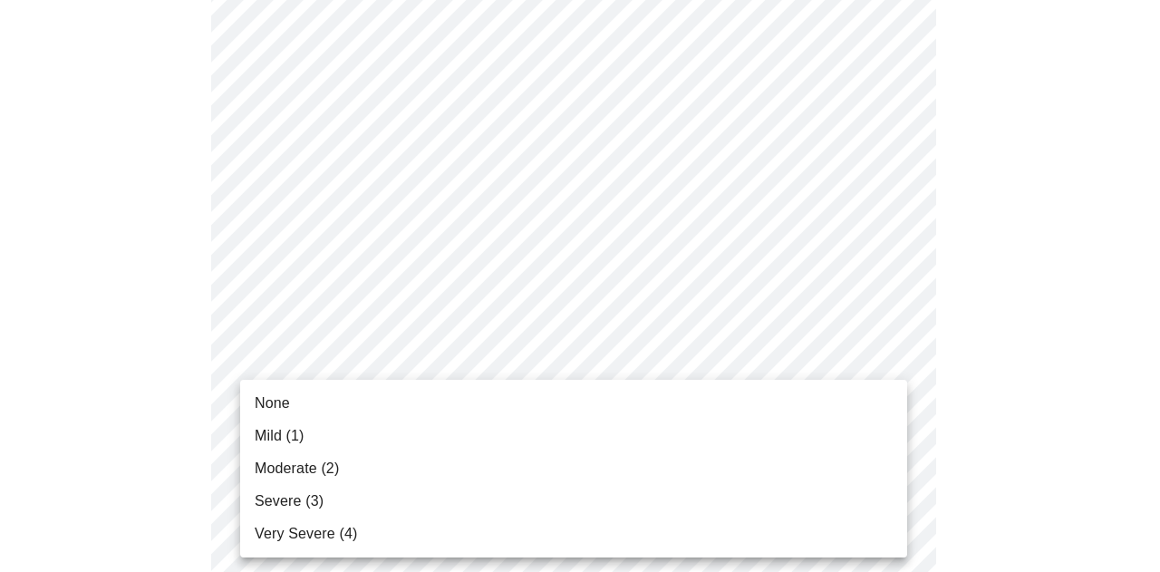
click at [367, 400] on li "None" at bounding box center [573, 403] width 667 height 33
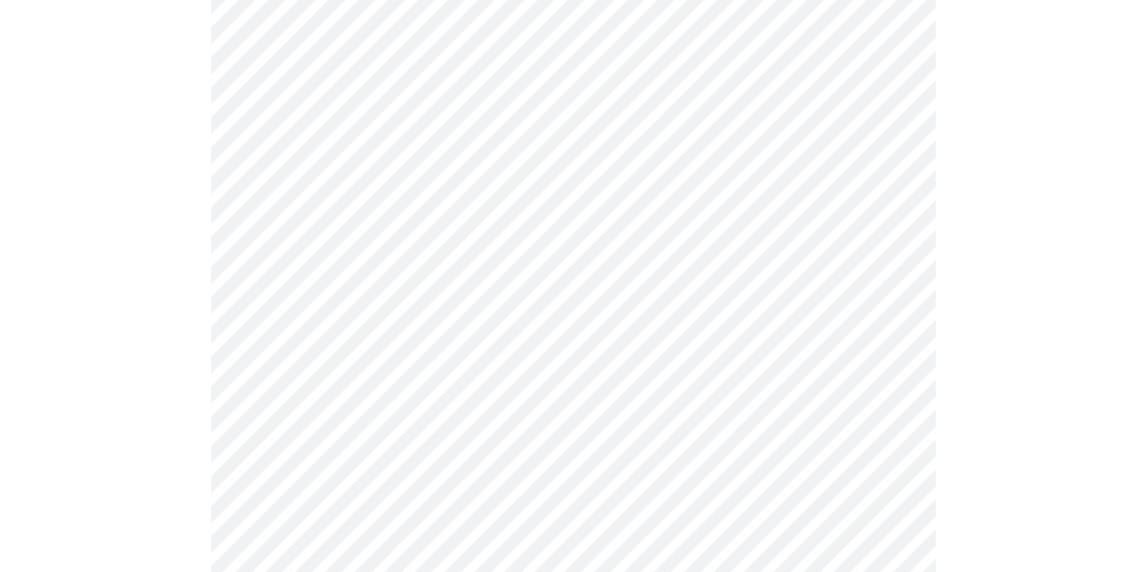
scroll to position [1504, 0]
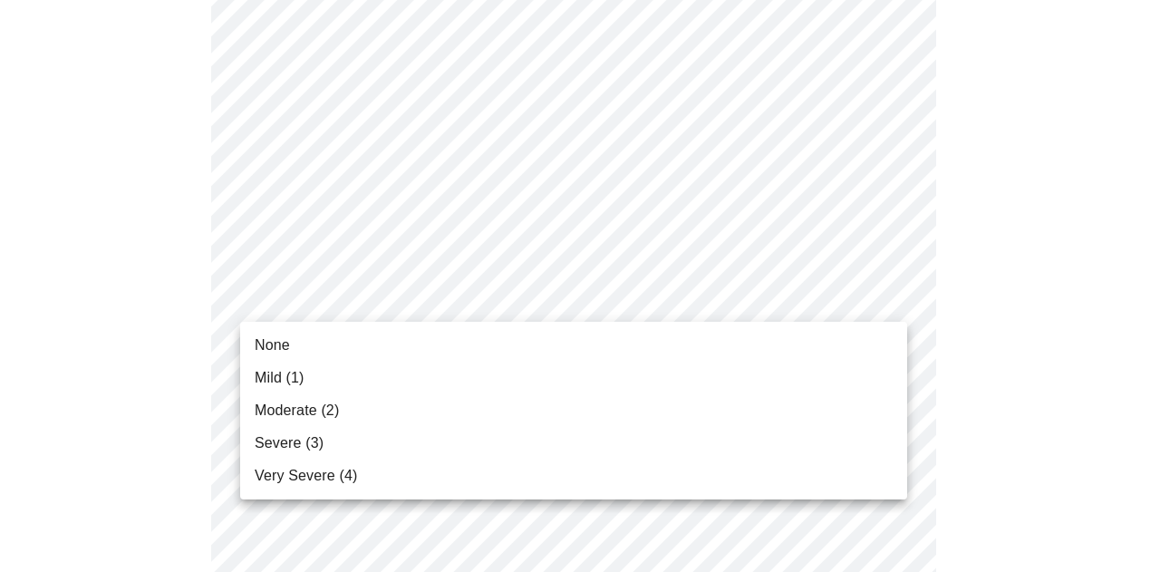
click at [354, 375] on li "Mild (1)" at bounding box center [573, 377] width 667 height 33
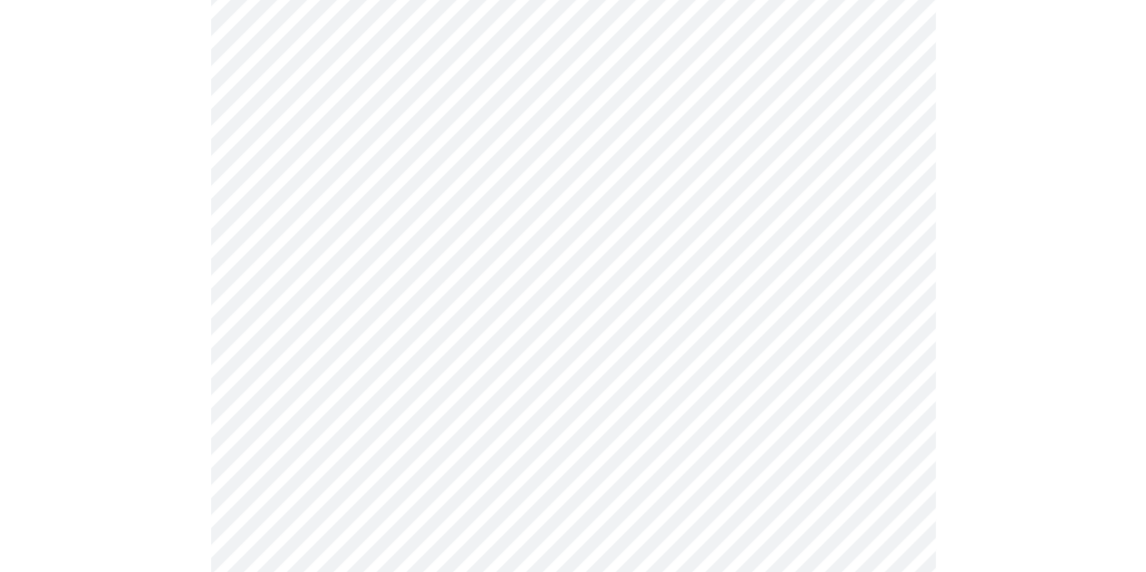
scroll to position [625, 0]
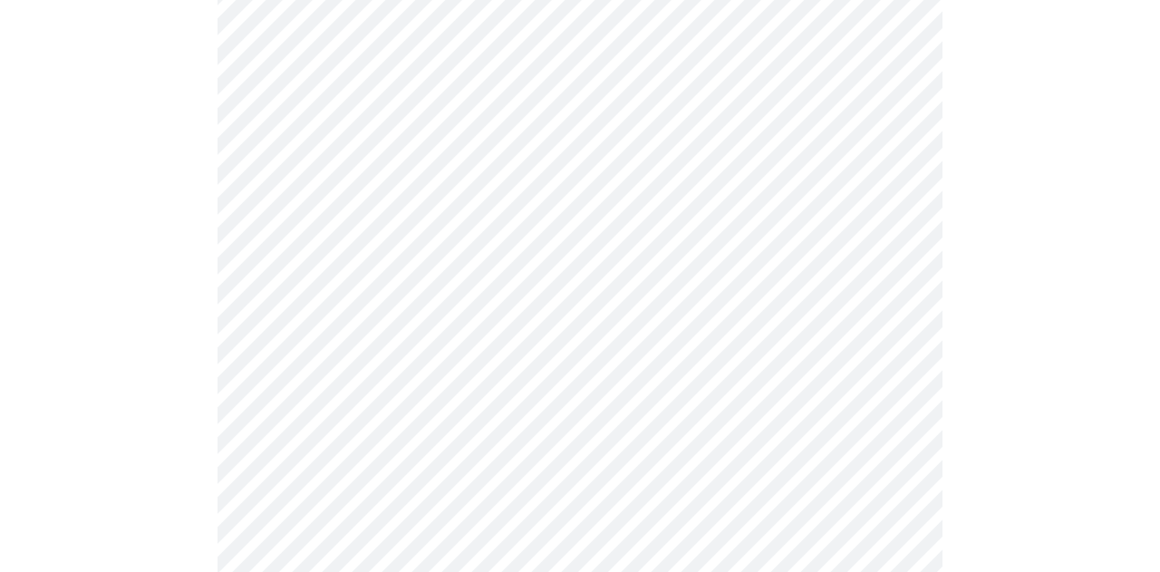
click at [533, 428] on body "MyMenopauseRx Appointments Messaging Labs Uploads Medications Community Refer a…" at bounding box center [579, 251] width 1145 height 1738
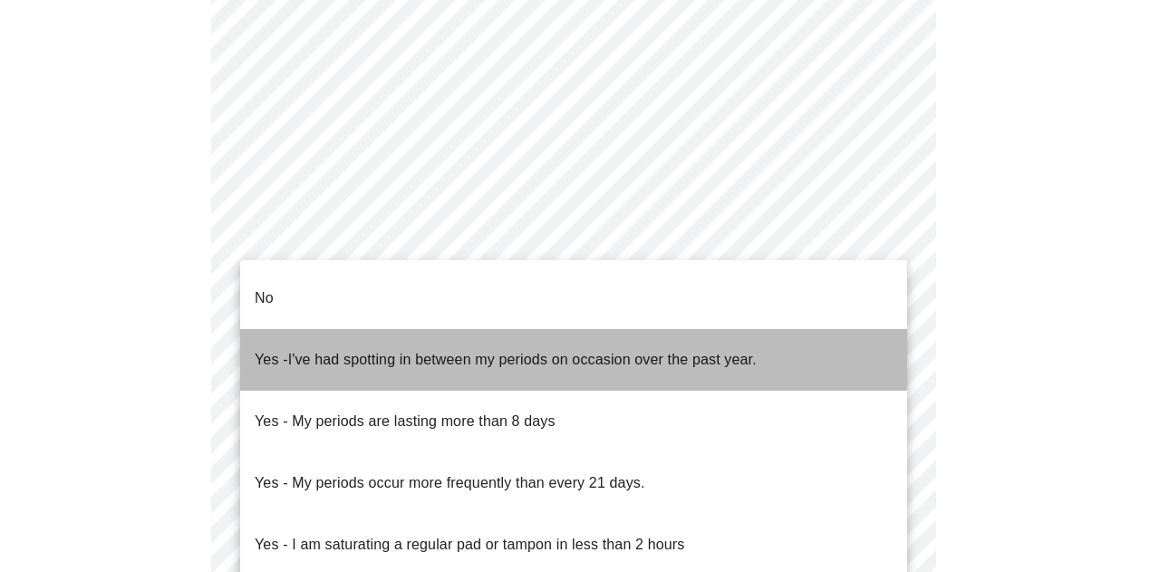
click at [504, 351] on span "I've had spotting in between my periods on occasion over the past year." at bounding box center [522, 358] width 468 height 15
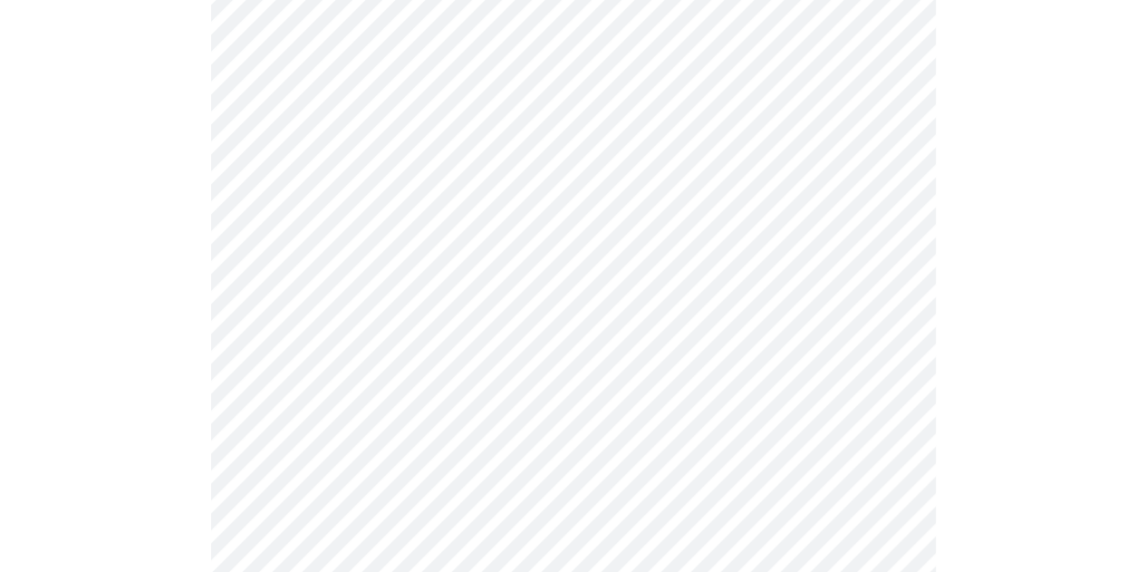
scroll to position [909, 0]
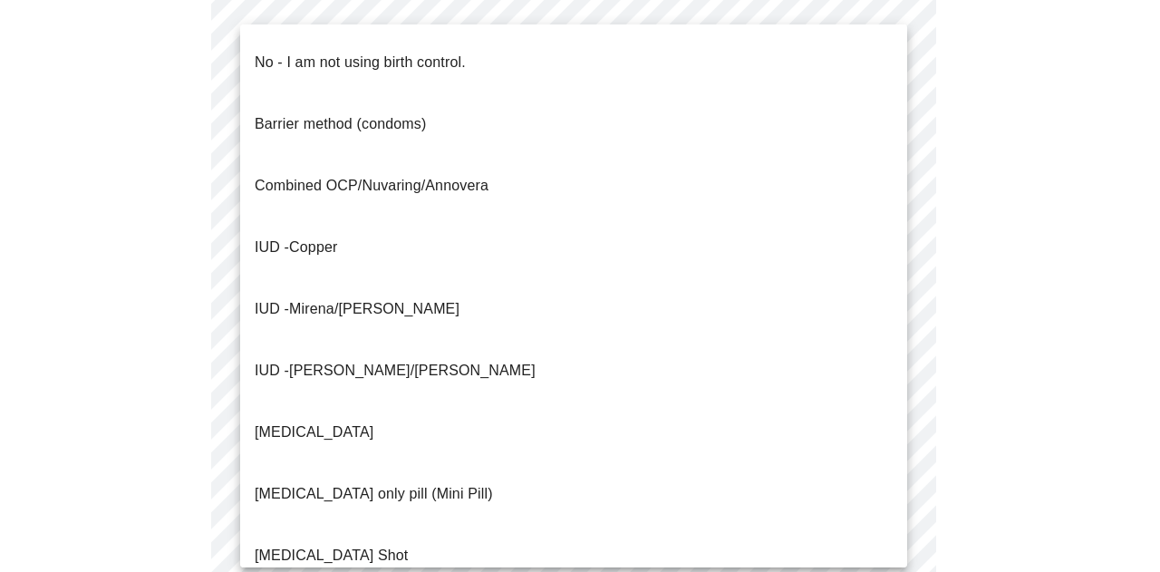
click at [398, 52] on p "No - I am not using birth control." at bounding box center [360, 63] width 211 height 22
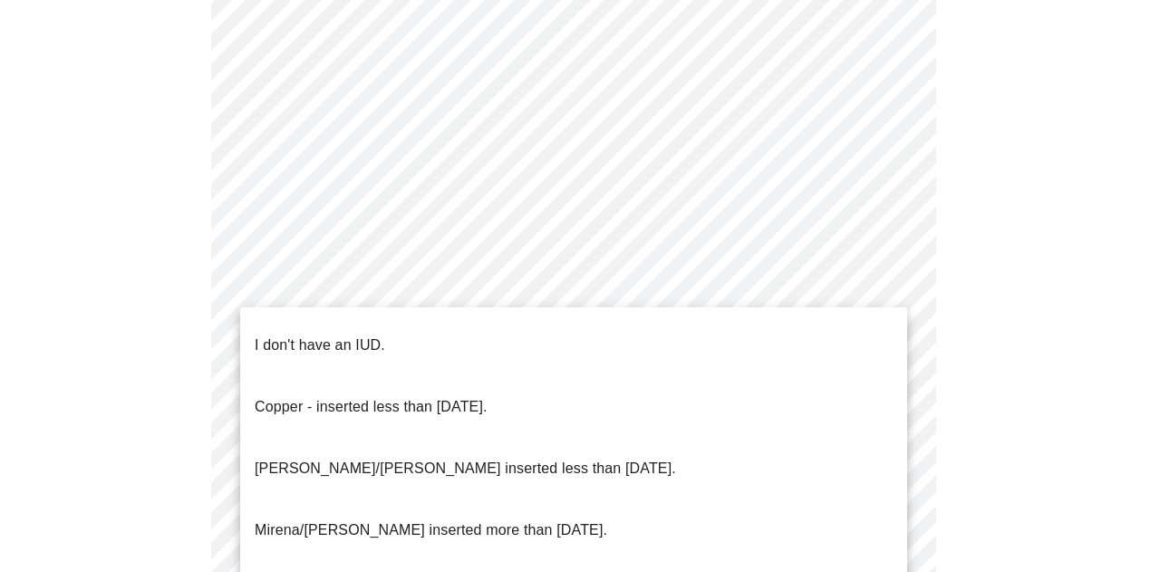
click at [401, 287] on div at bounding box center [580, 286] width 1160 height 572
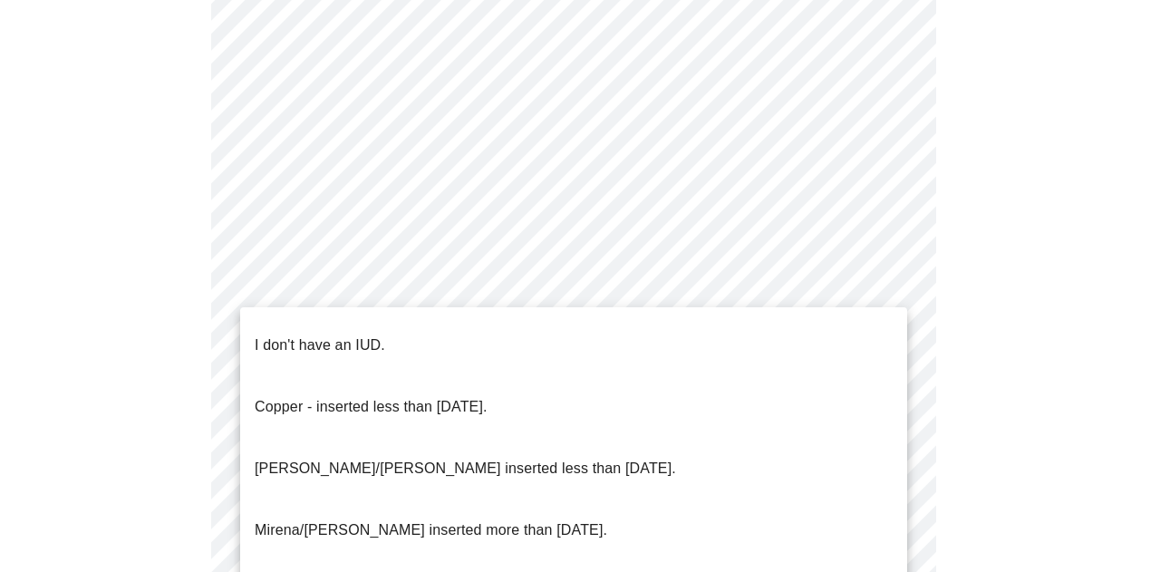
click at [315, 335] on p "I don't have an IUD." at bounding box center [320, 345] width 130 height 22
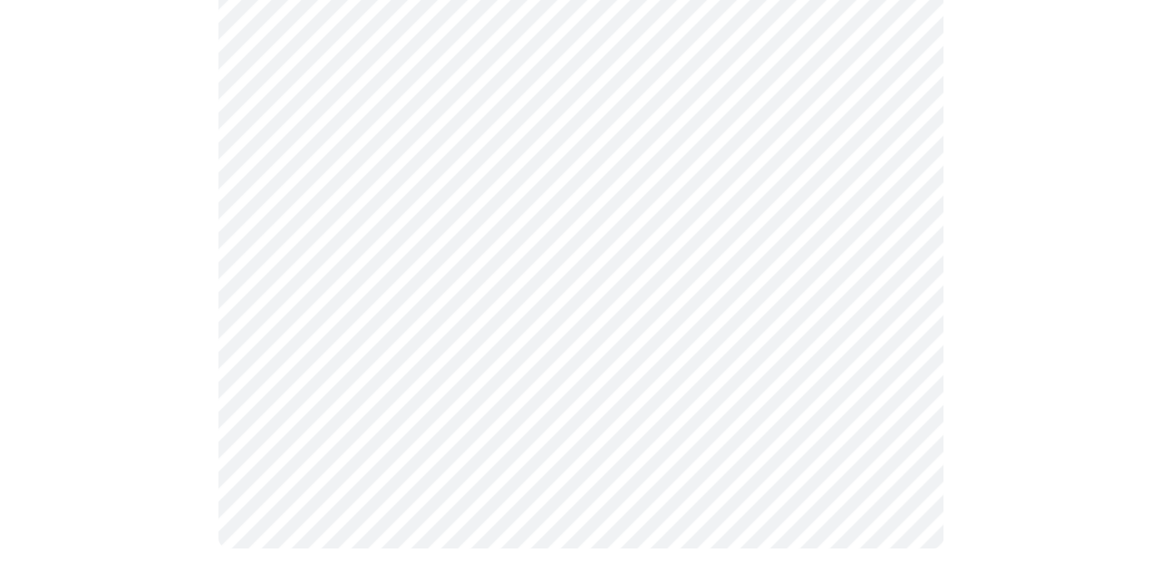
scroll to position [1133, 0]
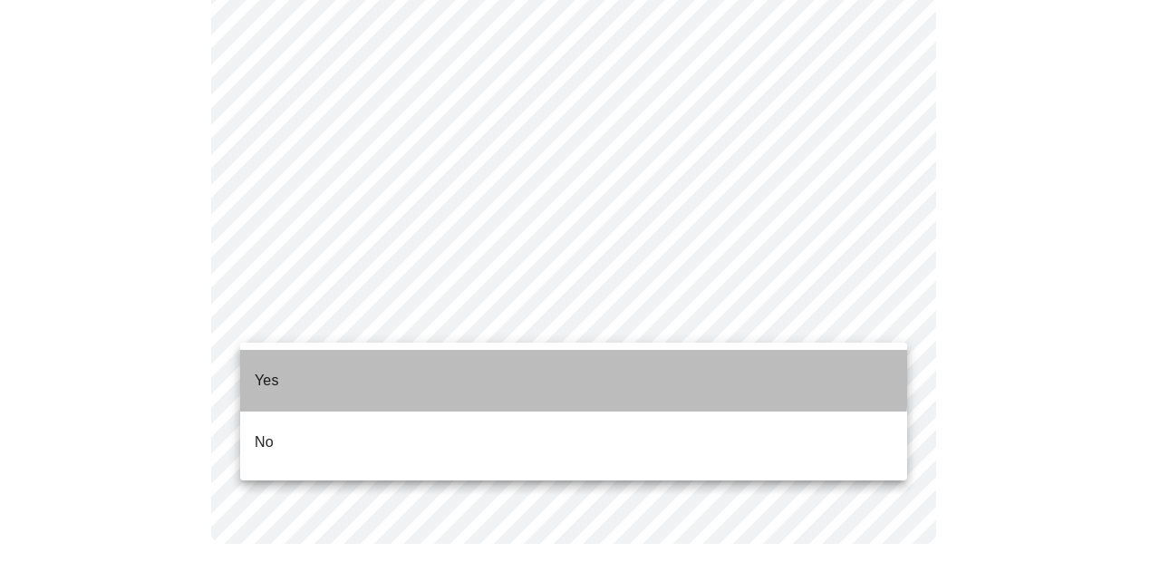
click at [351, 361] on li "Yes" at bounding box center [573, 381] width 667 height 62
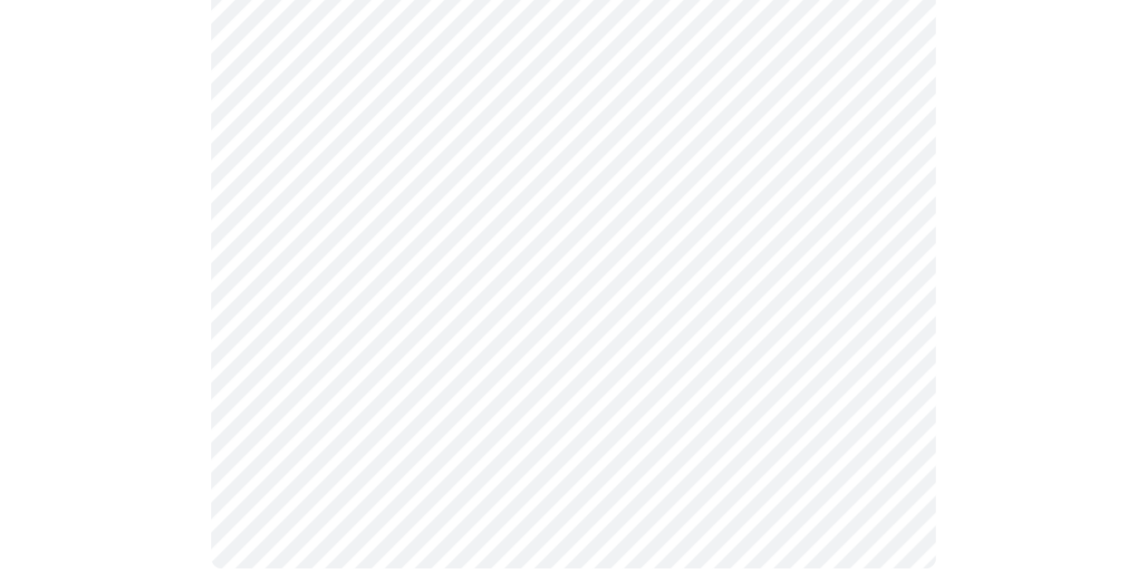
scroll to position [0, 0]
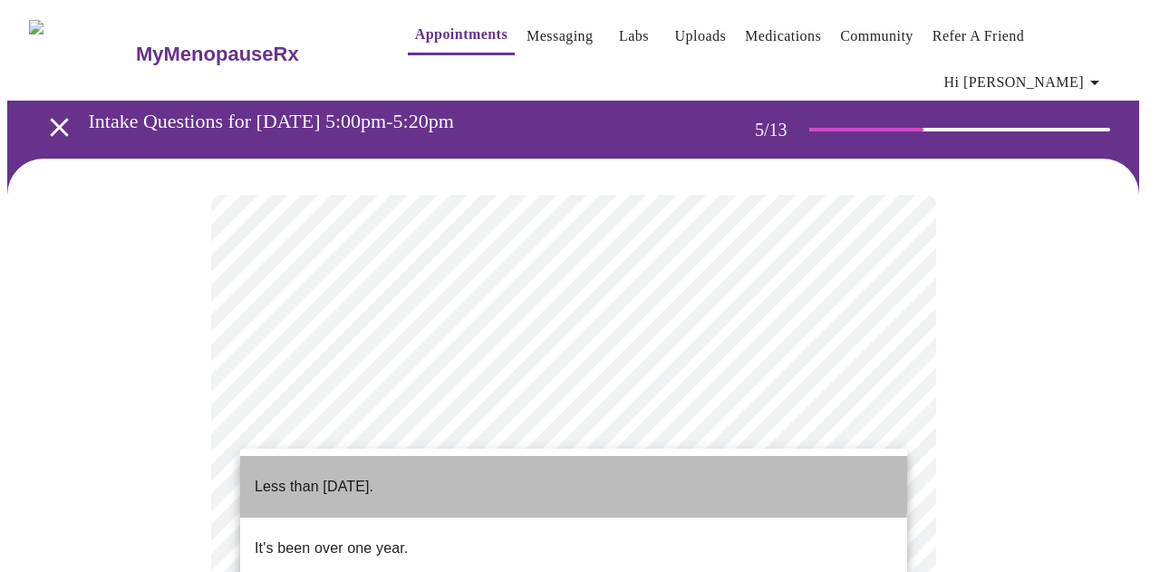
click at [563, 477] on li "Less than [DATE]." at bounding box center [573, 487] width 667 height 62
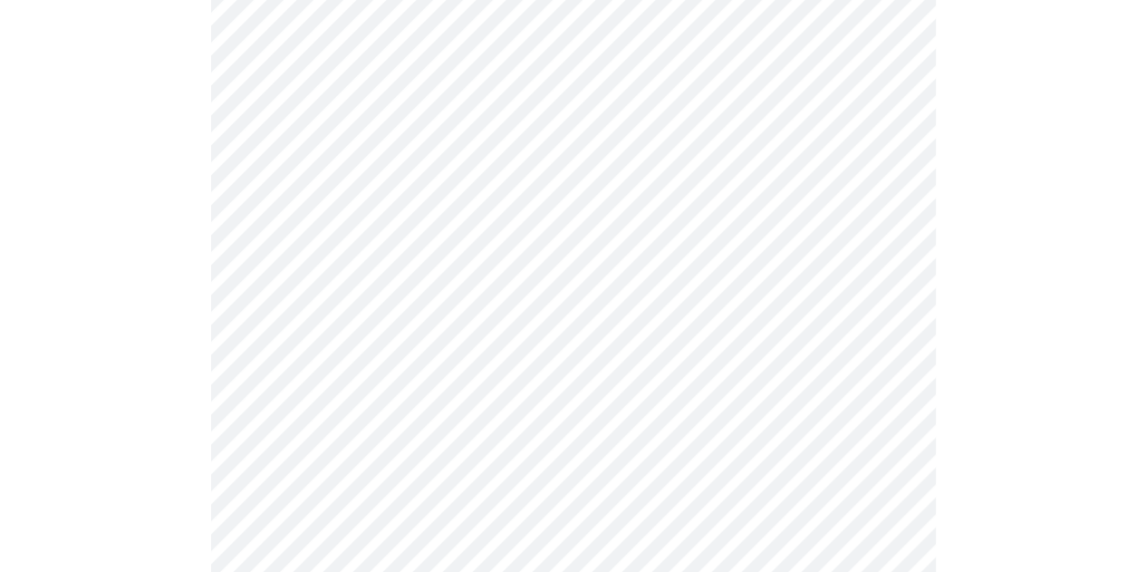
scroll to position [290, 0]
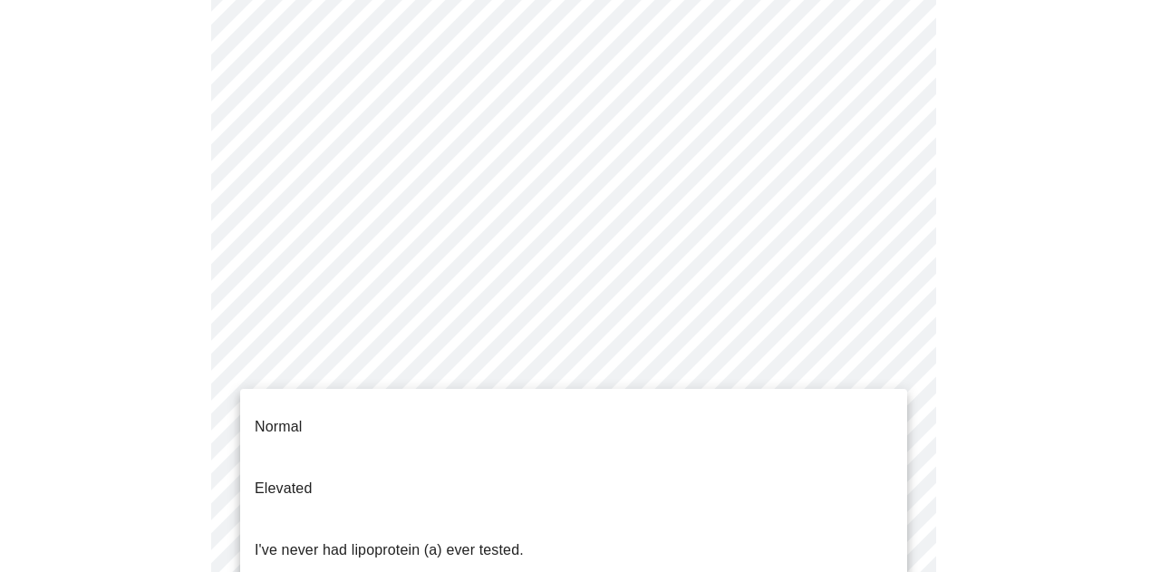
click at [815, 360] on body "MyMenopauseRx Appointments Messaging Labs Uploads Medications Community Refer a…" at bounding box center [579, 458] width 1145 height 1482
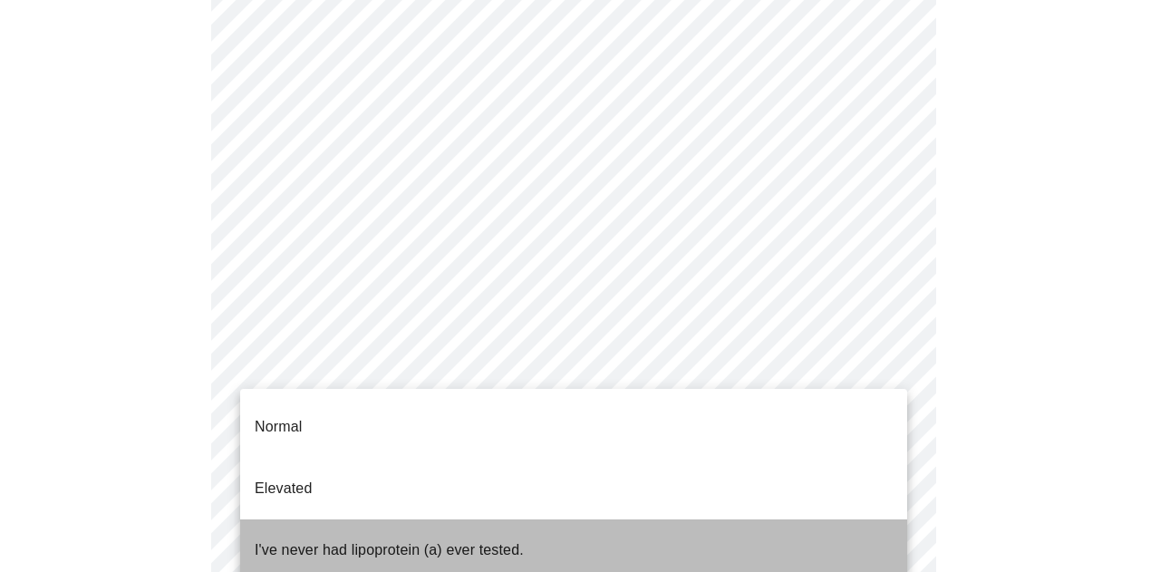
click at [397, 539] on p "I've never had lipoprotein (a) ever tested." at bounding box center [389, 550] width 269 height 22
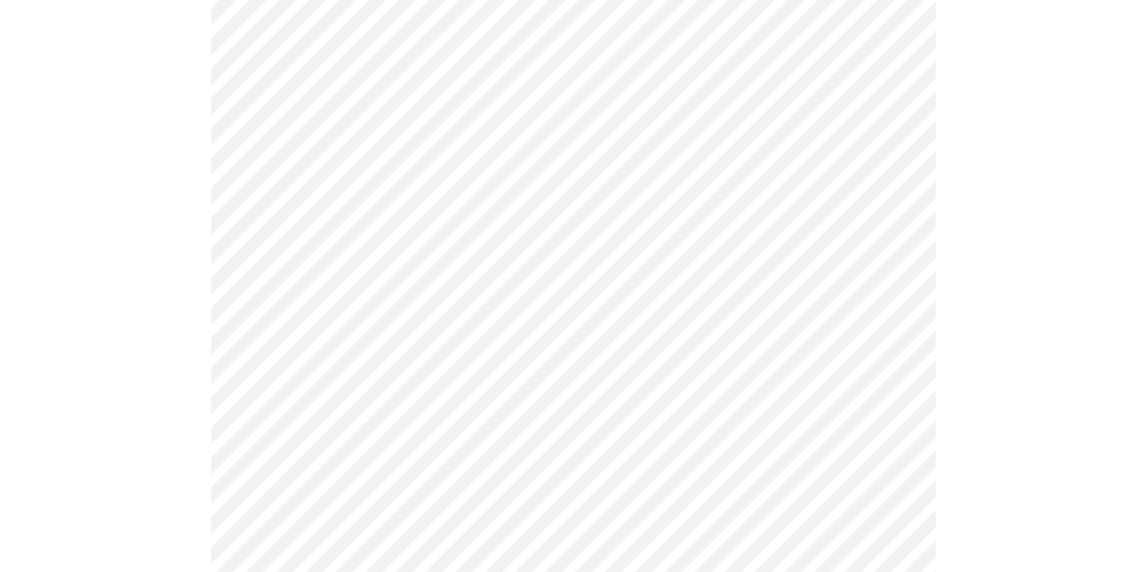
scroll to position [488, 0]
click at [966, 328] on div at bounding box center [572, 310] width 1131 height 1281
click at [1009, 387] on div at bounding box center [572, 144] width 1131 height 1241
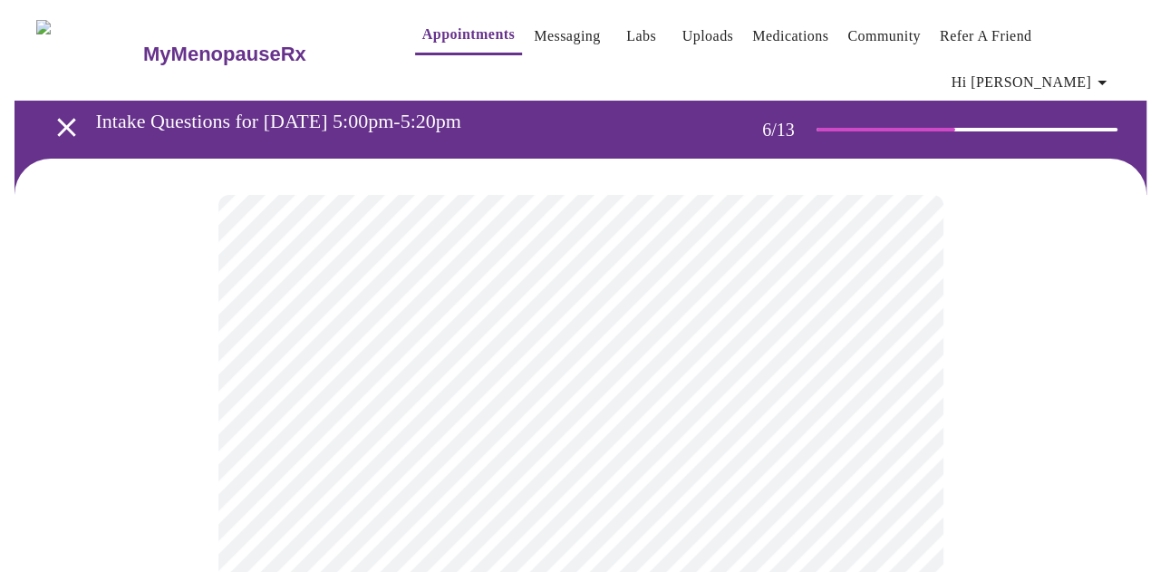
scroll to position [158, 0]
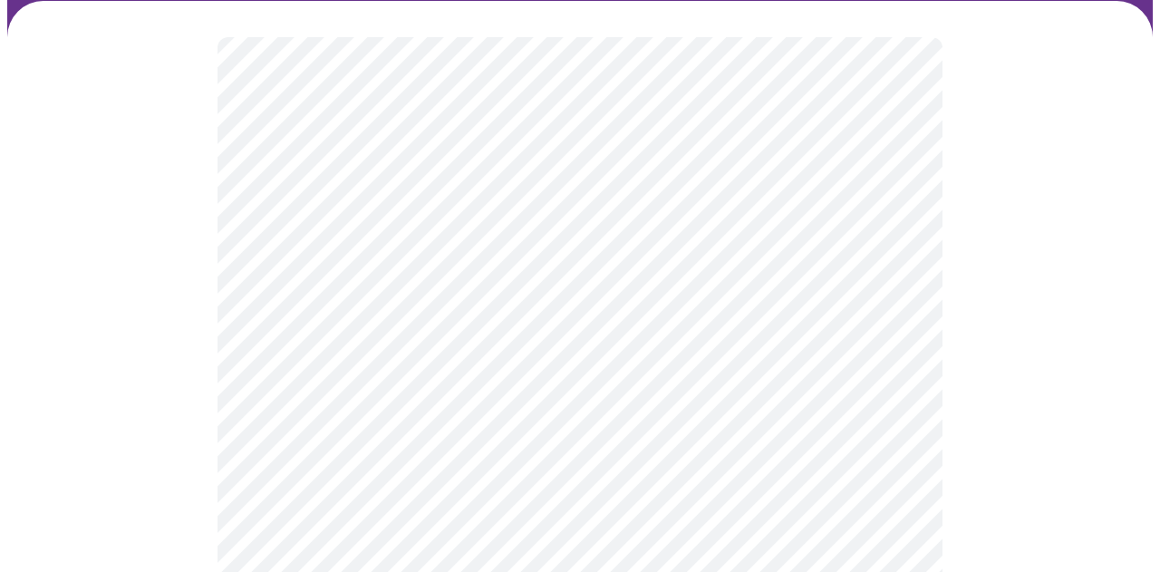
click at [630, 390] on body "MyMenopauseRx Appointments Messaging Labs Uploads Medications Community Refer a…" at bounding box center [579, 346] width 1145 height 992
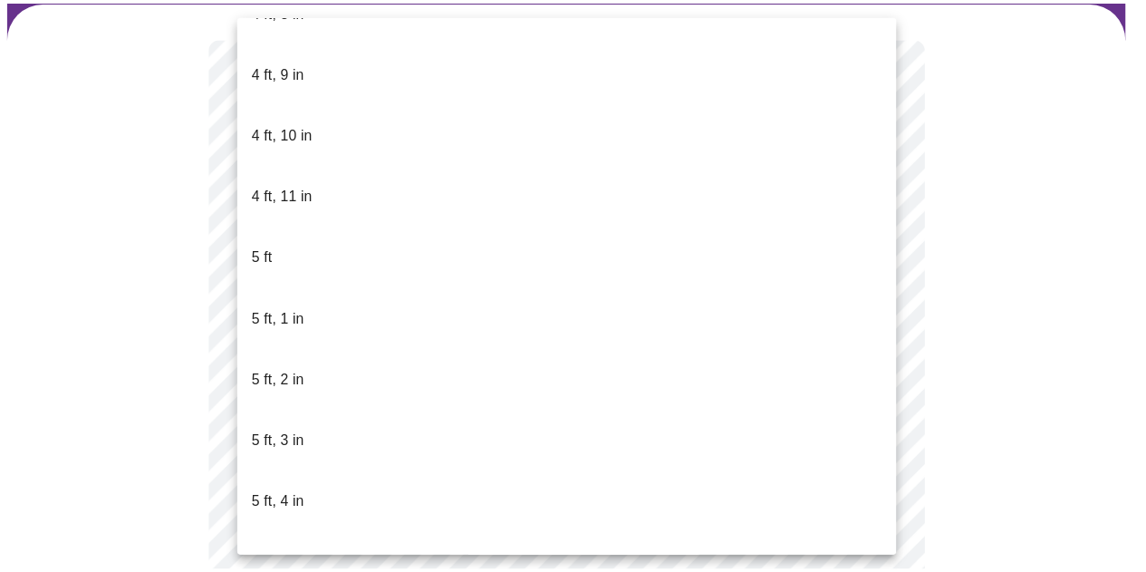
scroll to position [1272, 0]
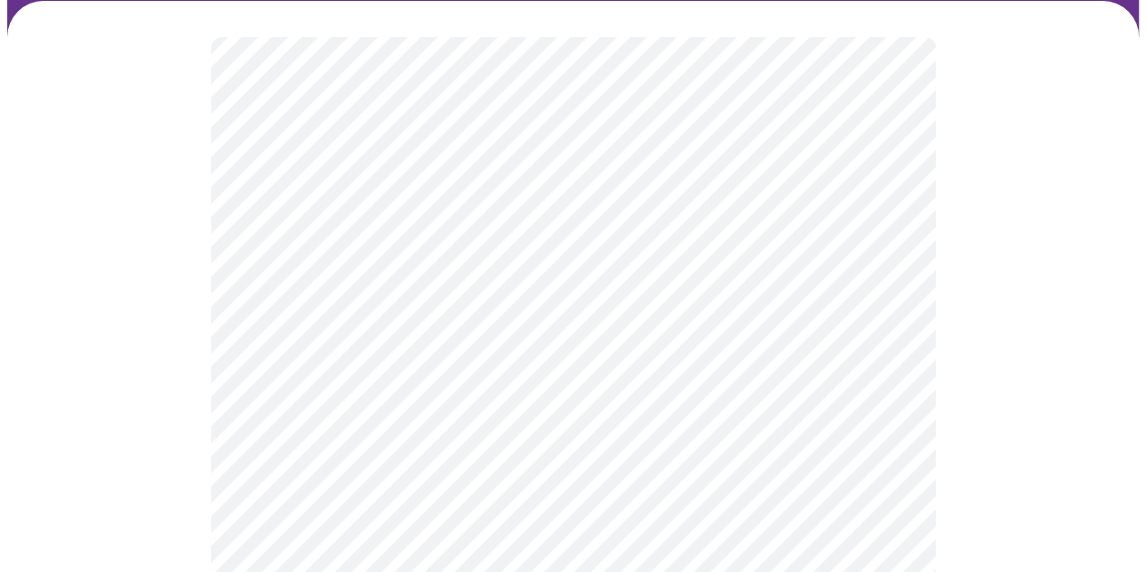
click at [1007, 284] on div at bounding box center [572, 416] width 1131 height 830
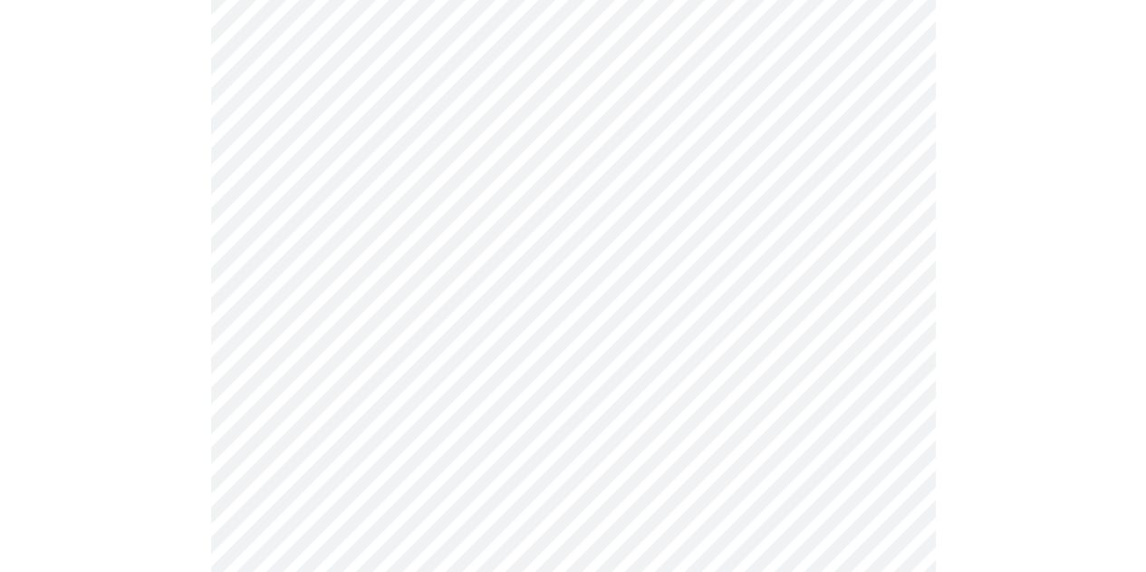
scroll to position [4787, 0]
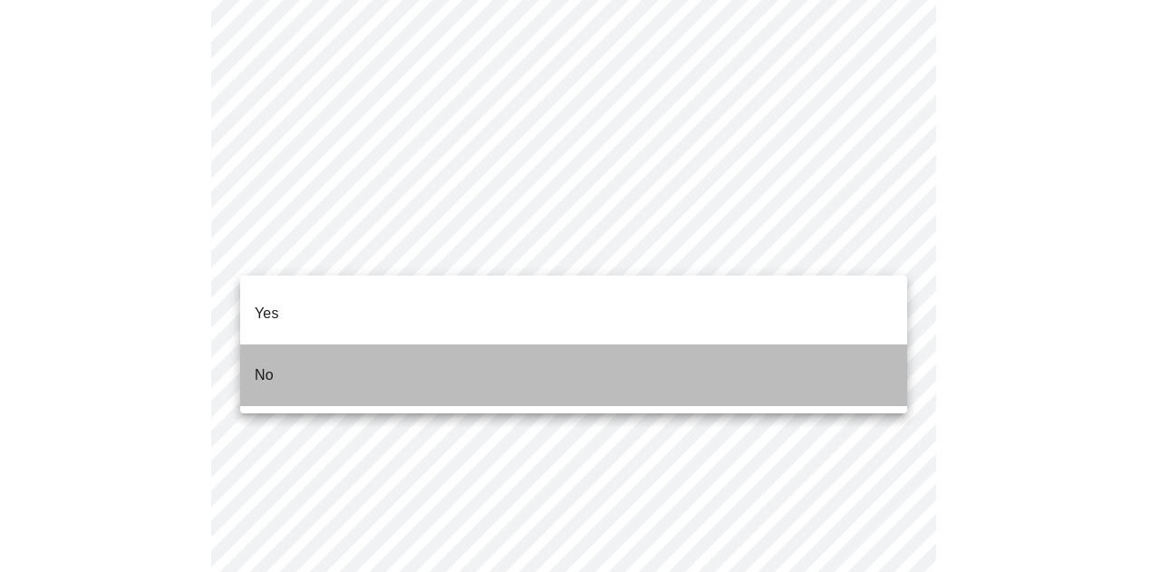
click at [321, 344] on li "No" at bounding box center [573, 375] width 667 height 62
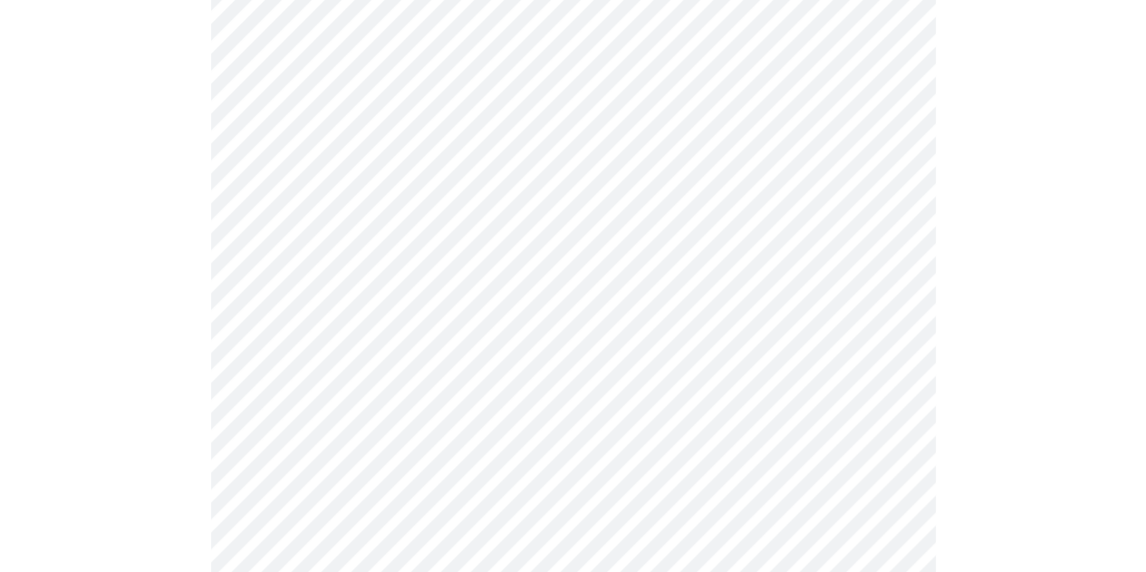
scroll to position [4955, 0]
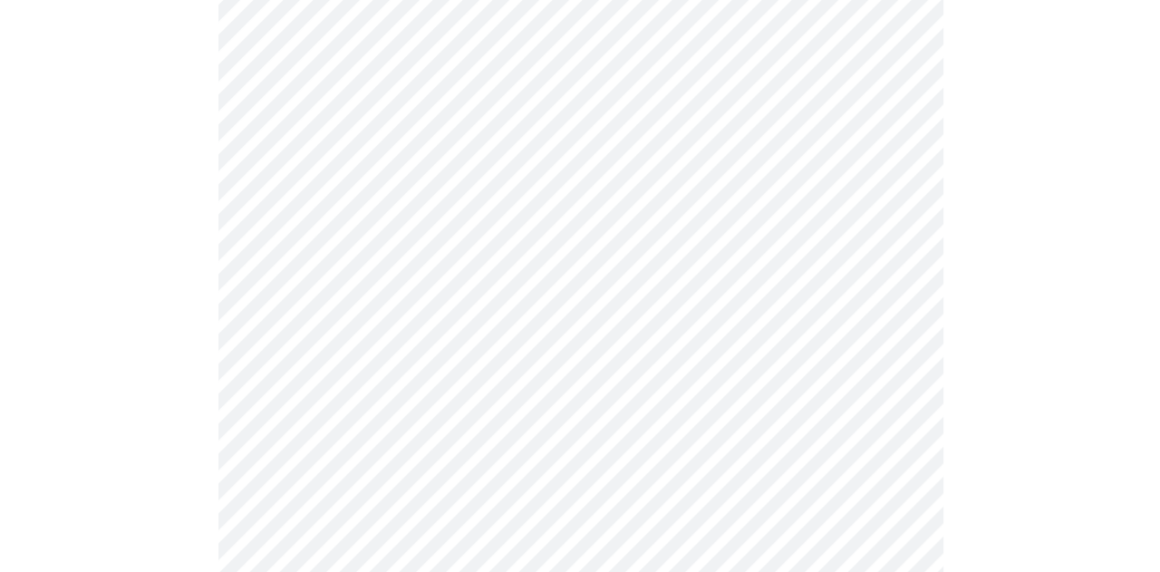
scroll to position [1189, 0]
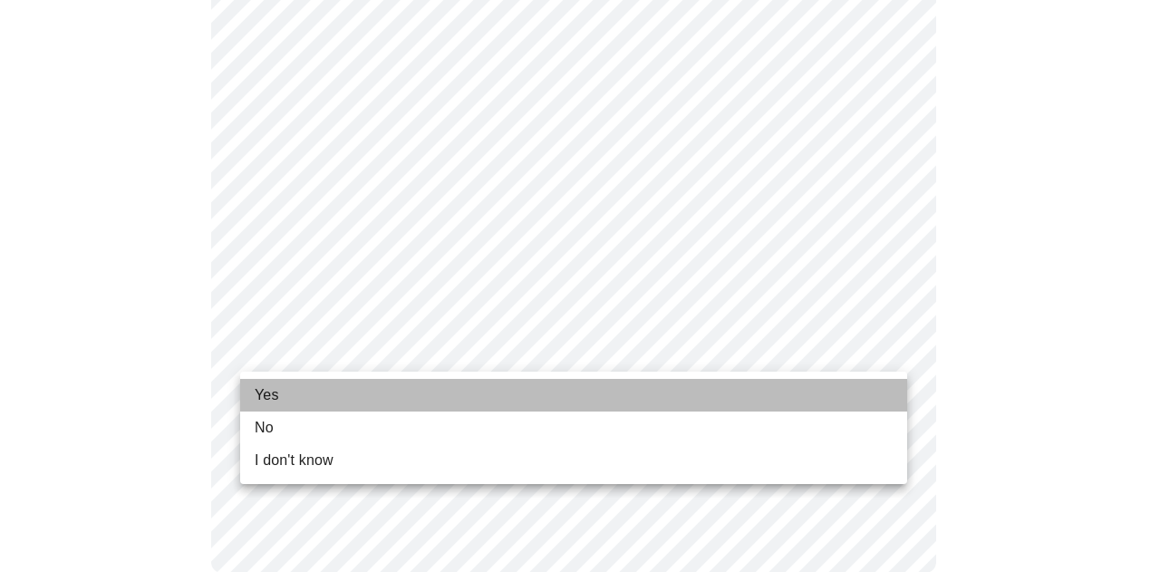
click at [431, 394] on li "Yes" at bounding box center [573, 395] width 667 height 33
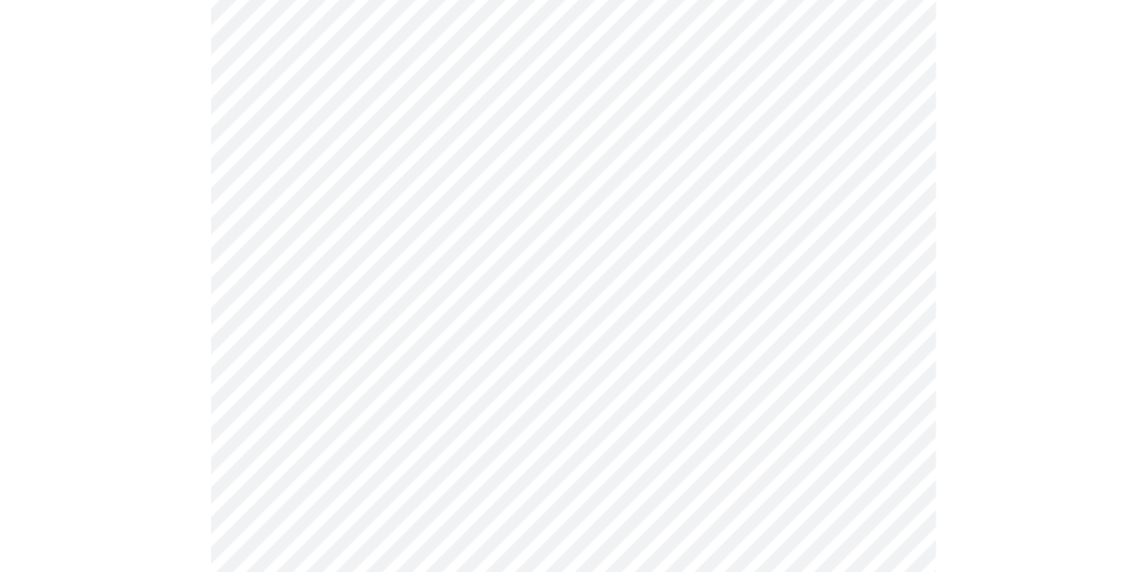
scroll to position [0, 0]
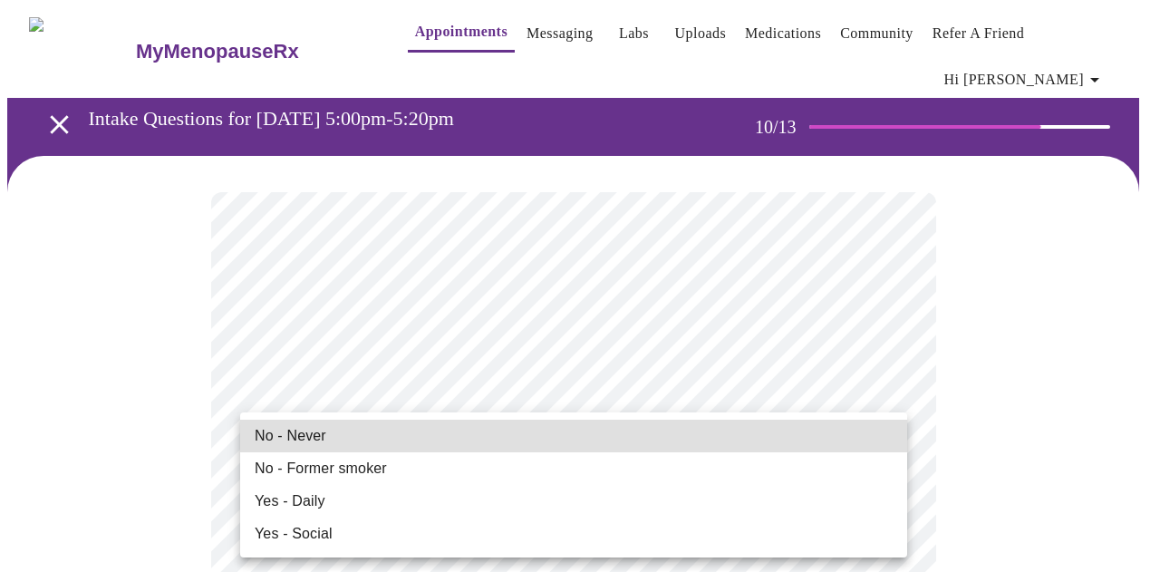
click at [389, 466] on li "No - Former smoker" at bounding box center [573, 468] width 667 height 33
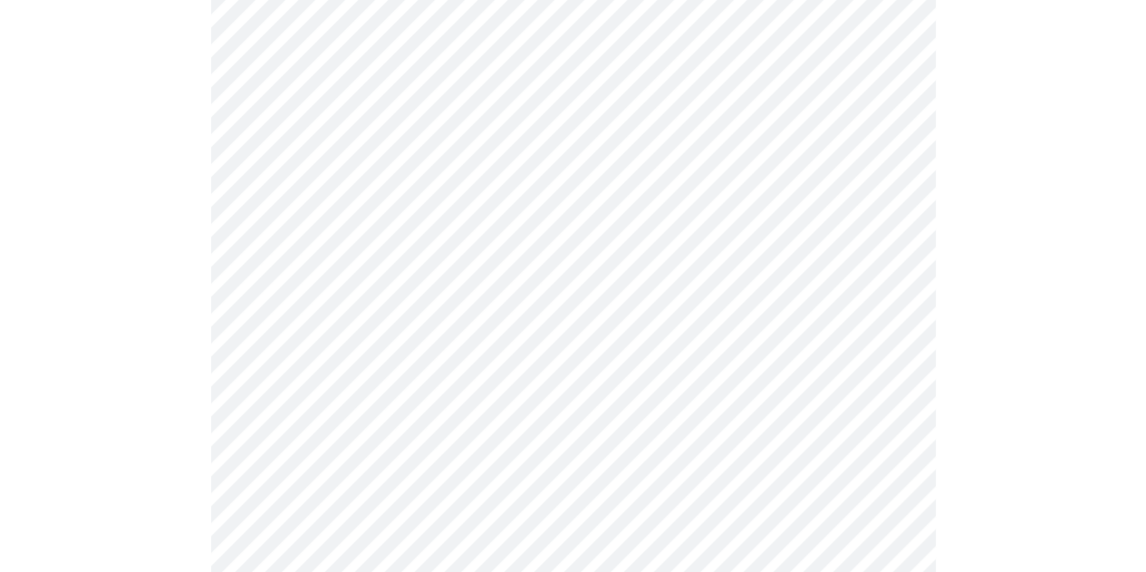
scroll to position [1545, 0]
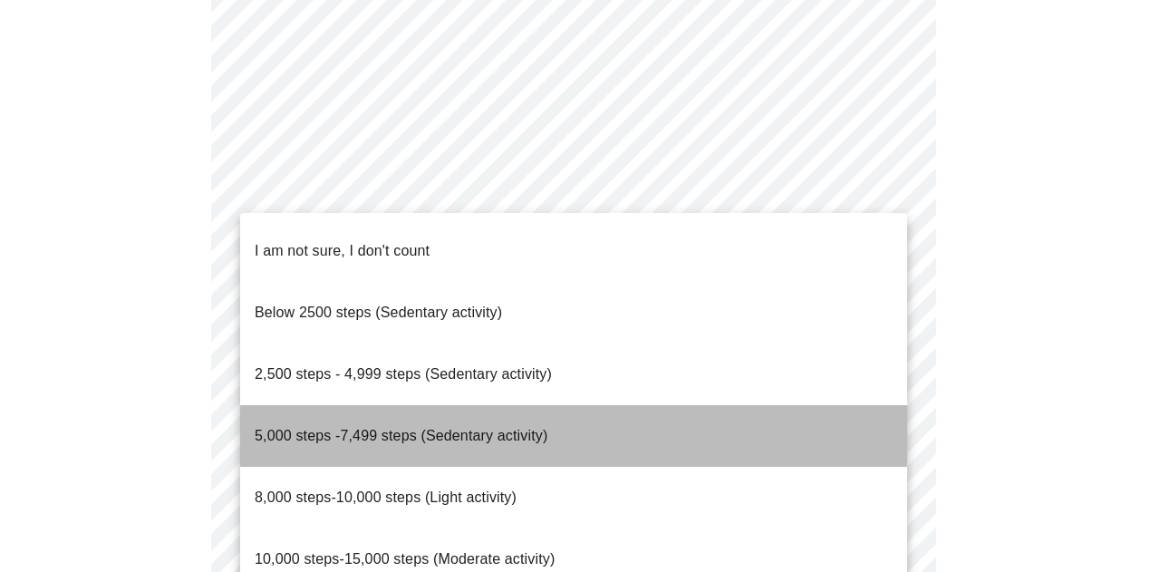
click at [399, 428] on span "5,000 steps -7,499 steps (Sedentary activity)" at bounding box center [401, 435] width 293 height 15
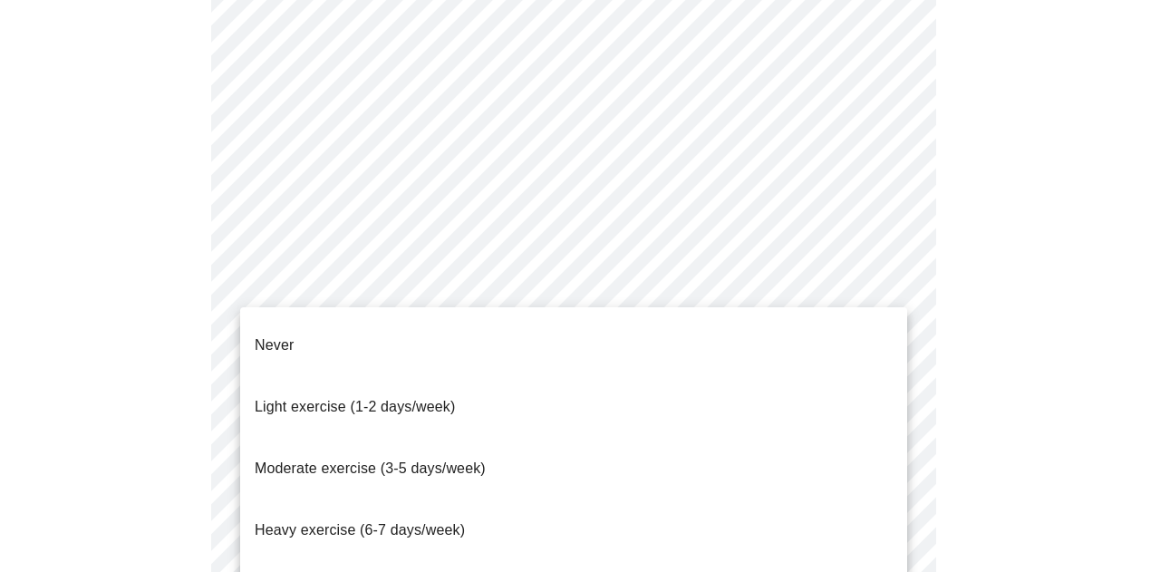
click at [400, 460] on span "Moderate exercise (3-5 days/week)" at bounding box center [370, 467] width 231 height 15
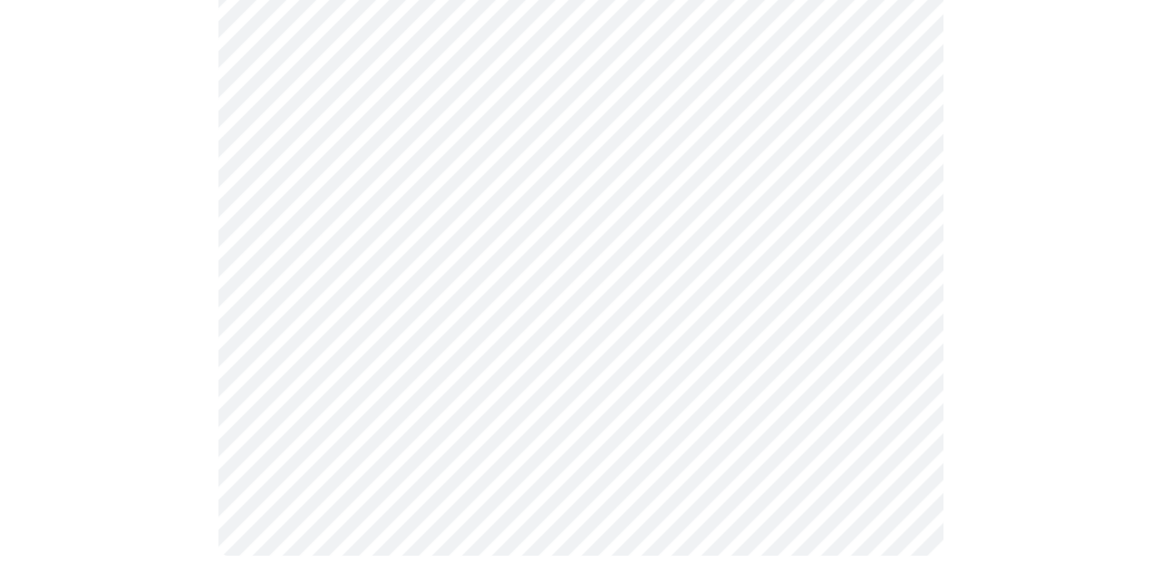
scroll to position [1791, 0]
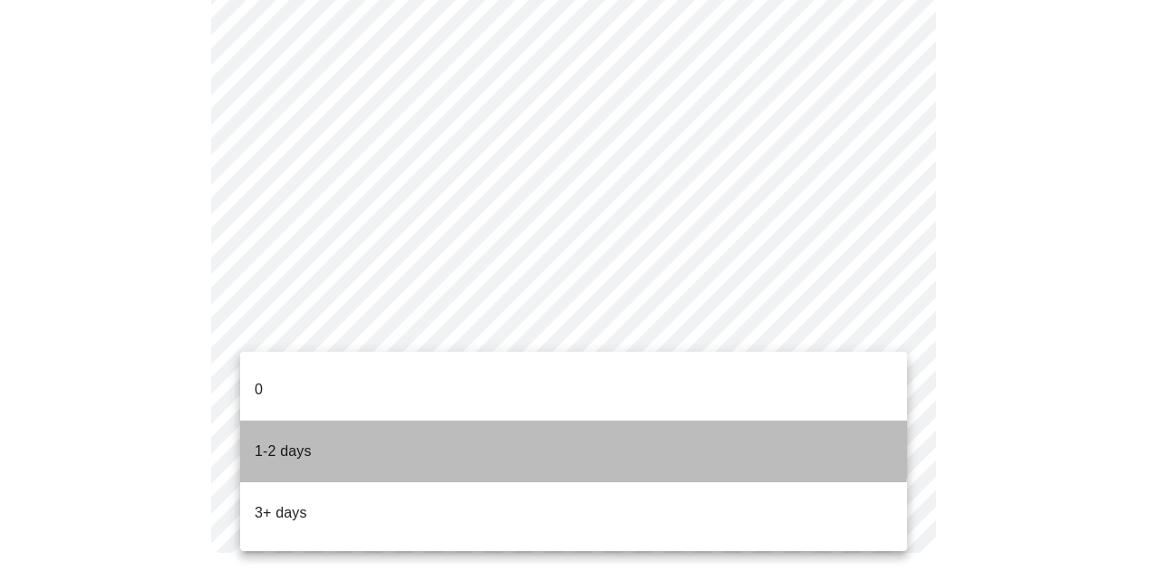
click at [431, 420] on li "1-2 days" at bounding box center [573, 451] width 667 height 62
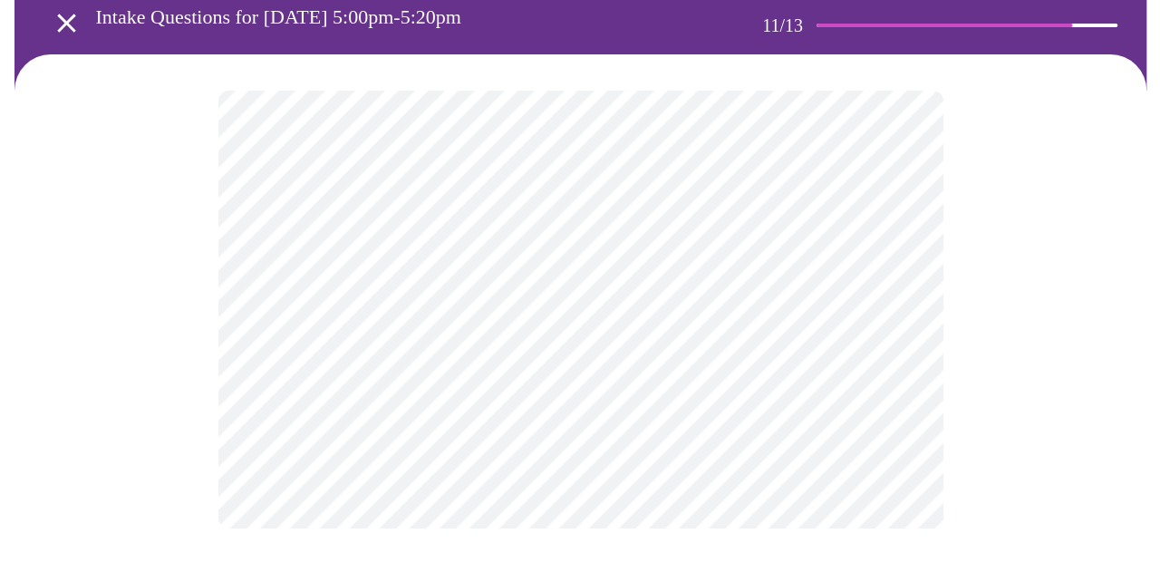
scroll to position [0, 0]
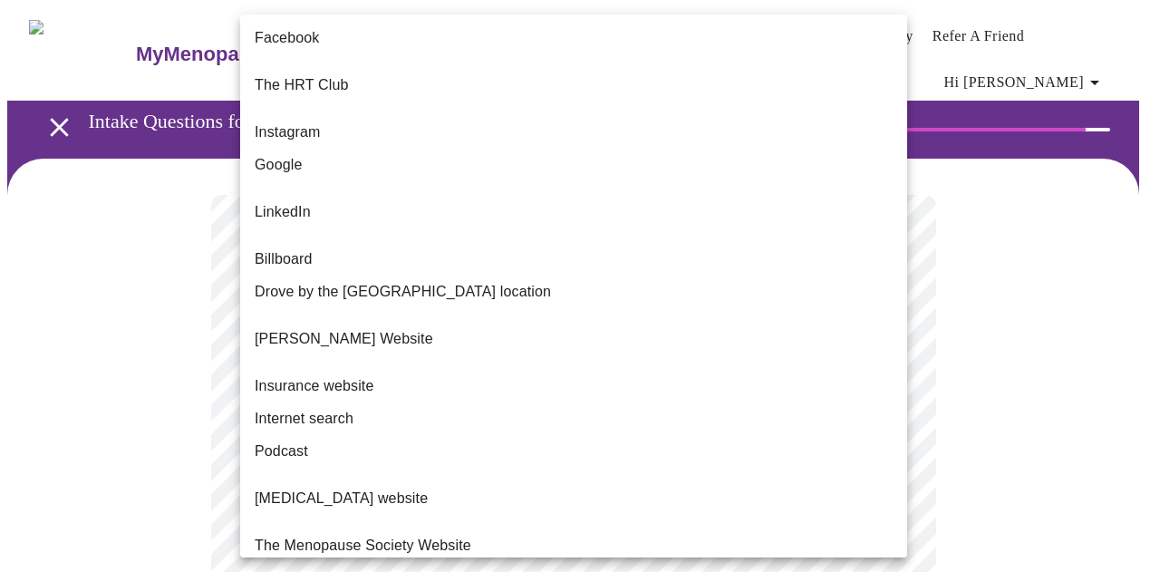
click at [621, 391] on body "MyMenopauseRx Appointments Messaging Labs Uploads Medications Community Refer a…" at bounding box center [579, 320] width 1145 height 627
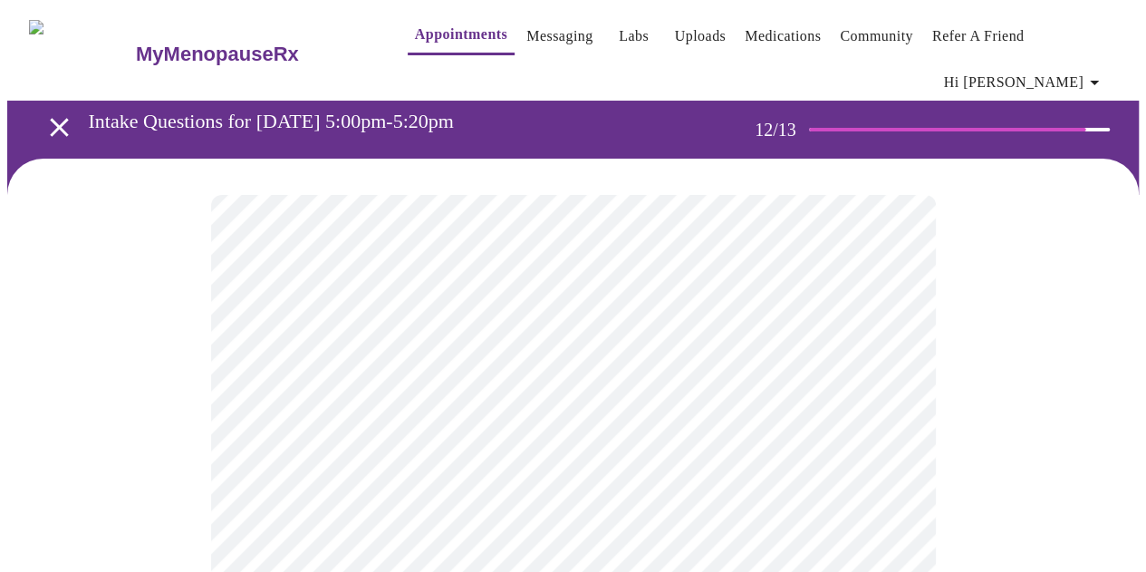
click at [416, 515] on li "Word of mouth" at bounding box center [573, 532] width 500 height 34
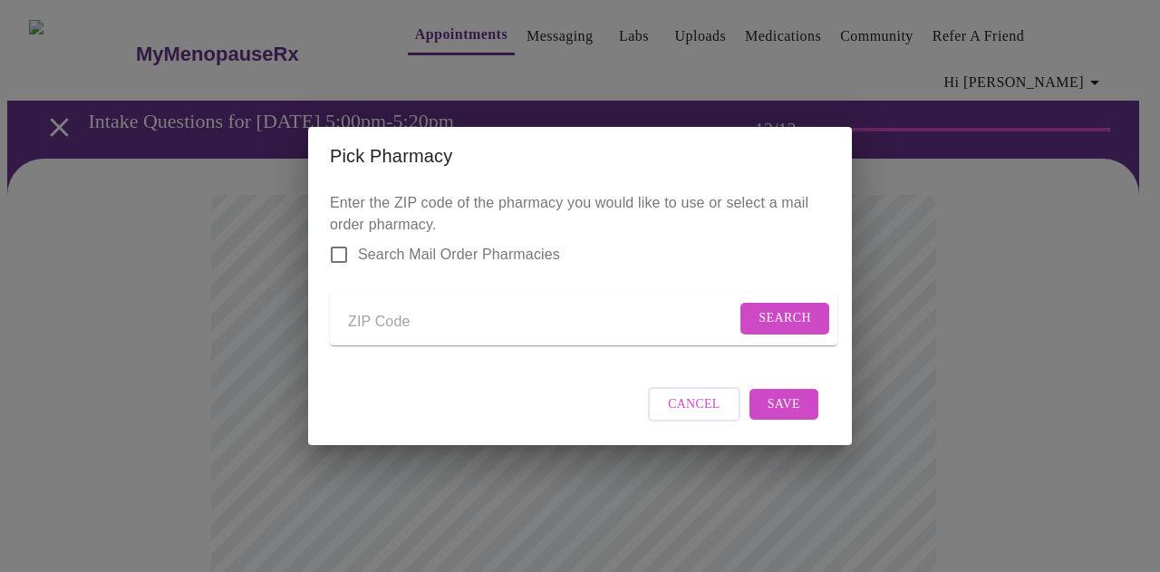
click at [395, 309] on input "Send a message to your care team" at bounding box center [542, 321] width 388 height 29
type input "30032"
click at [759, 323] on span "Search" at bounding box center [784, 318] width 53 height 23
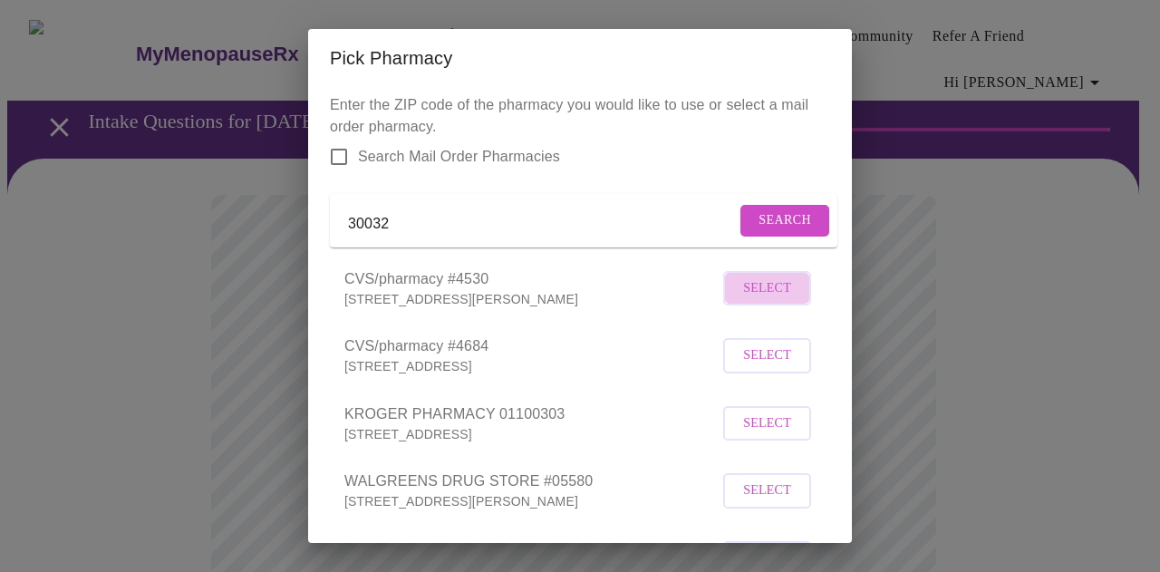
click at [759, 300] on span "Select" at bounding box center [767, 288] width 48 height 23
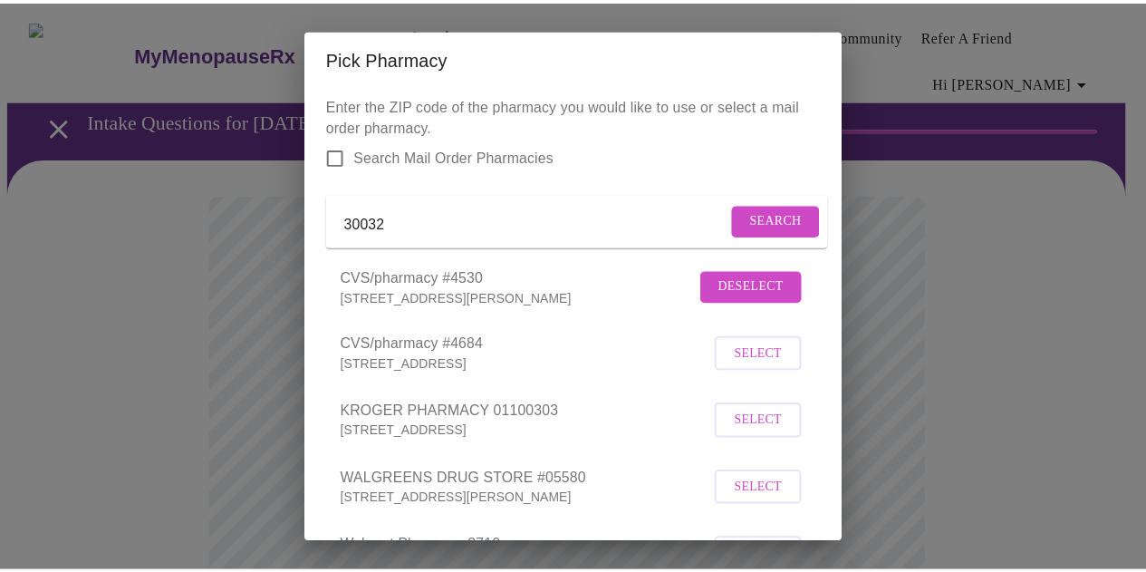
scroll to position [435, 0]
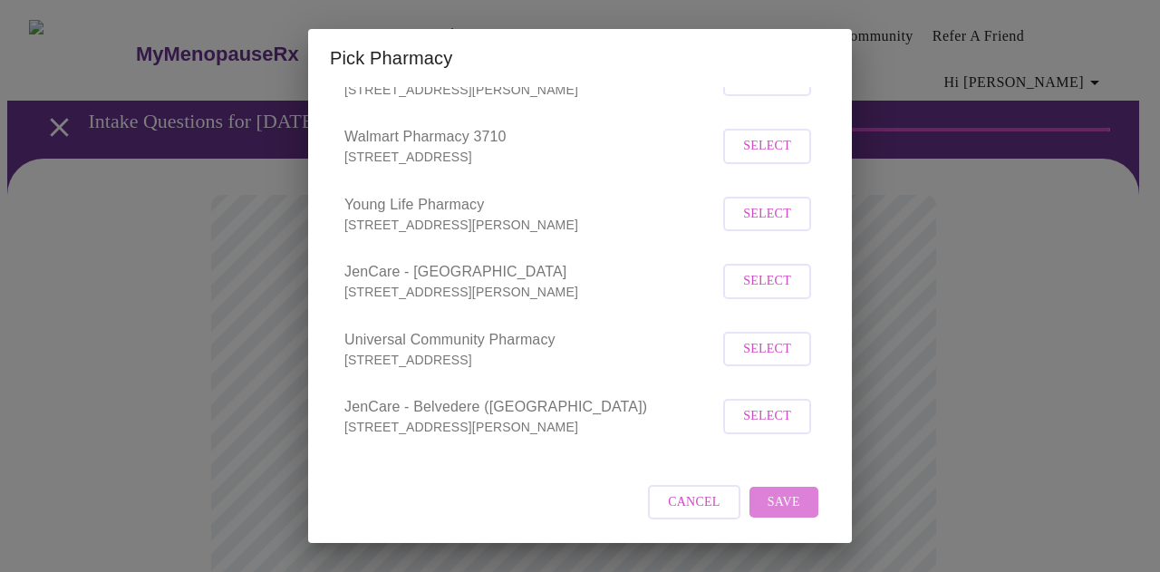
click at [768, 516] on button "Save" at bounding box center [783, 502] width 69 height 32
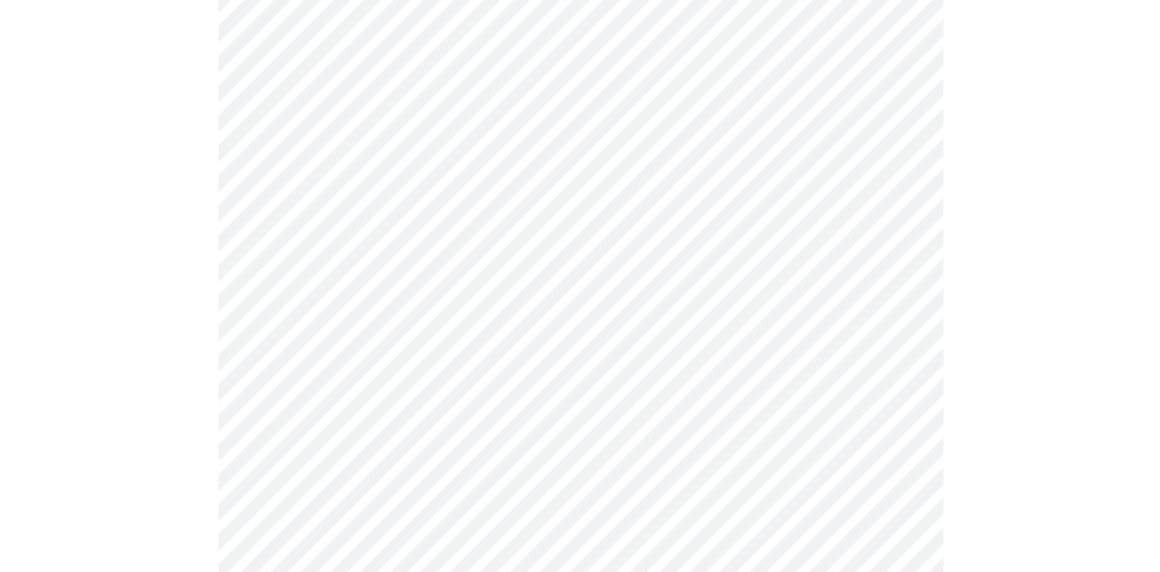
scroll to position [350, 0]
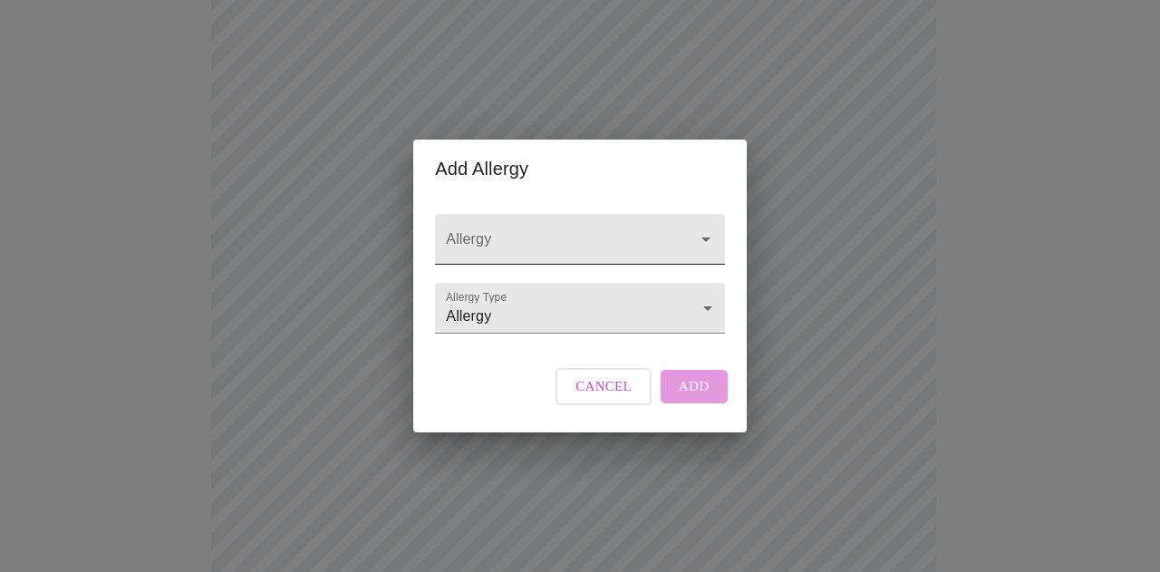
click at [512, 233] on input "Allergy" at bounding box center [553, 248] width 223 height 34
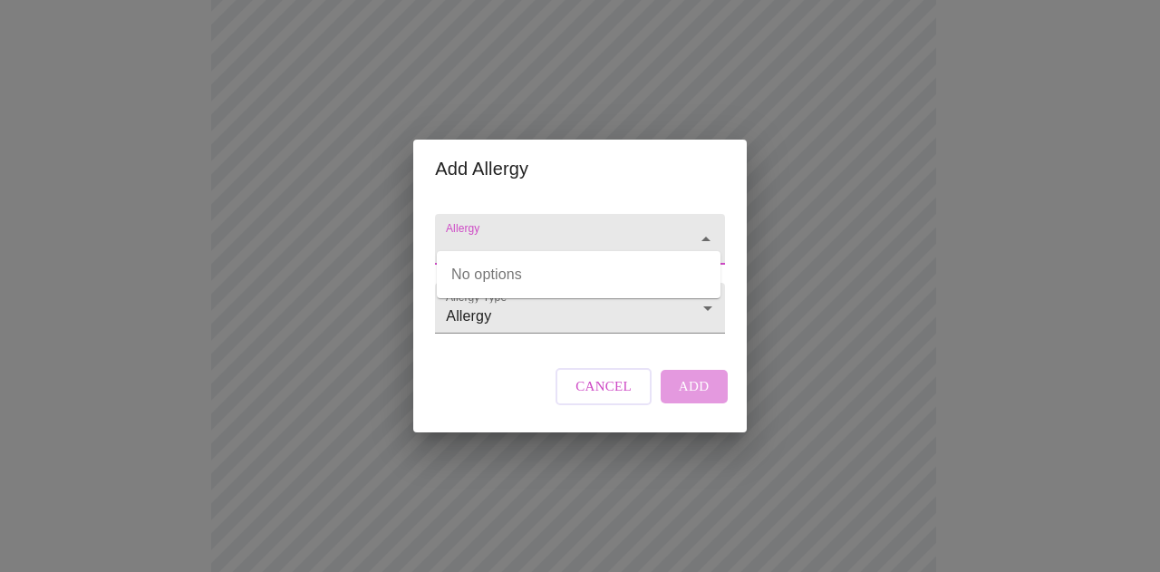
click at [512, 233] on input "Allergy" at bounding box center [553, 248] width 223 height 34
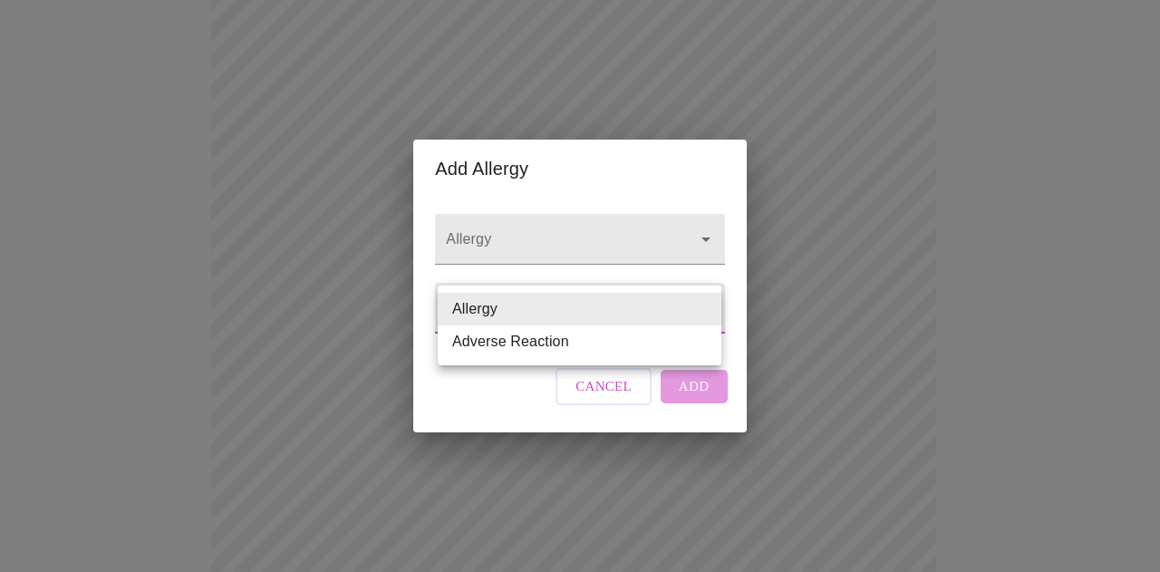
click at [507, 313] on body "MyMenopauseRx Appointments Messaging Labs Uploads Medications Community Refer a…" at bounding box center [579, 352] width 1145 height 1388
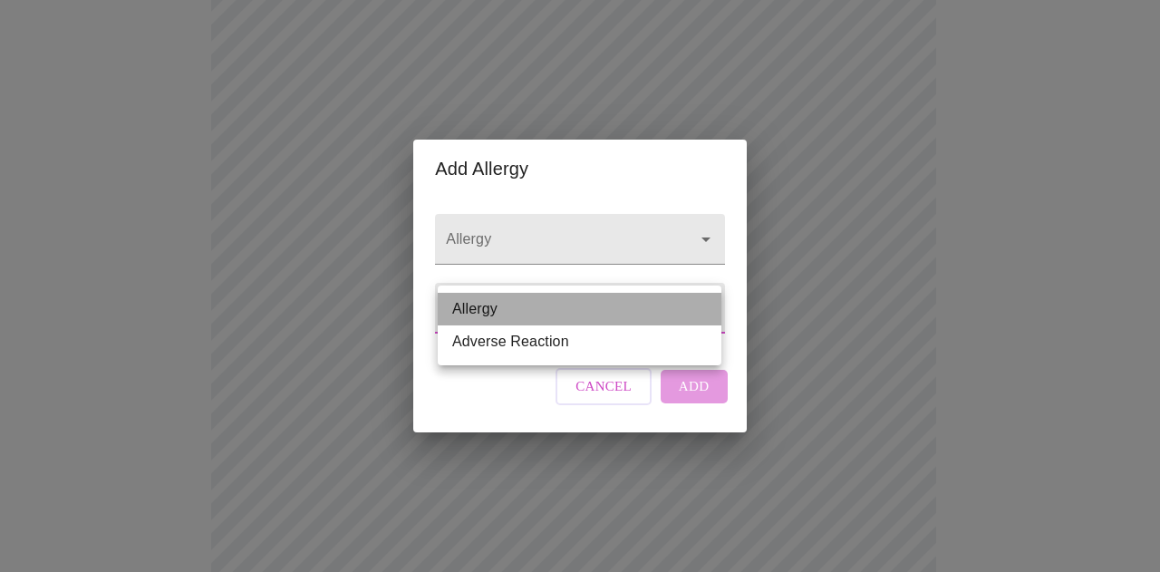
click at [507, 313] on li "Allergy" at bounding box center [580, 309] width 284 height 33
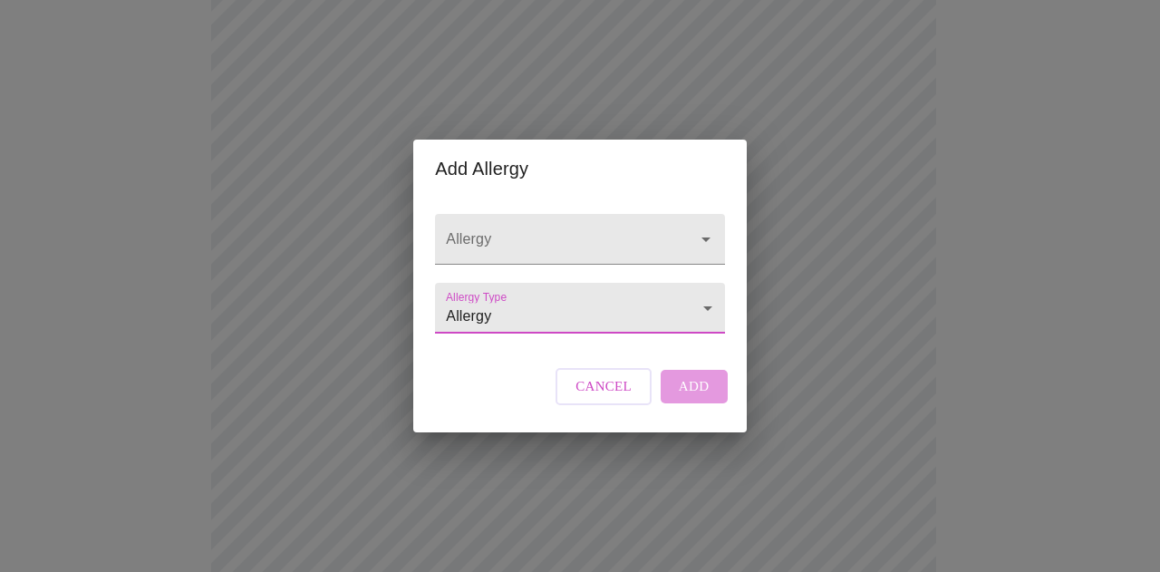
click at [656, 366] on div "Allergy Allergy Type Allergy Allergy Cancel Add" at bounding box center [579, 314] width 303 height 234
click at [676, 229] on div at bounding box center [692, 238] width 47 height 25
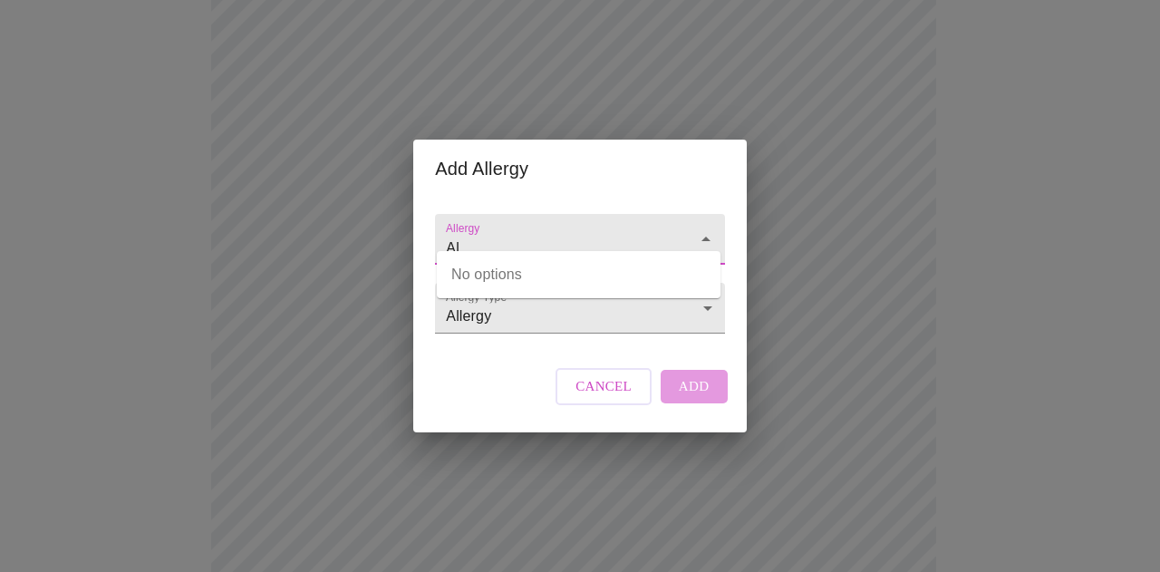
type input "A"
type input "Walnuts"
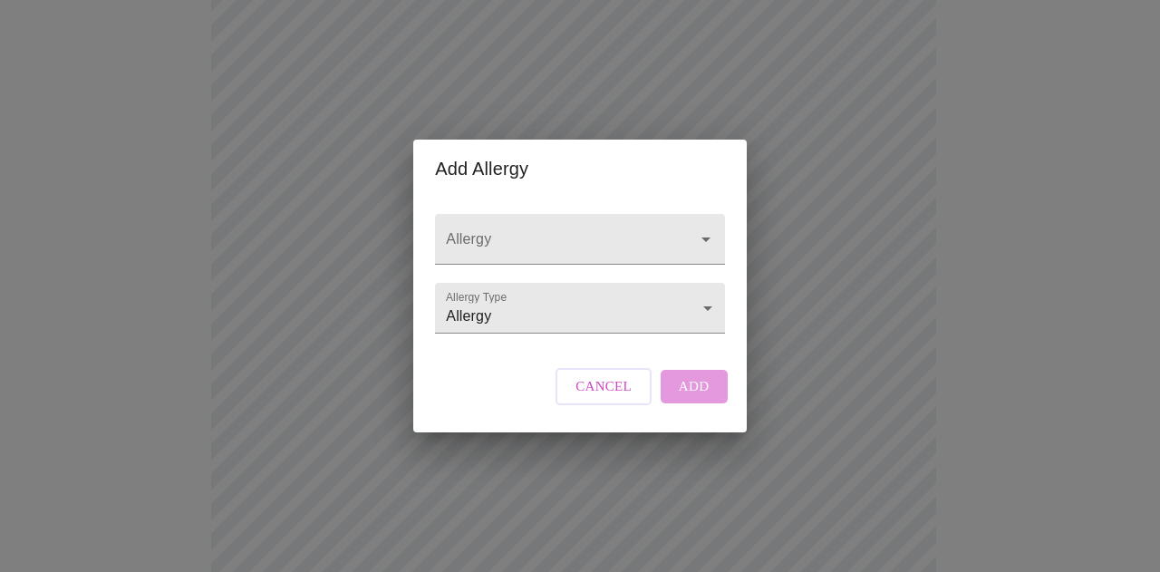
click at [513, 341] on div "Allergy Allergy Type Allergy Allergy" at bounding box center [579, 268] width 303 height 143
click at [621, 305] on body "MyMenopauseRx Appointments Messaging Labs Uploads Medications Community Refer a…" at bounding box center [579, 352] width 1145 height 1388
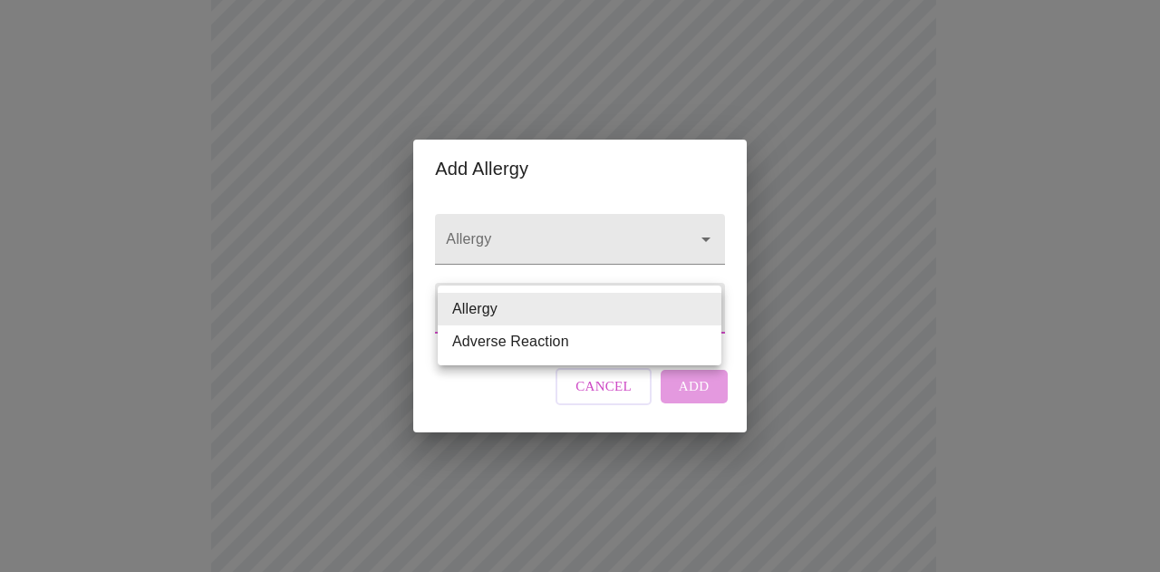
click at [529, 394] on div at bounding box center [580, 286] width 1160 height 572
click at [534, 309] on body "MyMenopauseRx Appointments Messaging Labs Uploads Medications Community Refer a…" at bounding box center [579, 352] width 1145 height 1388
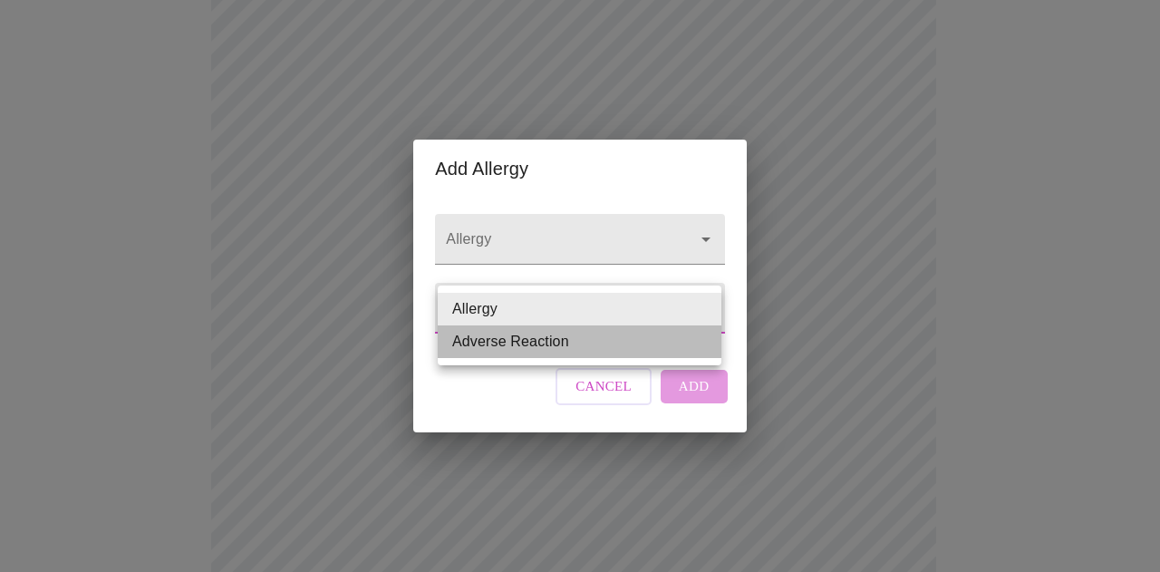
click at [524, 354] on li "Adverse Reaction" at bounding box center [580, 341] width 284 height 33
type input "Adverse Reaction"
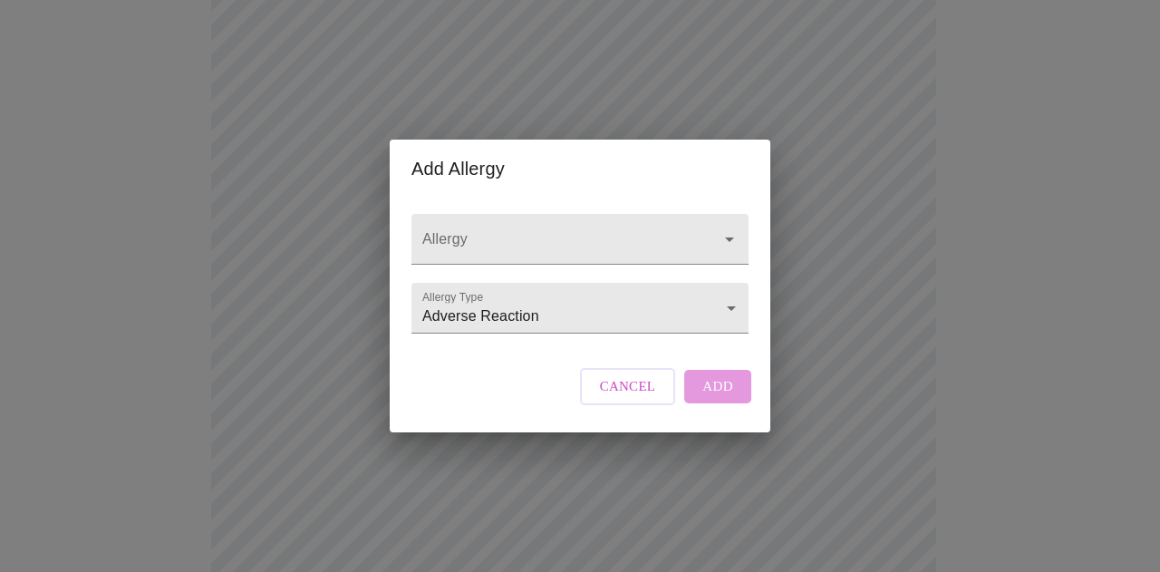
click at [689, 404] on div "Cancel Add" at bounding box center [665, 386] width 180 height 54
click at [705, 405] on div "Cancel Add" at bounding box center [665, 386] width 180 height 54
click at [540, 231] on input "Allergy" at bounding box center [554, 248] width 271 height 34
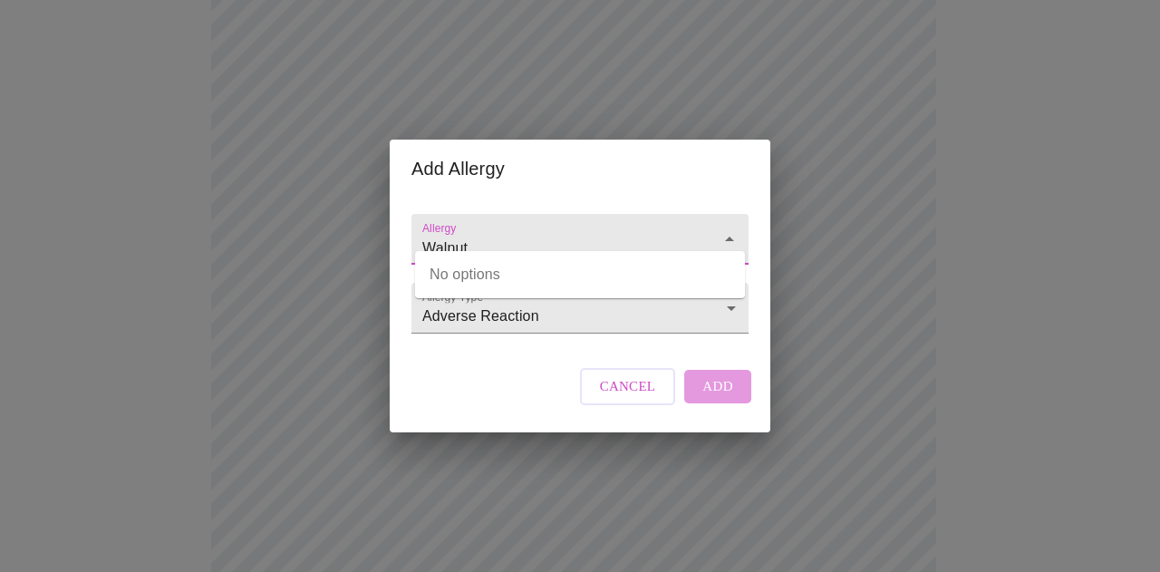
type input "Walnut"
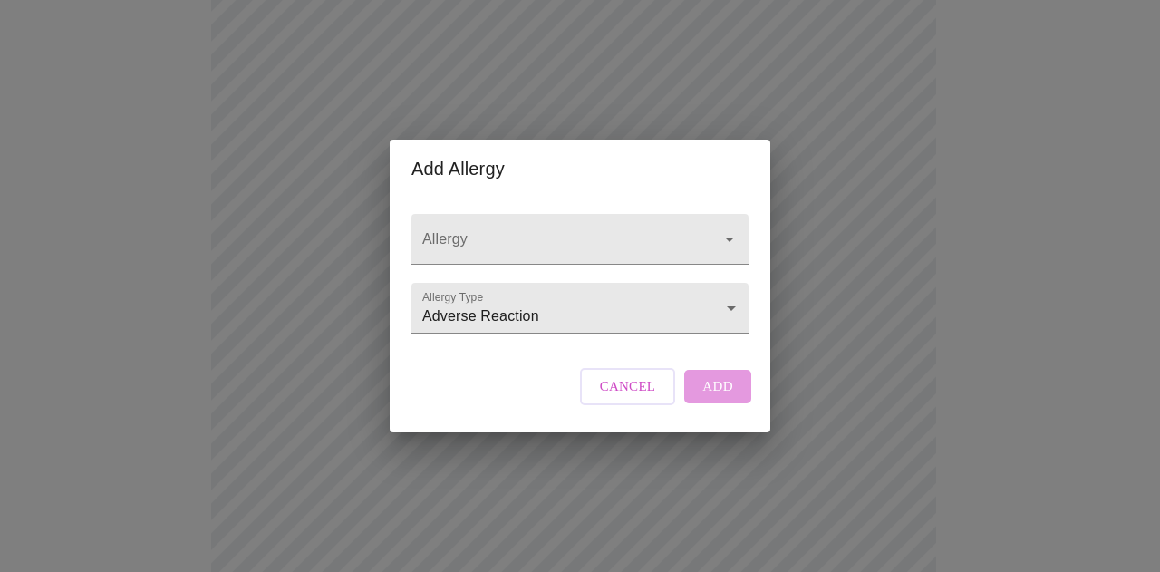
click at [471, 371] on div "Allergy Allergy Type Adverse Reaction Adverse Reaction Cancel Add" at bounding box center [579, 314] width 351 height 234
click at [705, 400] on div "Cancel Add" at bounding box center [665, 386] width 180 height 54
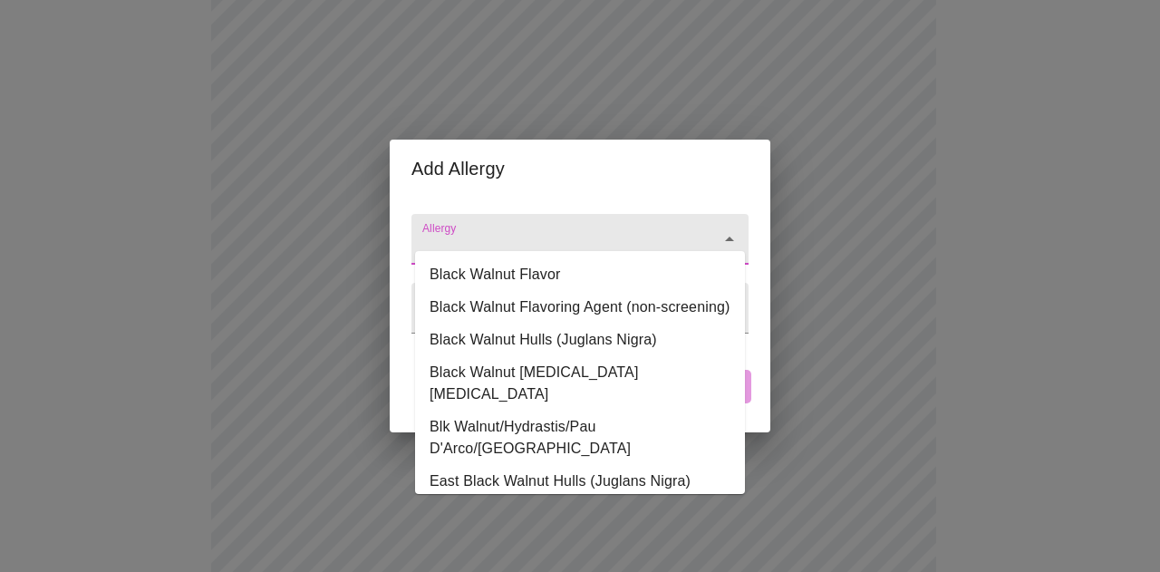
click at [658, 231] on input "Allergy" at bounding box center [554, 248] width 271 height 34
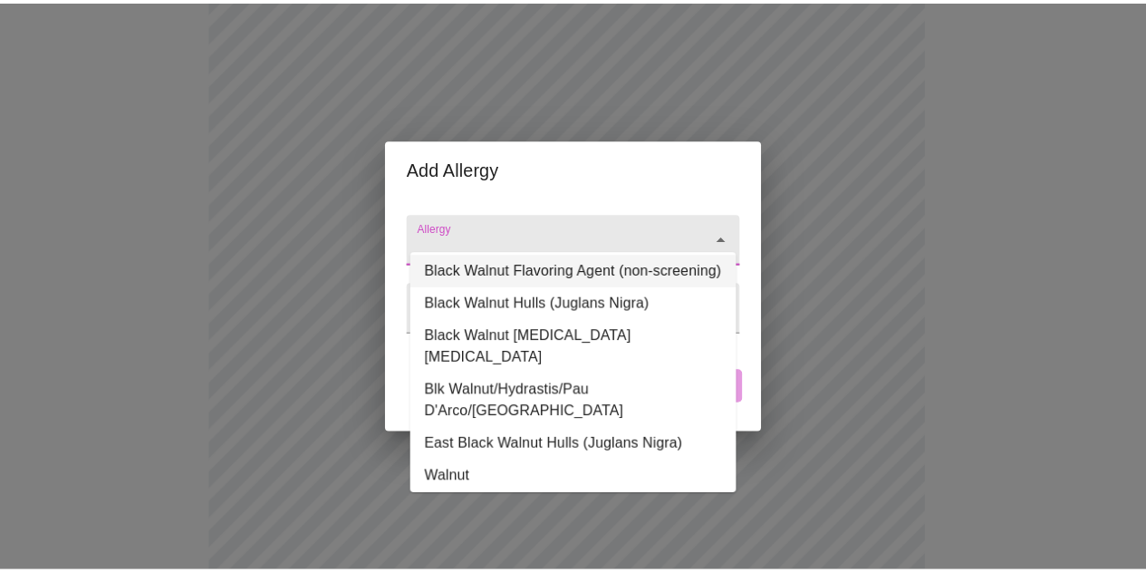
scroll to position [57, 0]
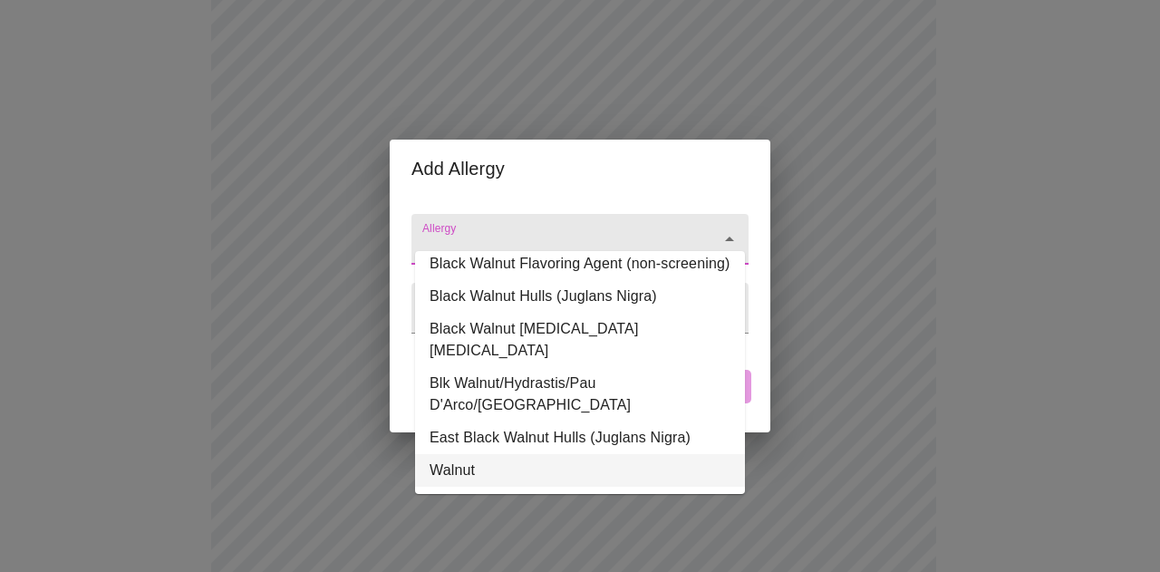
click at [486, 454] on li "Walnut" at bounding box center [580, 470] width 330 height 33
type input "Walnut"
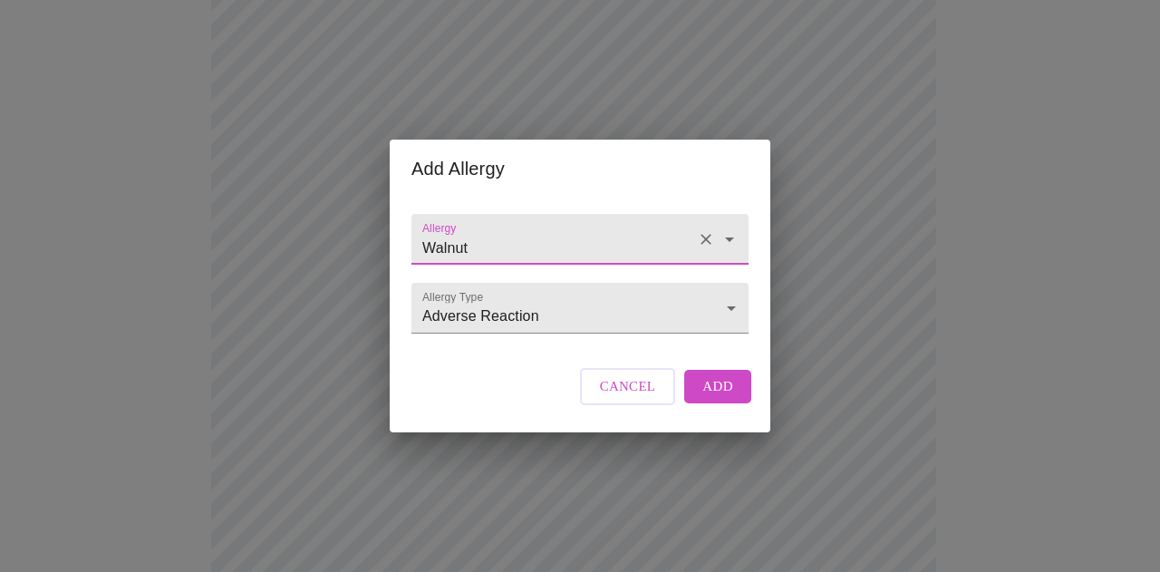
click at [721, 398] on span "Add" at bounding box center [717, 386] width 31 height 24
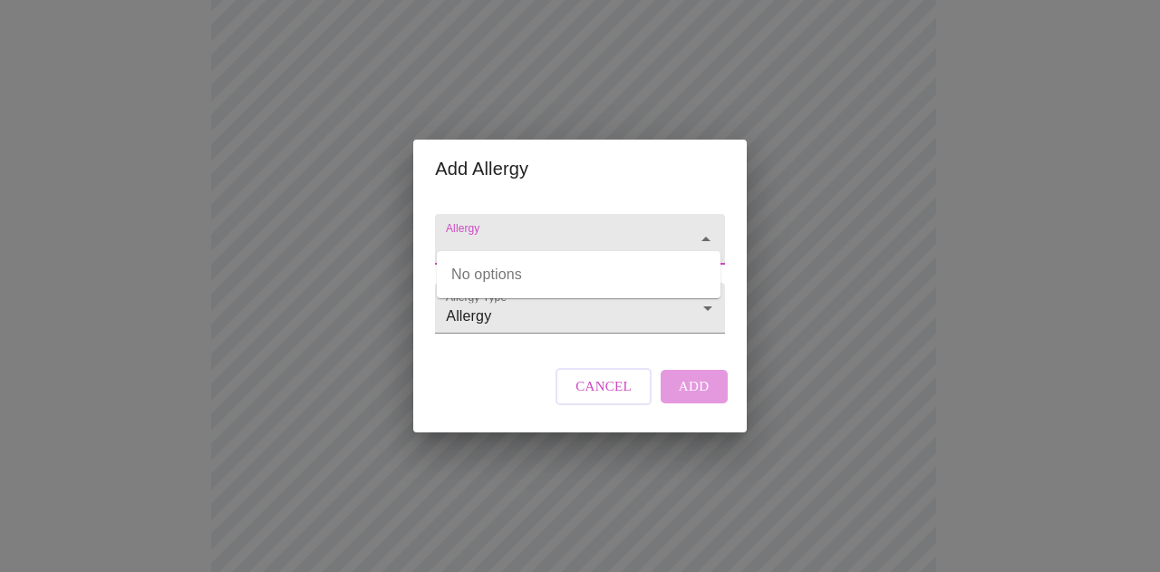
click at [475, 237] on input "Allergy" at bounding box center [553, 248] width 223 height 34
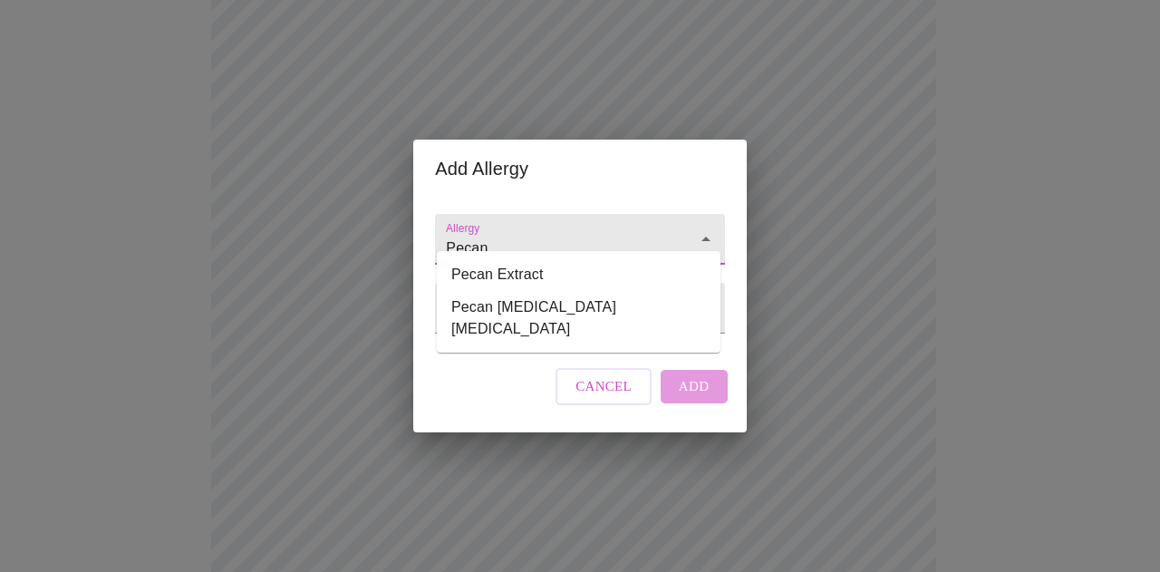
type input "Pecan"
click at [477, 237] on input "Allergy" at bounding box center [553, 248] width 223 height 34
click at [503, 280] on li "Pecan Extract" at bounding box center [579, 274] width 284 height 33
type input "Pecan Extract"
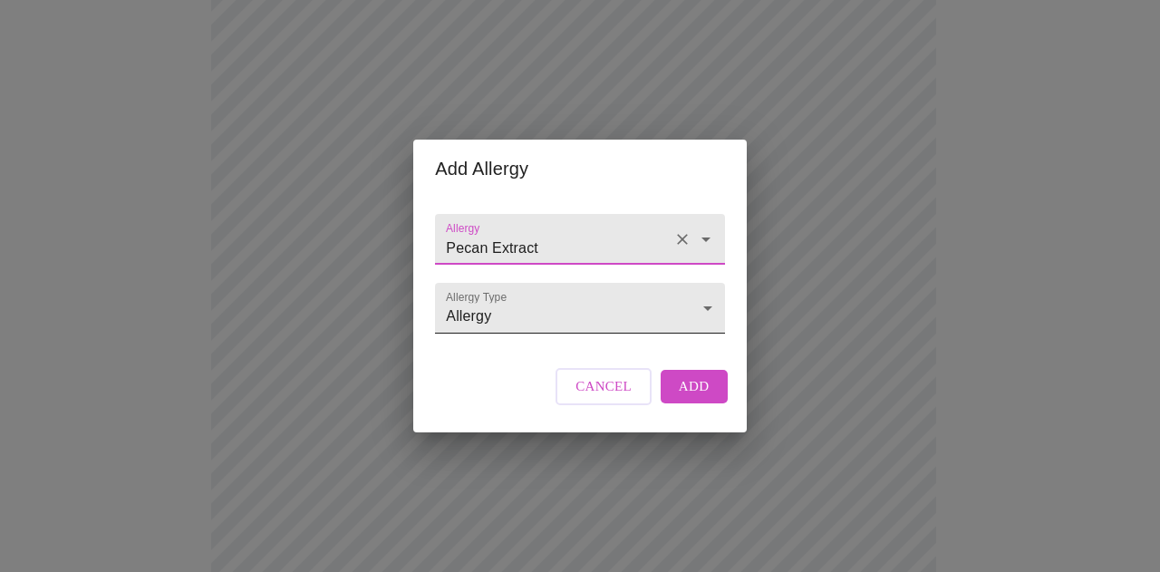
click at [542, 319] on body "MyMenopauseRx Appointments Messaging Labs Uploads Medications Community Refer a…" at bounding box center [579, 334] width 1145 height 1352
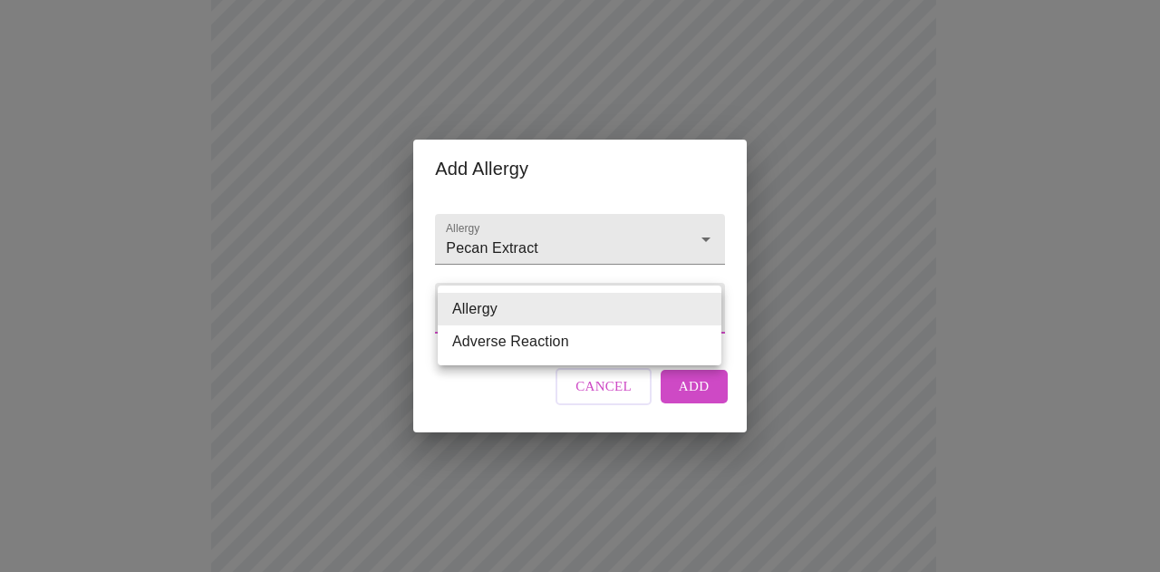
click at [519, 340] on li "Adverse Reaction" at bounding box center [580, 341] width 284 height 33
type input "Adverse Reaction"
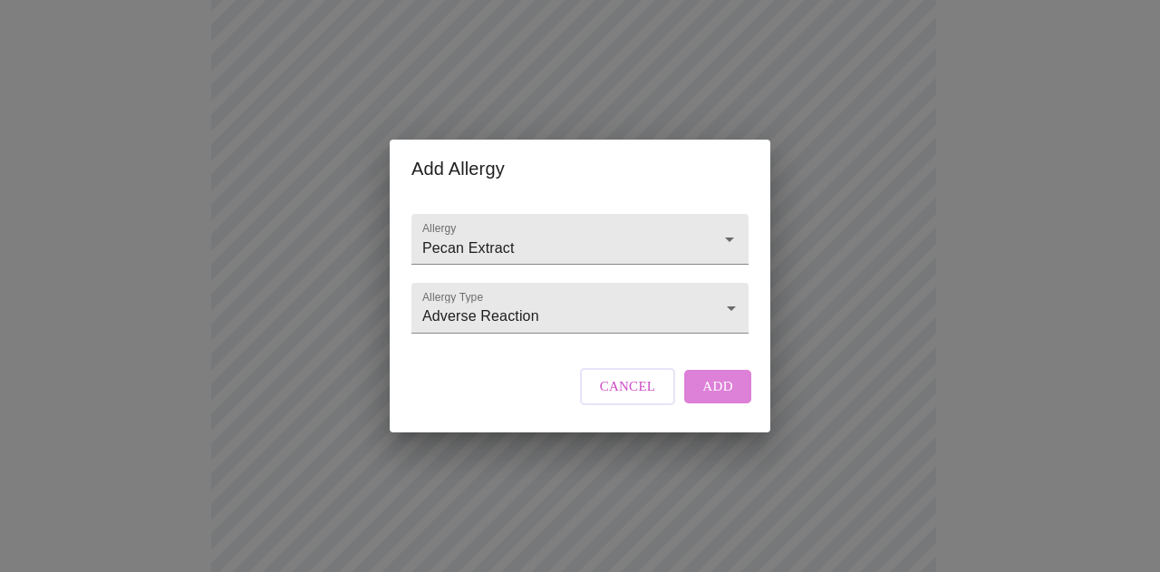
click at [716, 398] on span "Add" at bounding box center [717, 386] width 31 height 24
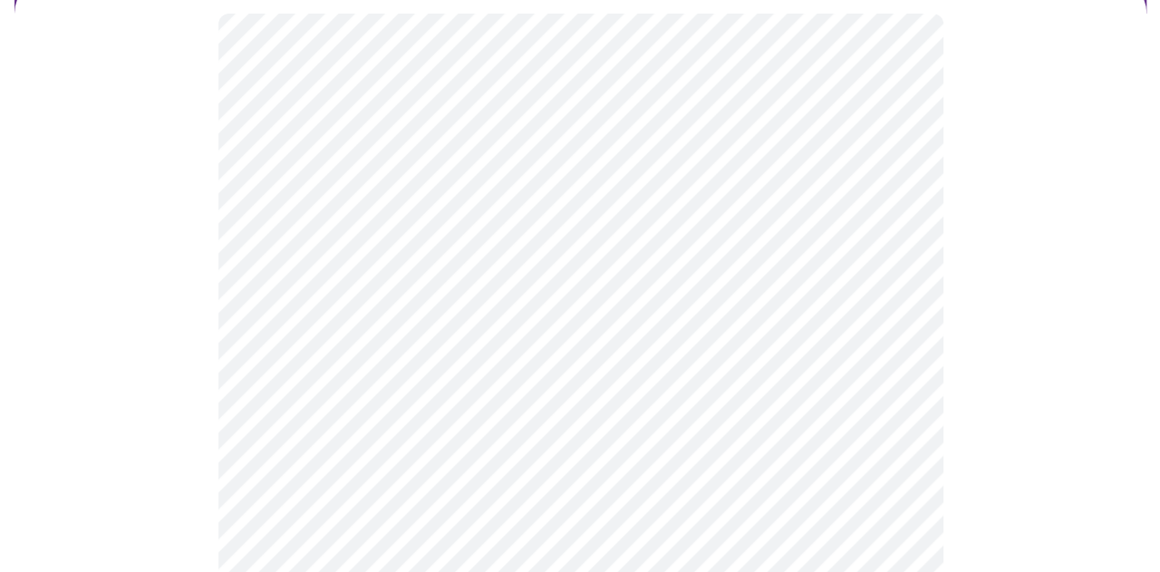
scroll to position [178, 0]
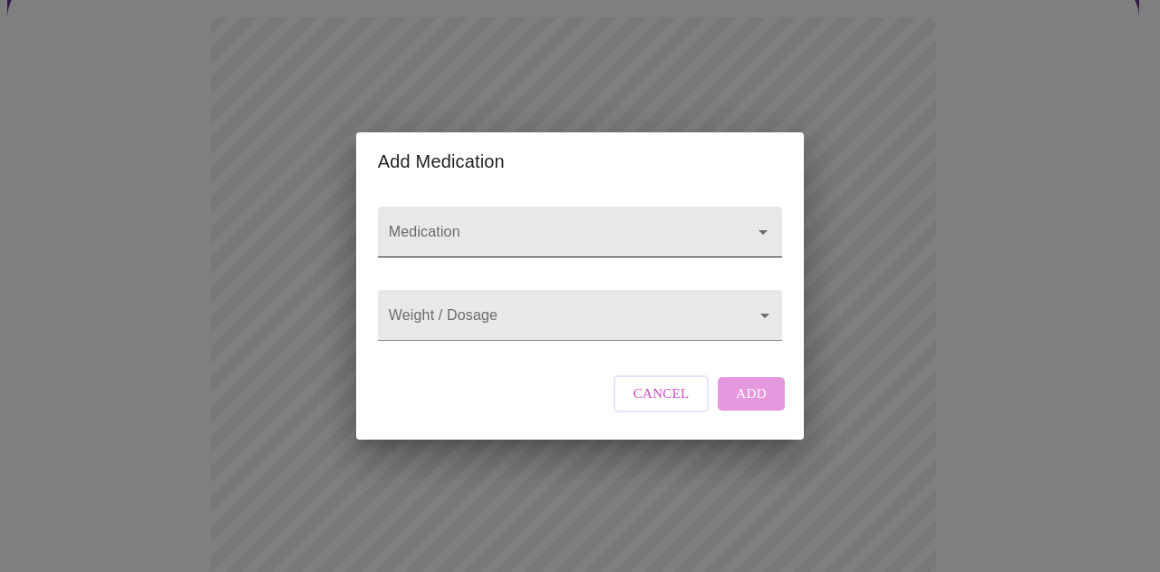
click at [518, 224] on input "Medication" at bounding box center [554, 241] width 338 height 34
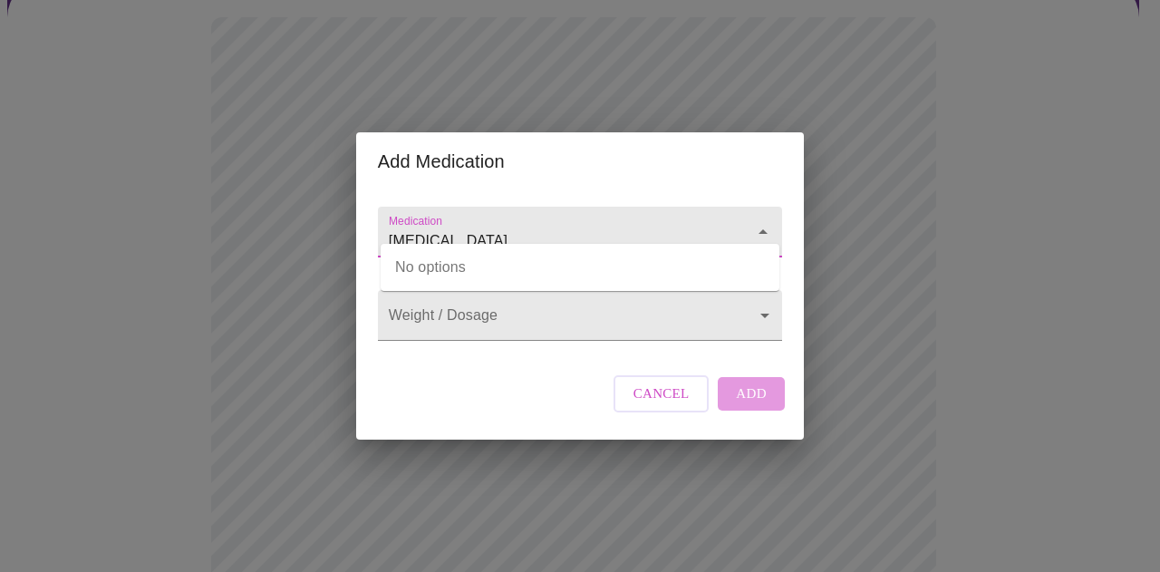
type input "[MEDICAL_DATA]"
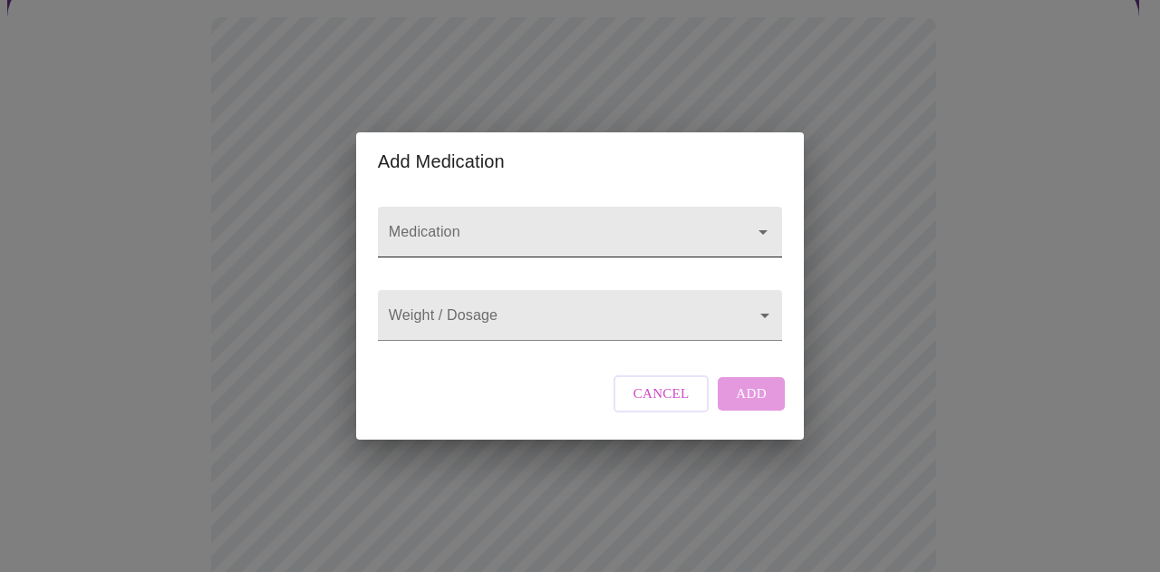
click at [544, 228] on input "Medication" at bounding box center [554, 241] width 338 height 34
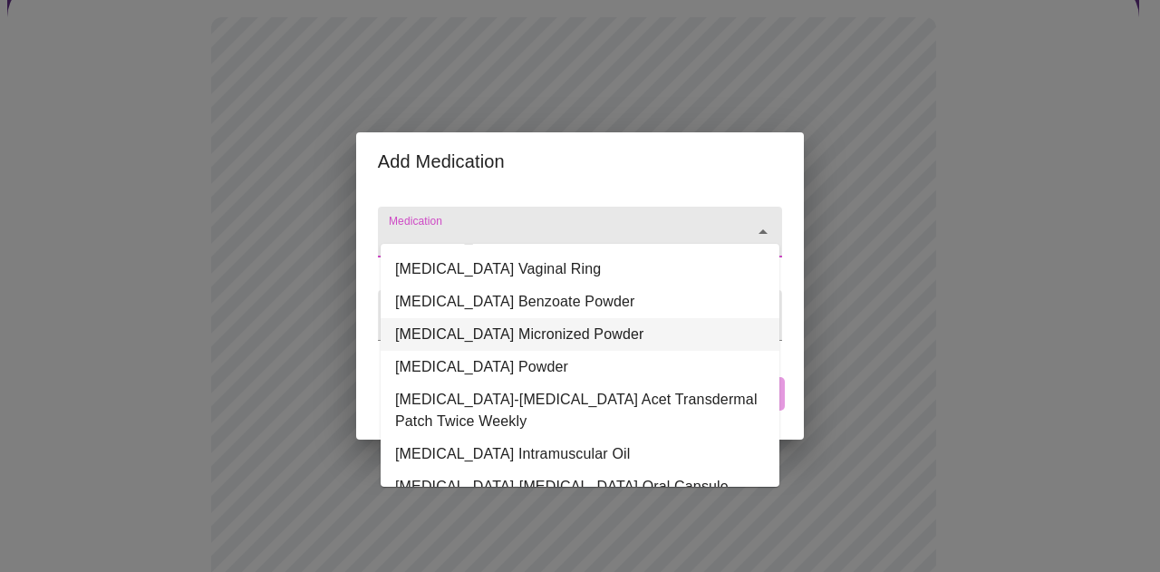
scroll to position [231, 0]
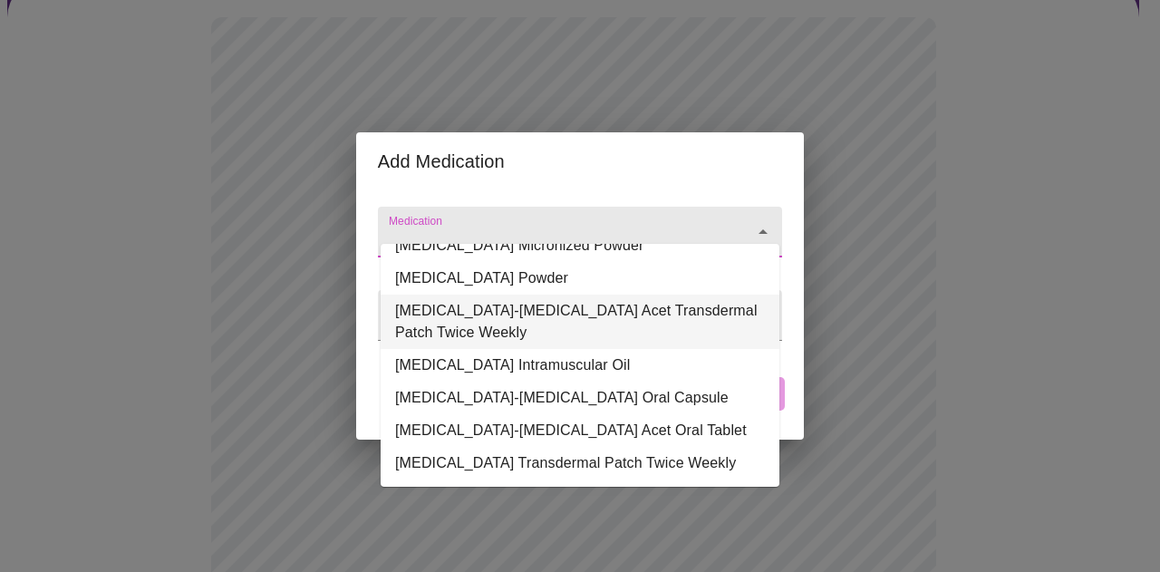
click at [625, 300] on li "[MEDICAL_DATA]-[MEDICAL_DATA] Acet Transdermal Patch Twice Weekly" at bounding box center [579, 321] width 399 height 54
type input "[MEDICAL_DATA]-[MEDICAL_DATA] Acet Transdermal Patch Twice Weekly"
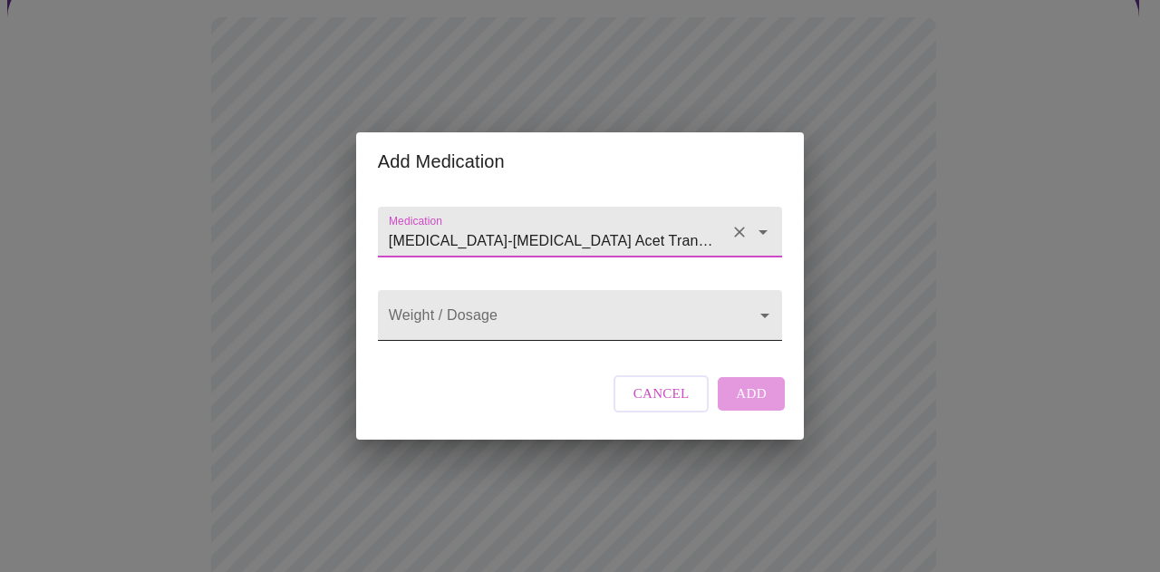
click at [603, 315] on body "MyMenopauseRx Appointments Messaging Labs Uploads Medications Community Refer a…" at bounding box center [579, 539] width 1145 height 1419
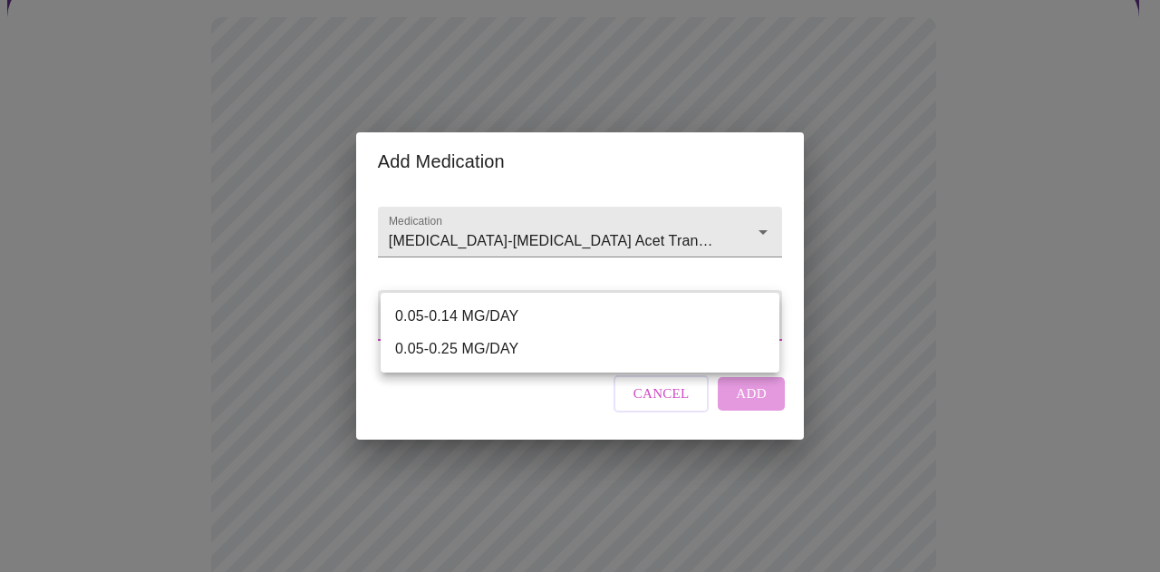
click at [558, 316] on li "0.05-0.14 MG/DAY" at bounding box center [579, 316] width 399 height 33
type input "0.05-0.14 MG/DAY"
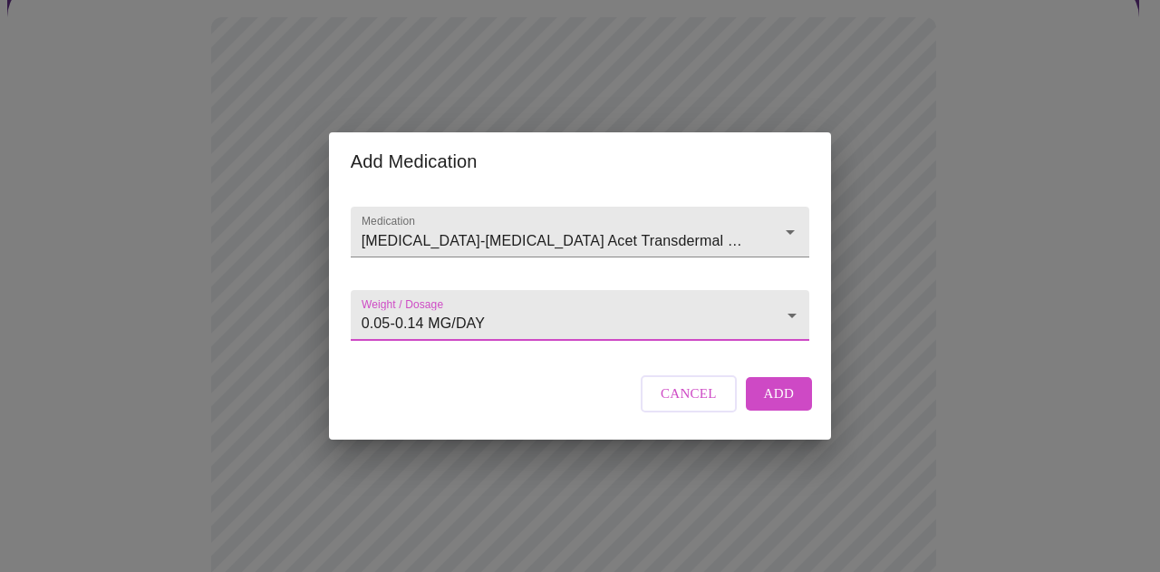
click at [757, 406] on button "Add" at bounding box center [779, 393] width 67 height 33
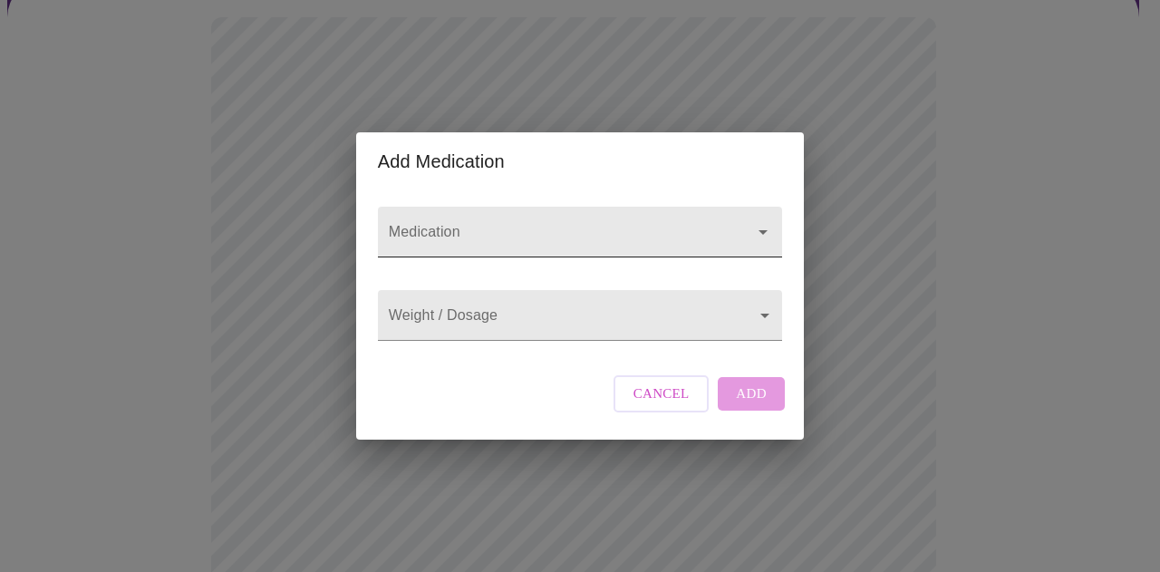
click at [497, 224] on input "Medication" at bounding box center [554, 241] width 338 height 34
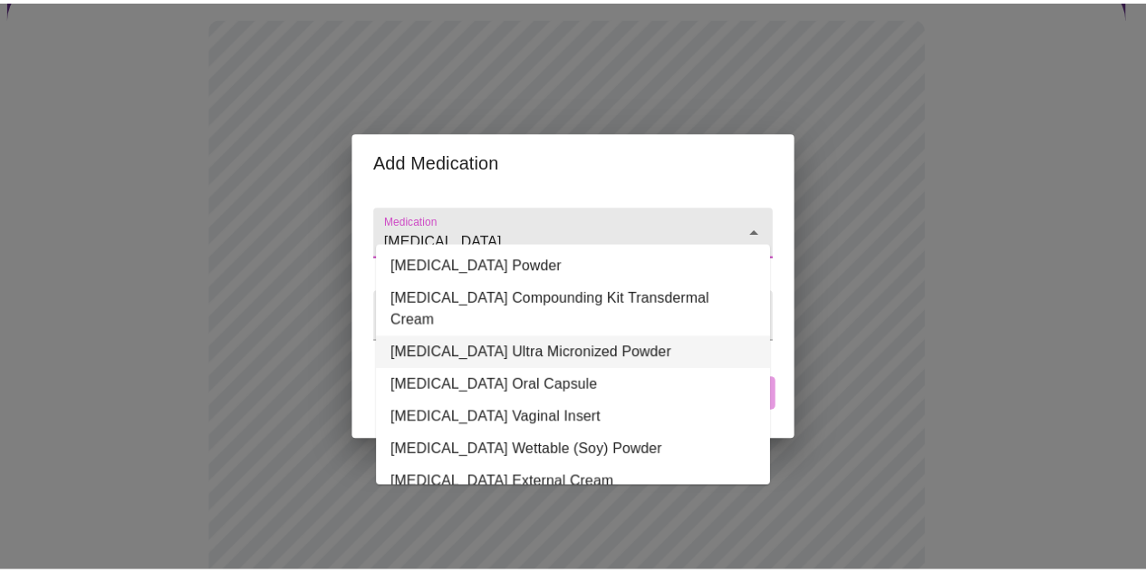
scroll to position [232, 0]
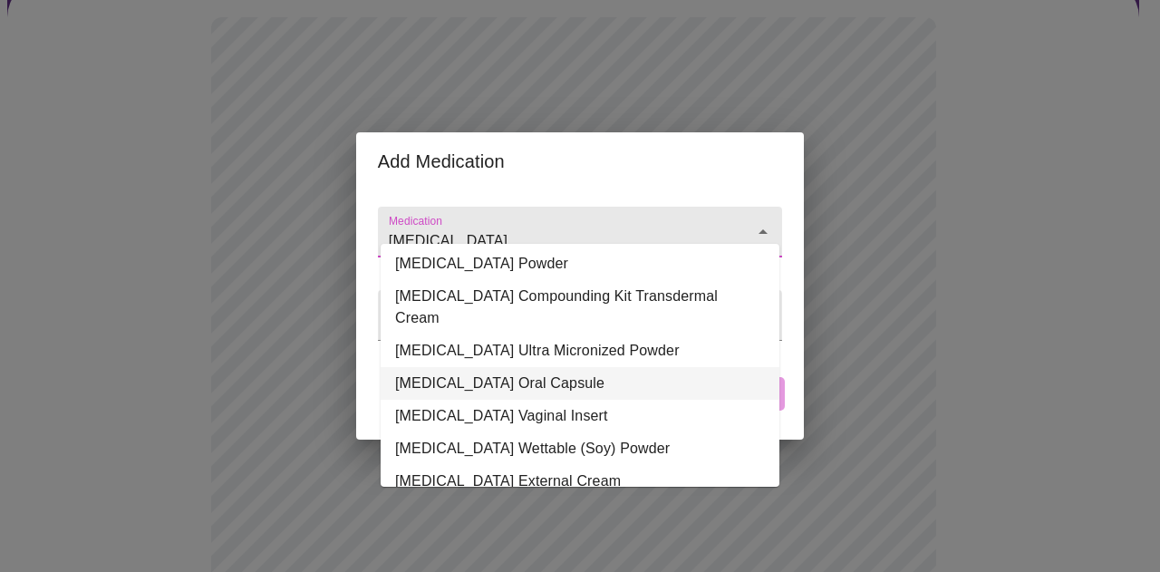
click at [561, 367] on li "[MEDICAL_DATA] Oral Capsule" at bounding box center [579, 383] width 399 height 33
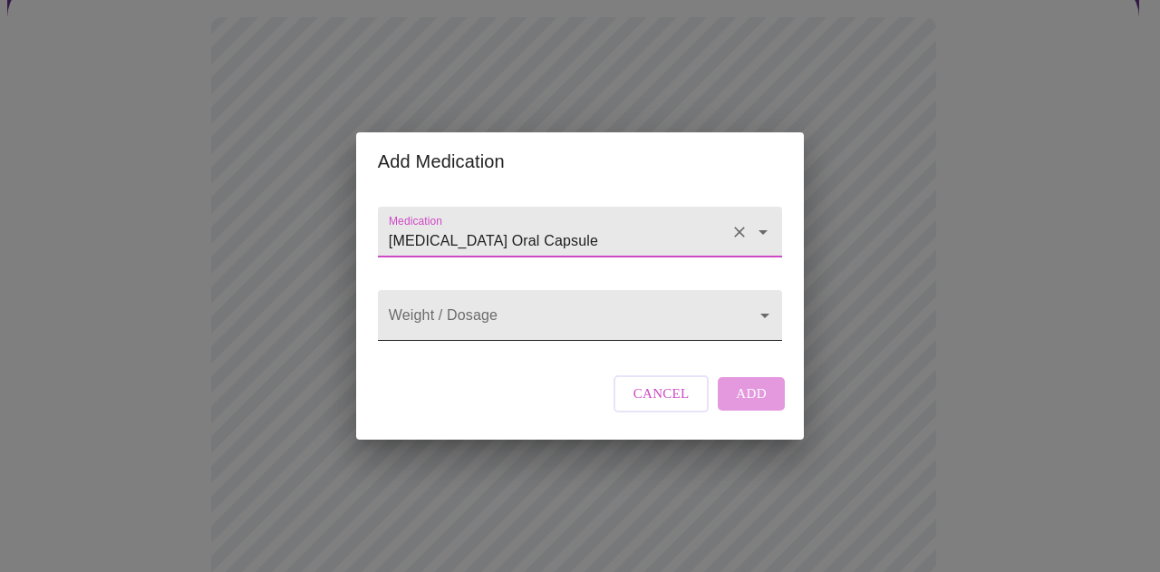
type input "[MEDICAL_DATA] Oral Capsule"
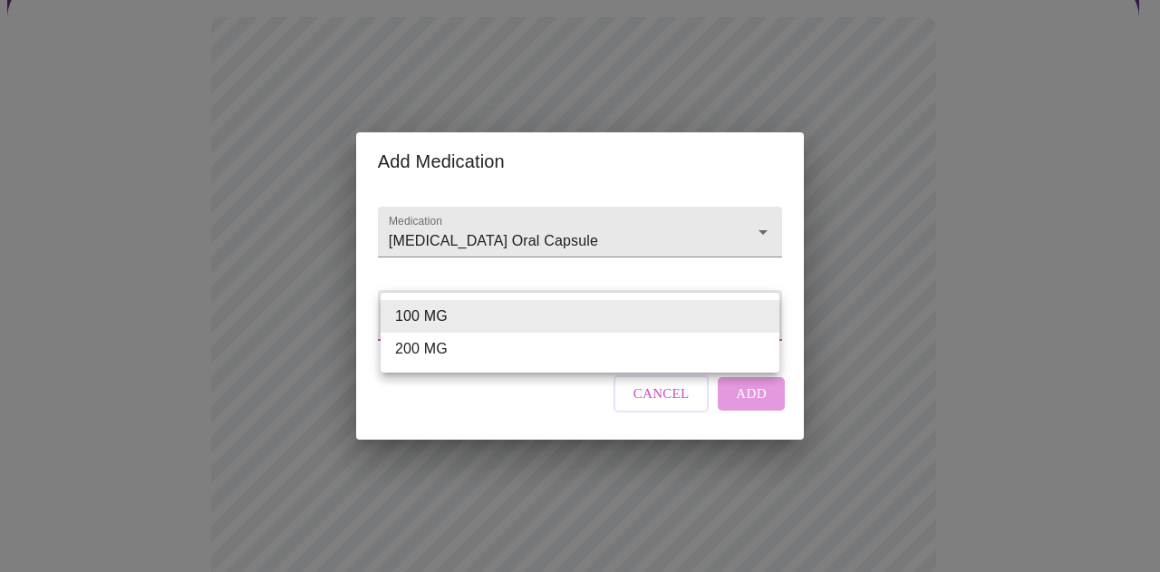
click at [576, 331] on body "MyMenopauseRx Appointments Messaging Labs Uploads Medications Community Refer a…" at bounding box center [579, 569] width 1145 height 1478
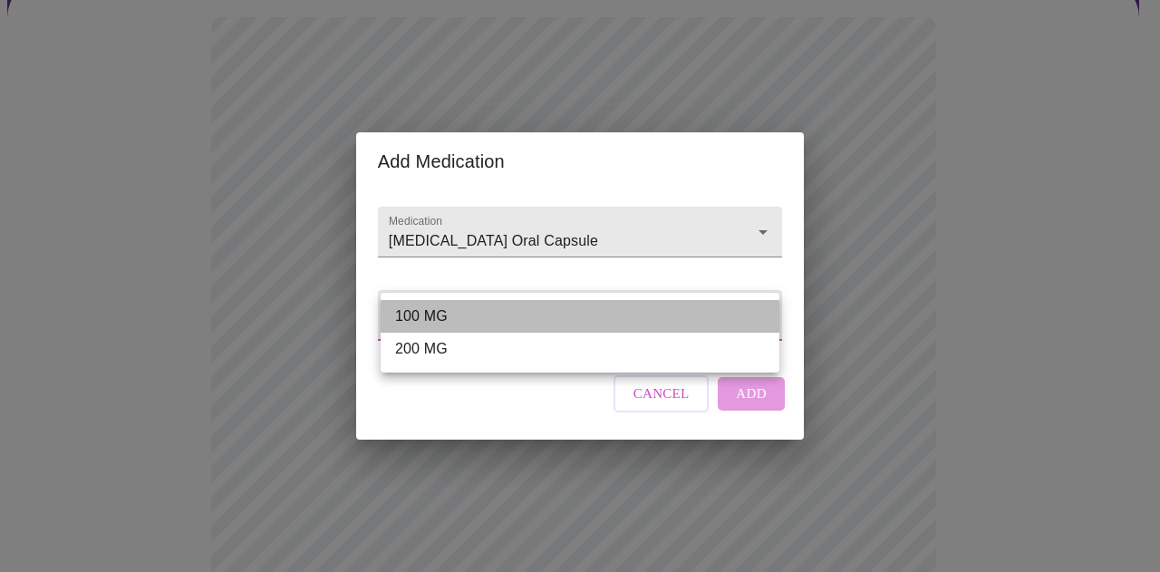
click at [572, 320] on li "100 MG" at bounding box center [579, 316] width 399 height 33
type input "100 MG"
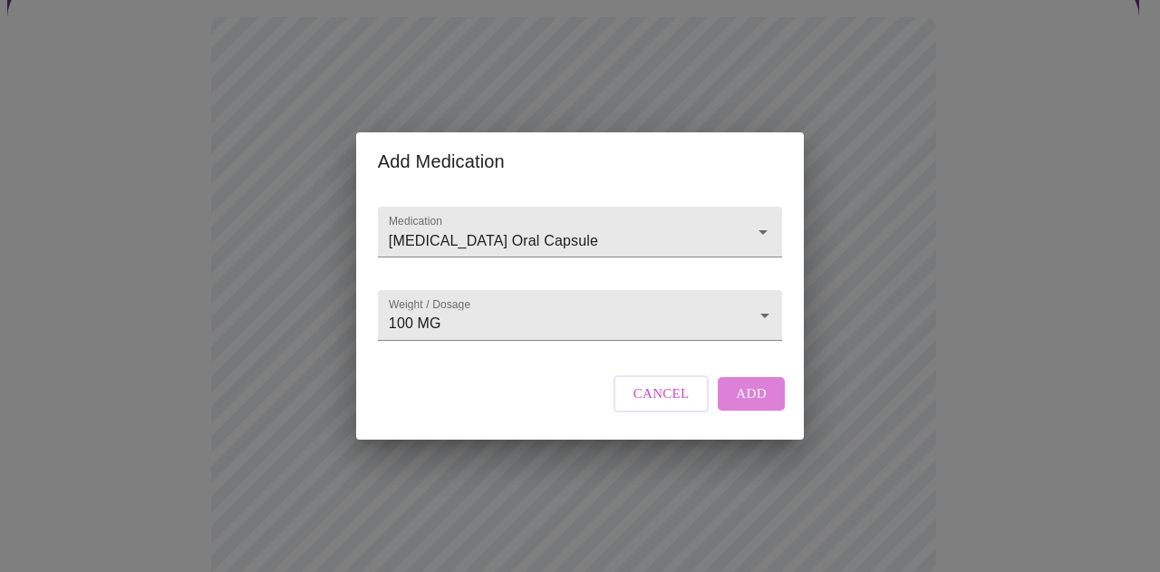
click at [743, 405] on span "Add" at bounding box center [751, 393] width 31 height 24
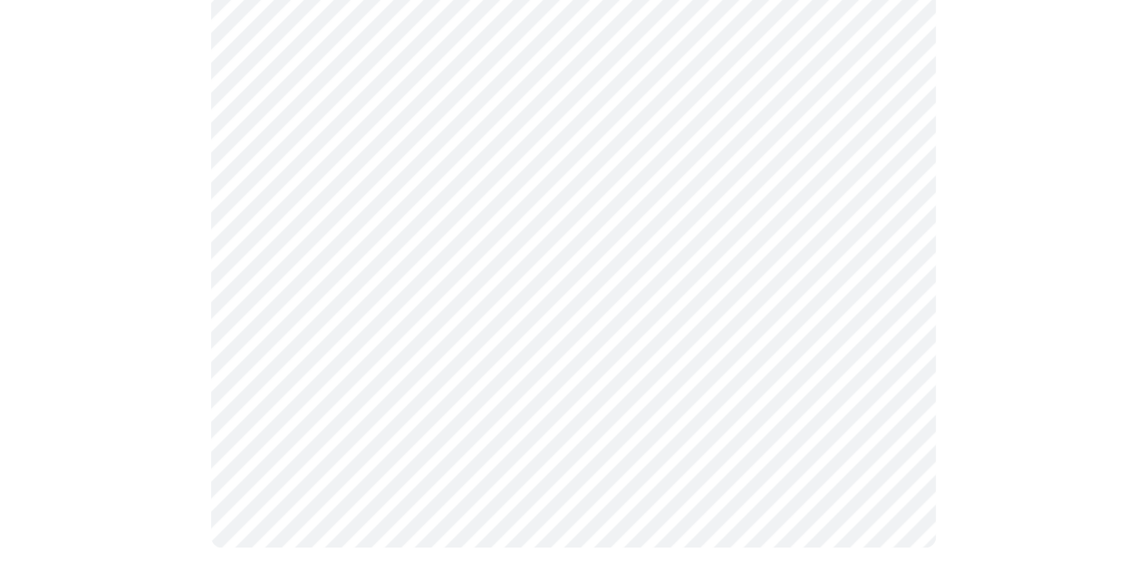
scroll to position [973, 0]
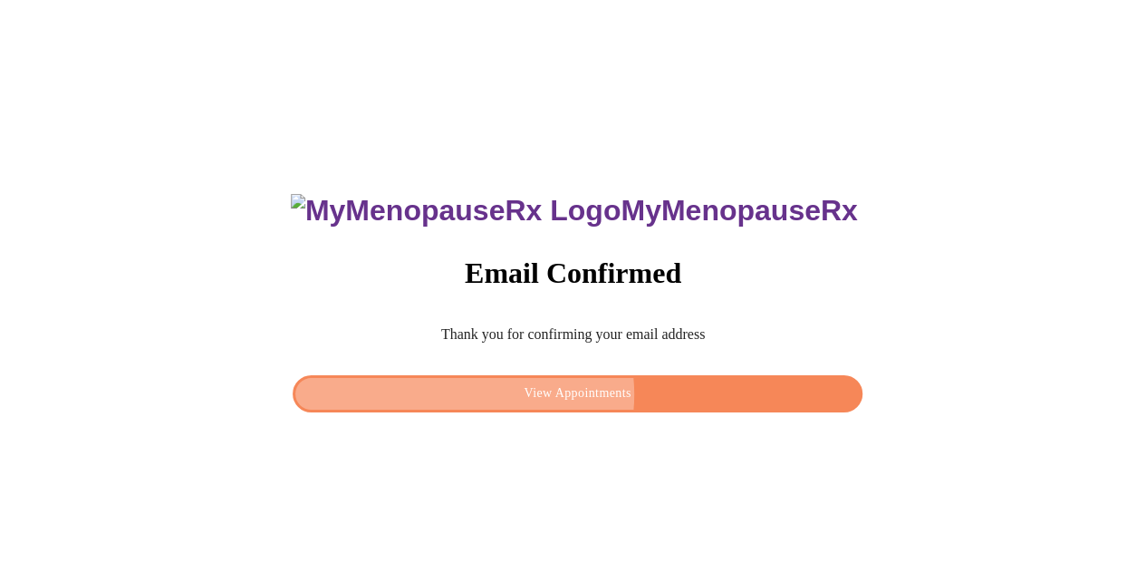
click at [581, 390] on span "View Appointments" at bounding box center [576, 393] width 527 height 23
